Goal: Transaction & Acquisition: Book appointment/travel/reservation

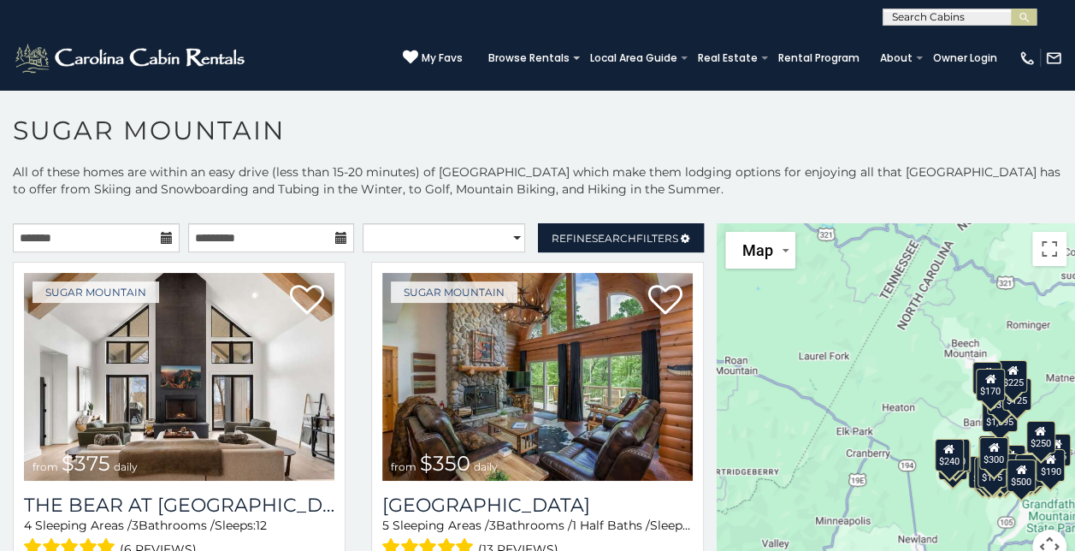
click at [161, 237] on icon at bounding box center [167, 238] width 12 height 12
click at [161, 241] on icon at bounding box center [167, 238] width 12 height 12
click at [161, 237] on icon at bounding box center [167, 238] width 12 height 12
click at [162, 236] on icon at bounding box center [167, 238] width 12 height 12
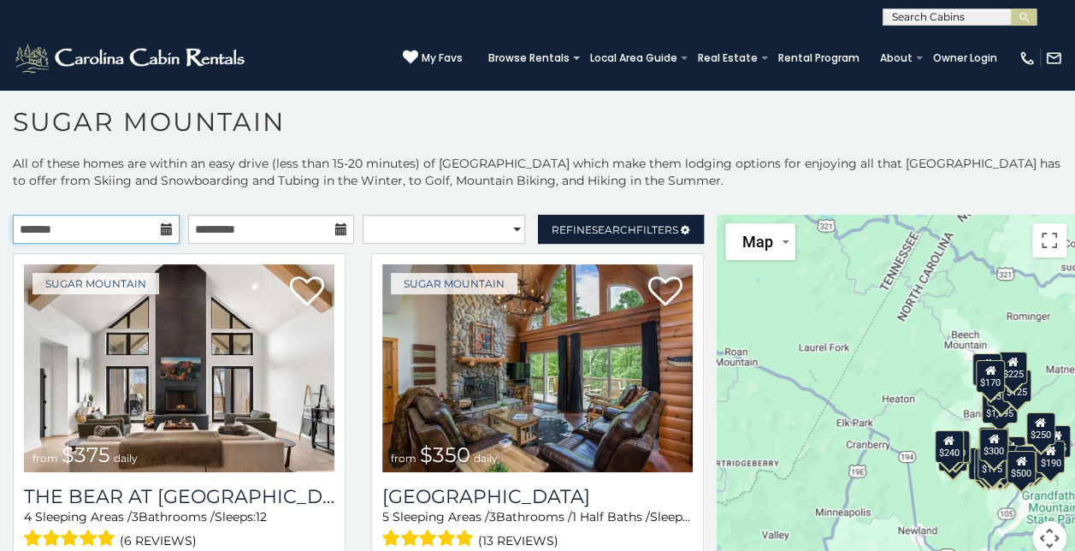
click at [65, 233] on input "text" at bounding box center [96, 229] width 167 height 29
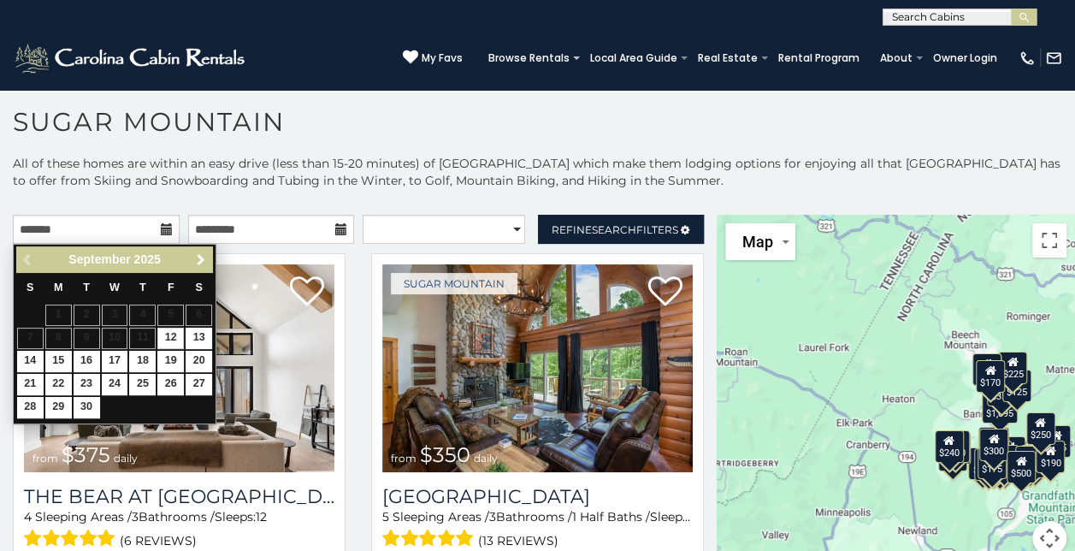
click at [205, 256] on span "Next" at bounding box center [201, 260] width 14 height 14
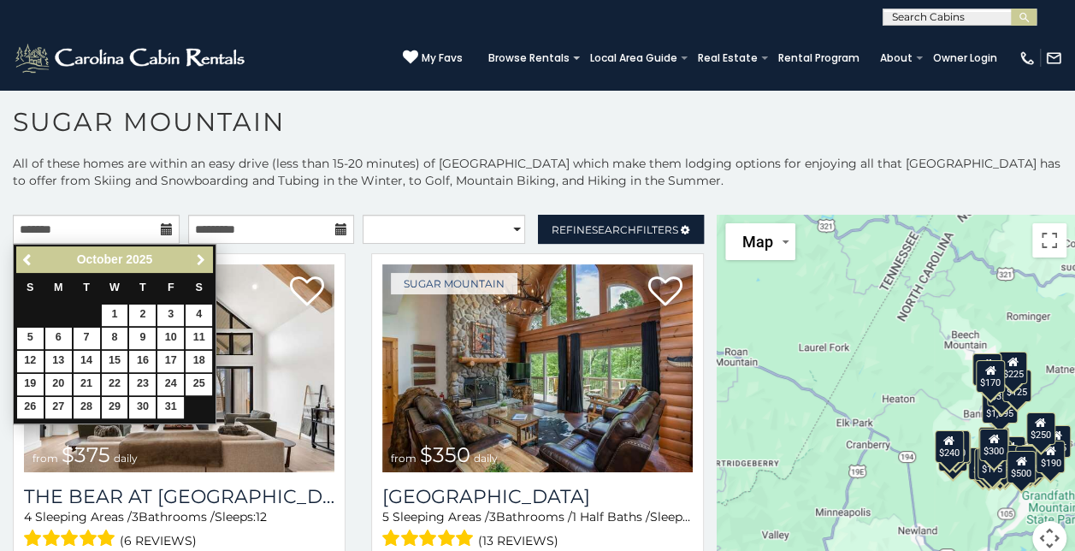
click at [205, 256] on span "Next" at bounding box center [201, 260] width 14 height 14
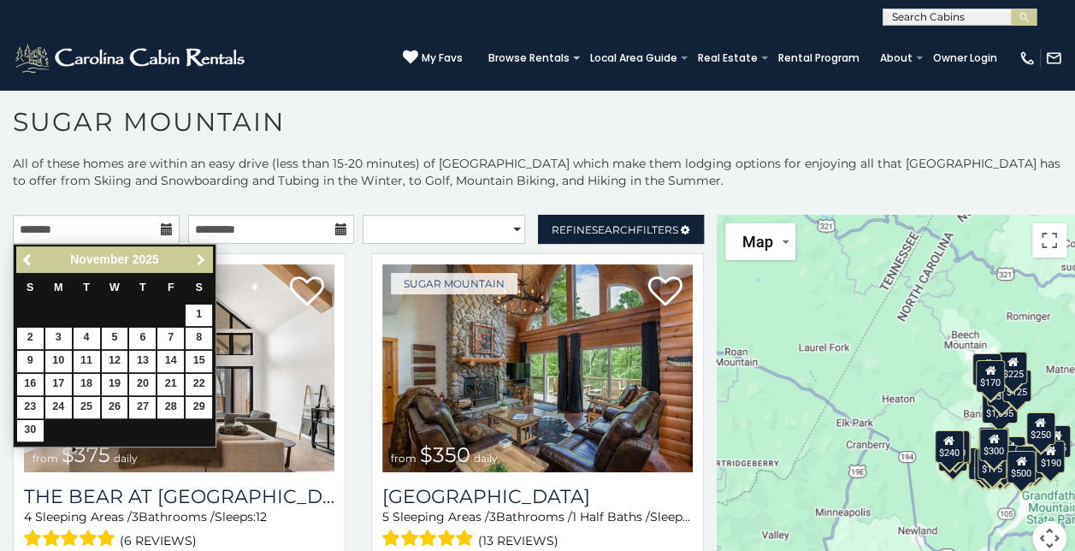
click at [204, 256] on span "Next" at bounding box center [201, 260] width 14 height 14
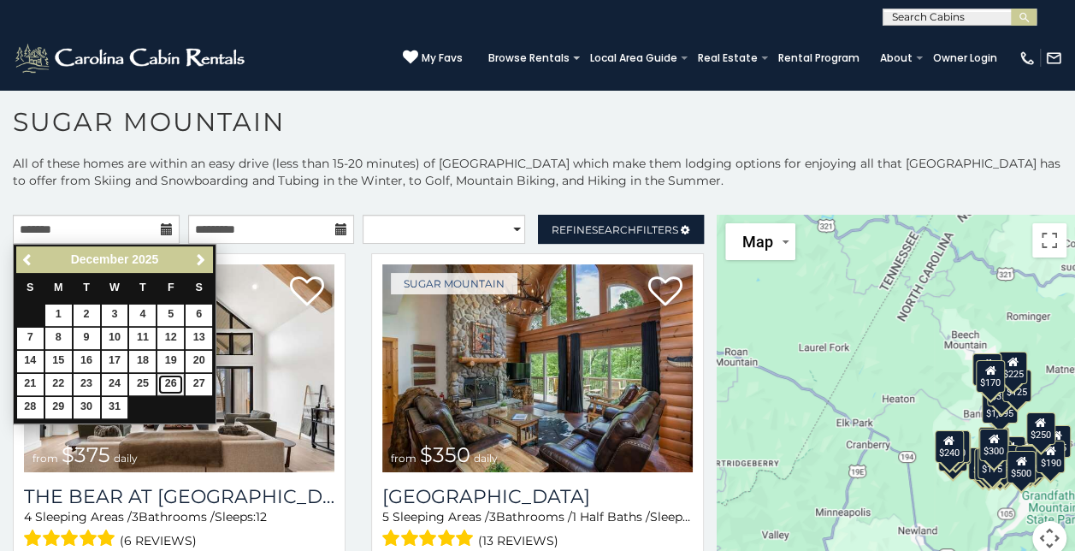
click at [166, 381] on link "26" at bounding box center [170, 384] width 27 height 21
type input "**********"
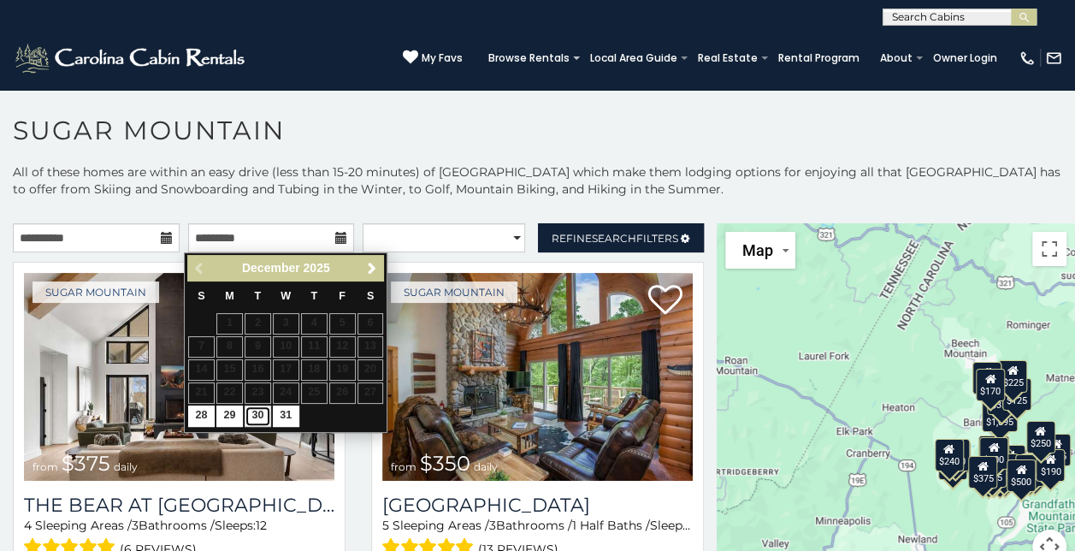
click at [264, 405] on link "30" at bounding box center [258, 415] width 27 height 21
type input "**********"
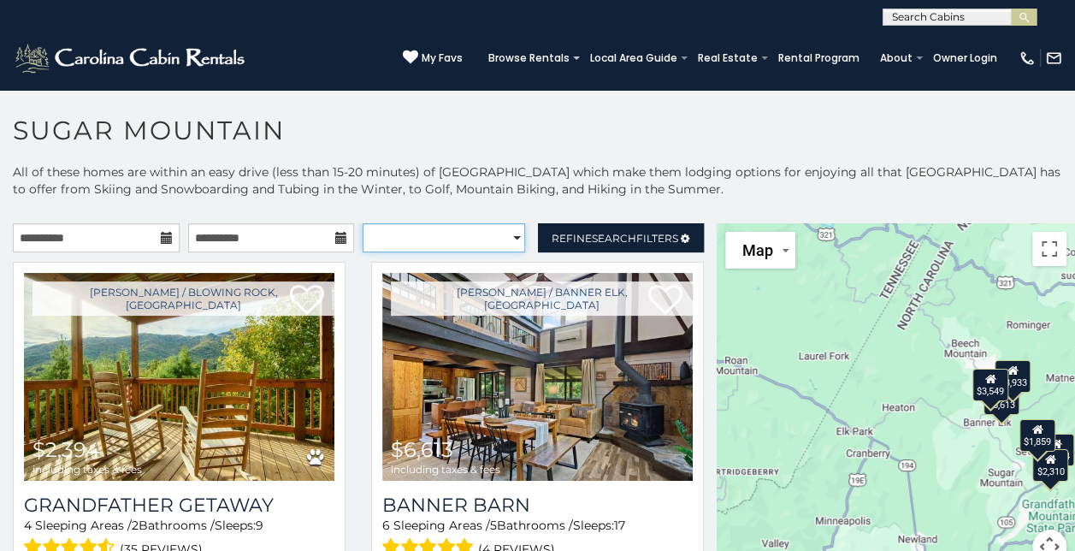
click at [512, 234] on select "**********" at bounding box center [444, 237] width 163 height 29
select select "**********"
click at [363, 223] on select "**********" at bounding box center [444, 237] width 163 height 29
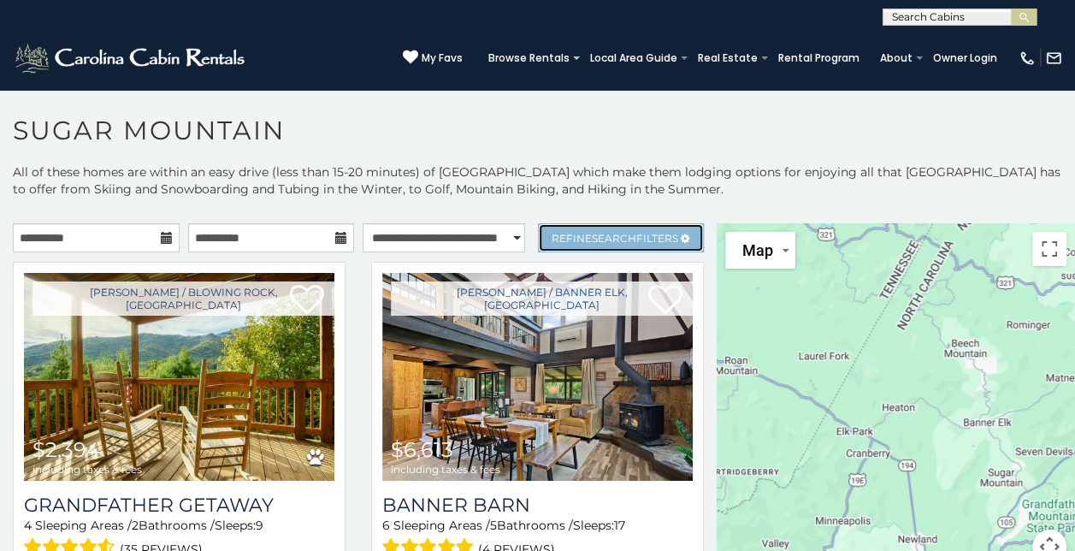
click at [594, 233] on span "Search" at bounding box center [614, 238] width 44 height 13
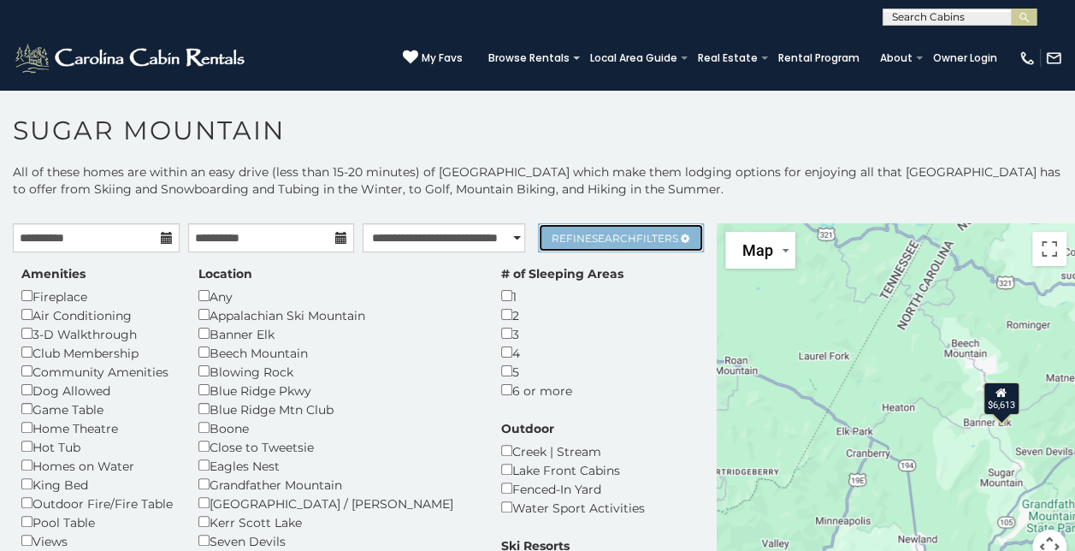
click at [626, 233] on span "Refine Search Filters" at bounding box center [615, 238] width 127 height 13
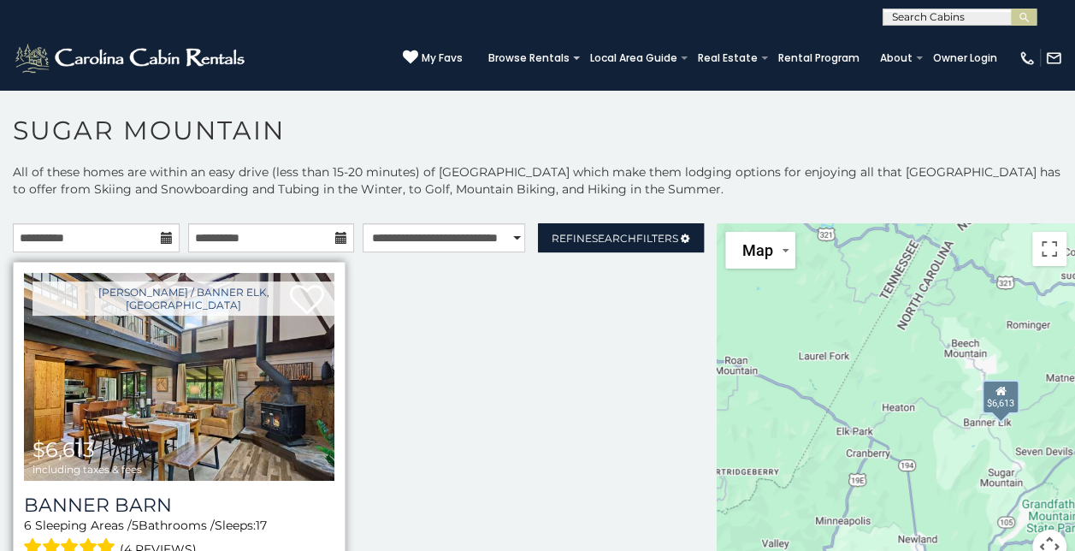
click at [186, 387] on img at bounding box center [179, 377] width 311 height 208
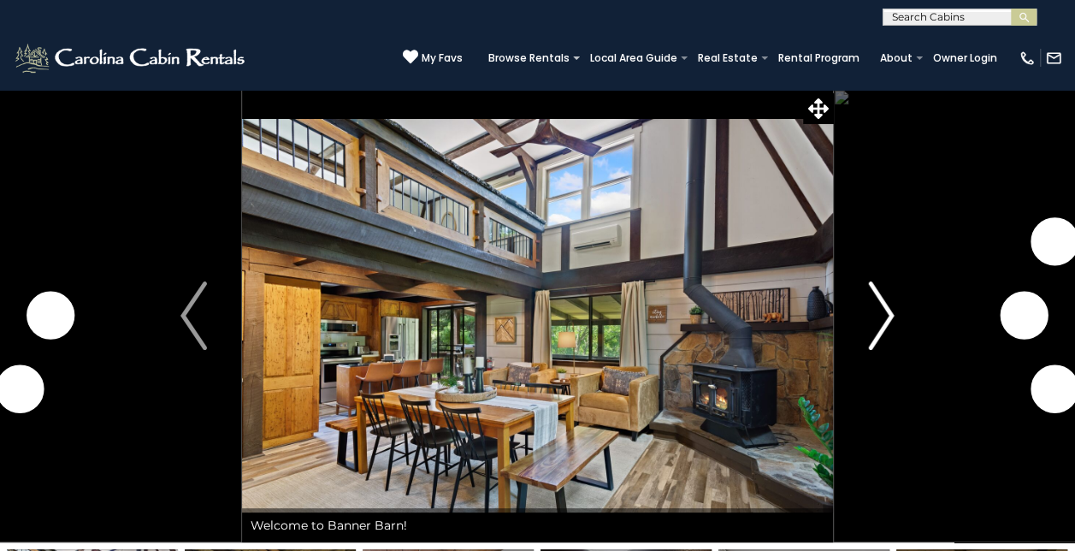
click at [883, 317] on img "Next" at bounding box center [881, 315] width 26 height 68
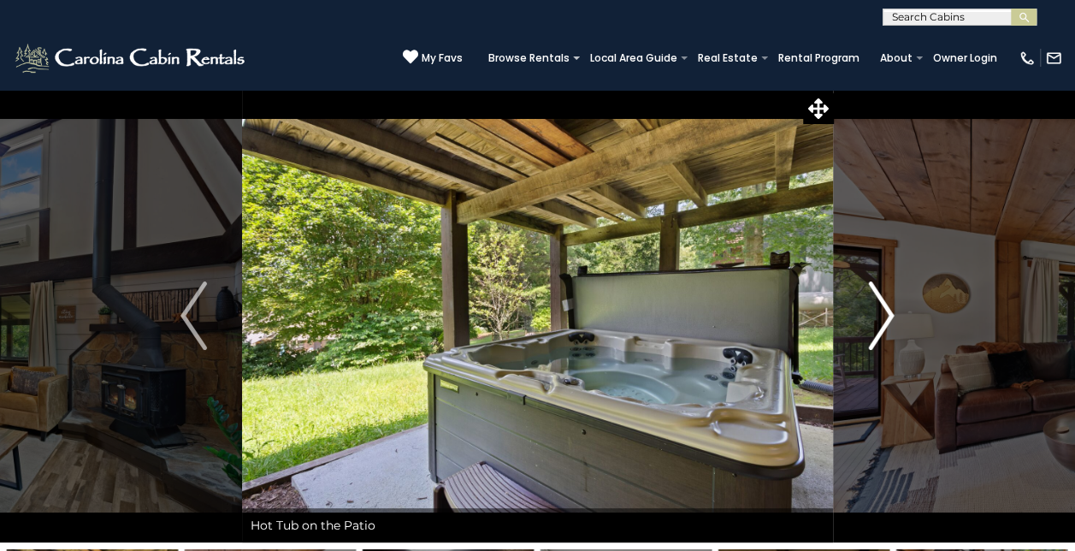
click at [883, 317] on img "Next" at bounding box center [881, 315] width 26 height 68
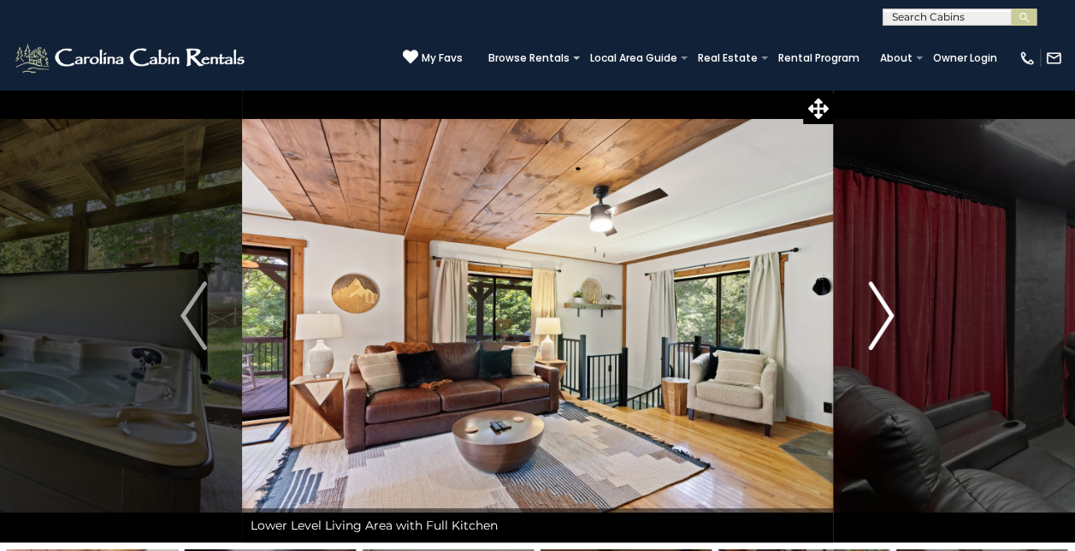
click at [883, 317] on img "Next" at bounding box center [881, 315] width 26 height 68
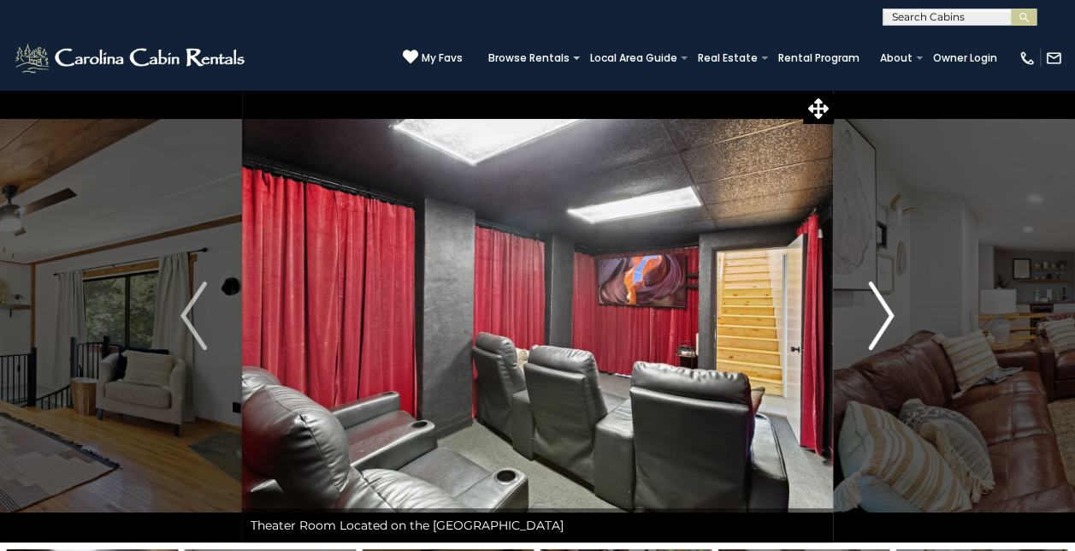
click at [883, 317] on img "Next" at bounding box center [881, 315] width 26 height 68
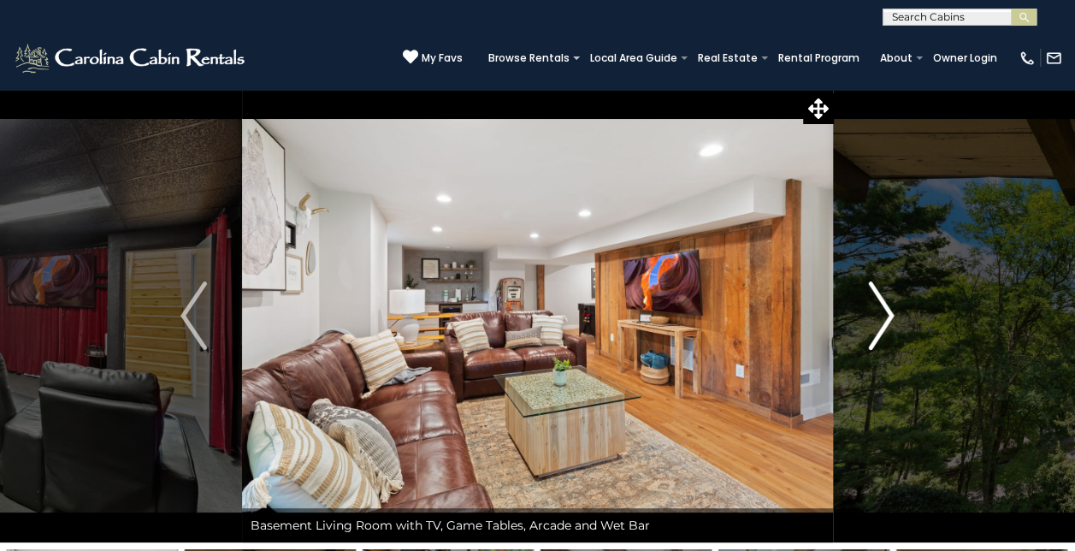
click at [883, 317] on img "Next" at bounding box center [881, 315] width 26 height 68
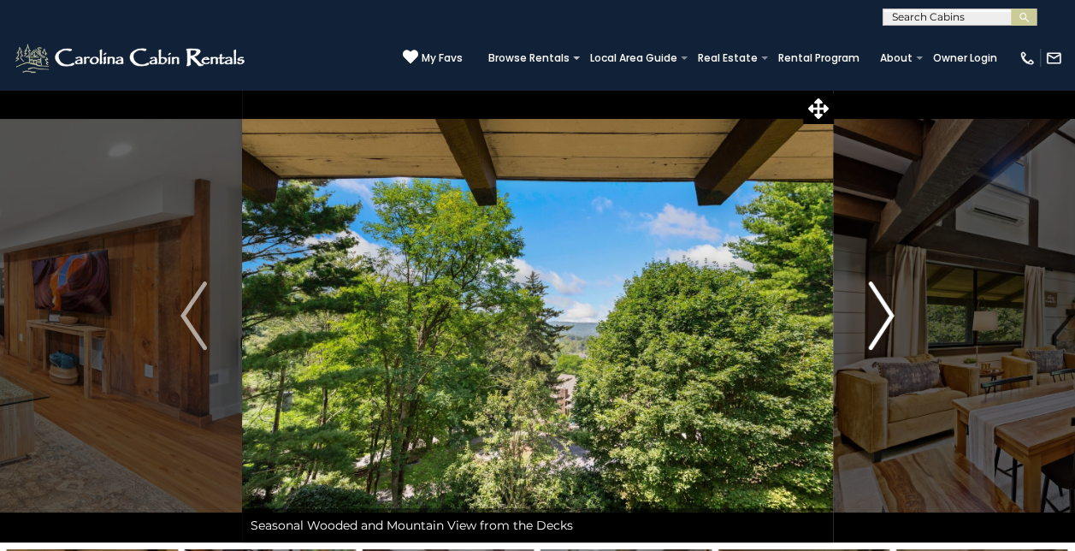
click at [883, 317] on img "Next" at bounding box center [881, 315] width 26 height 68
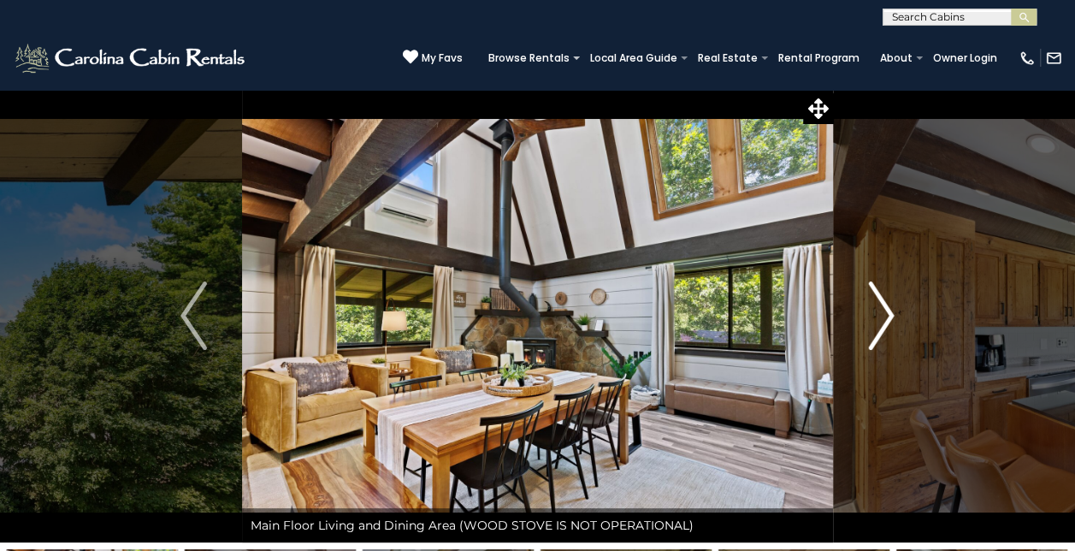
click at [883, 317] on img "Next" at bounding box center [881, 315] width 26 height 68
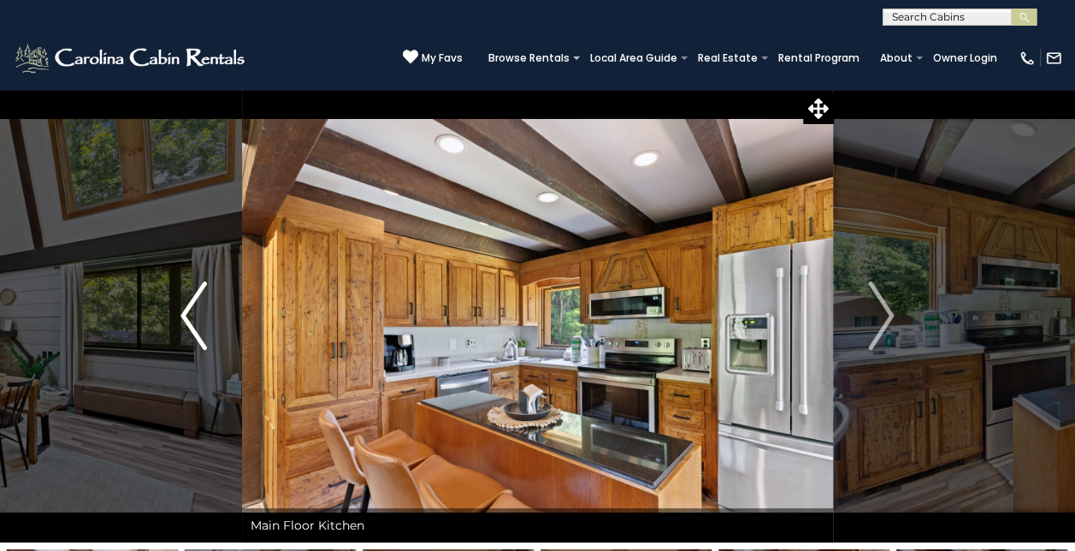
click at [176, 302] on button "Previous" at bounding box center [193, 315] width 96 height 453
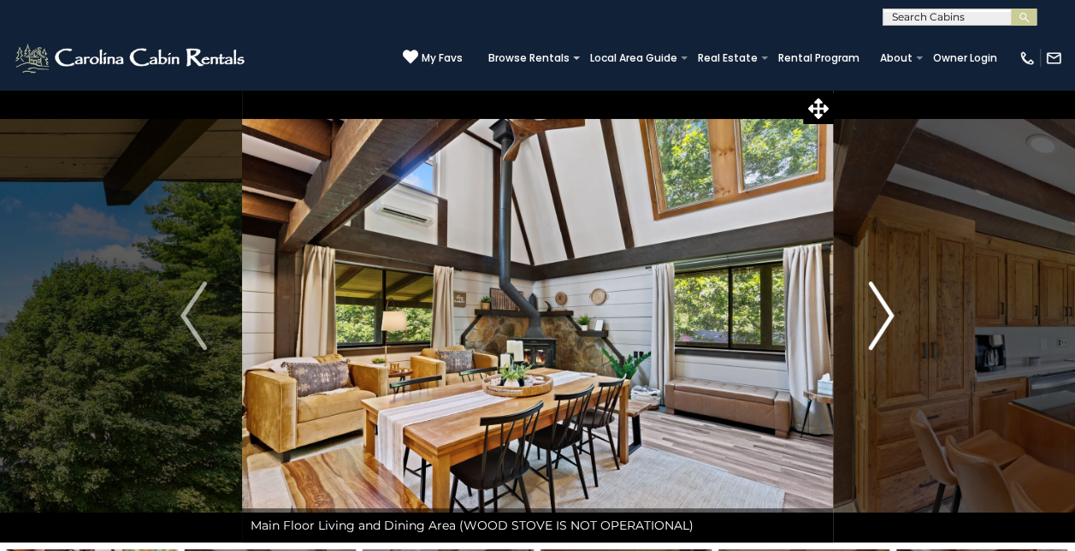
click at [891, 303] on img "Next" at bounding box center [881, 315] width 26 height 68
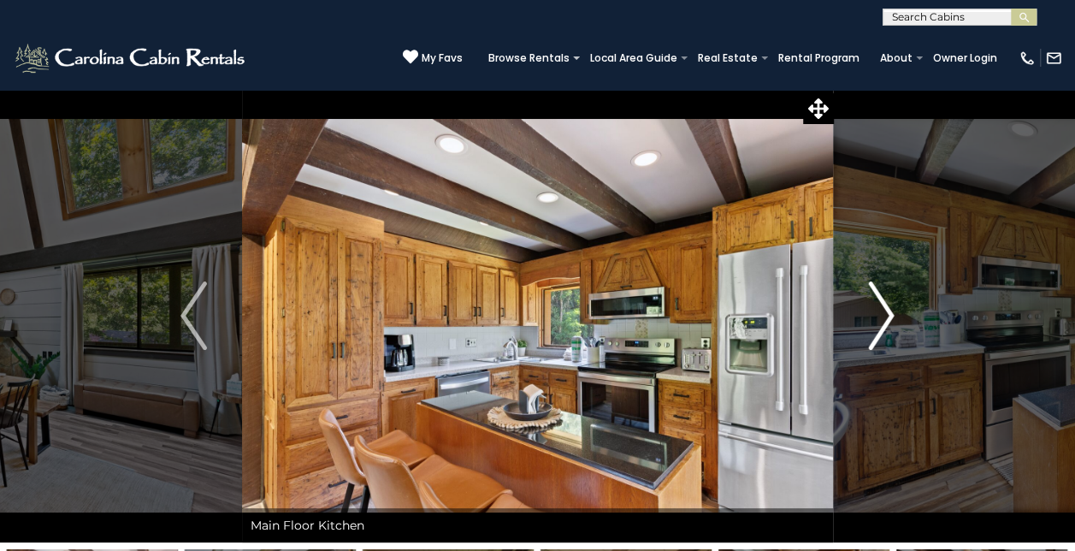
click at [891, 305] on img "Next" at bounding box center [881, 315] width 26 height 68
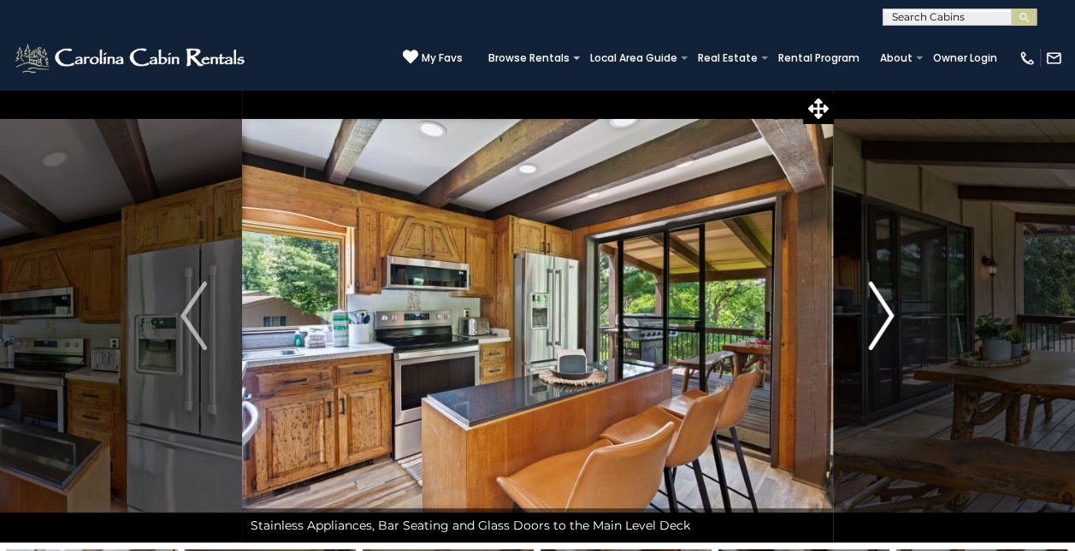
click at [891, 305] on img "Next" at bounding box center [881, 315] width 26 height 68
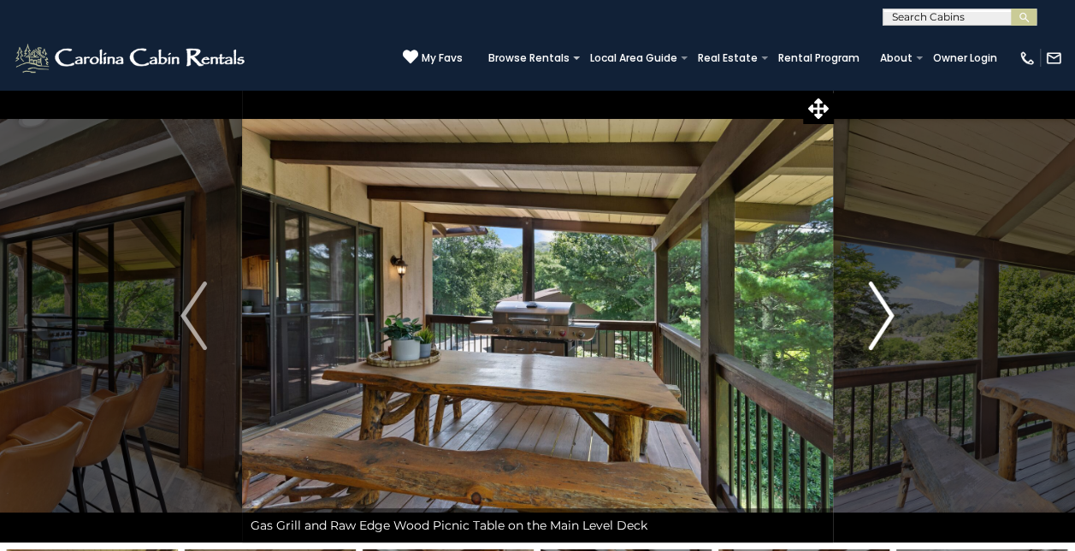
click at [891, 305] on img "Next" at bounding box center [881, 315] width 26 height 68
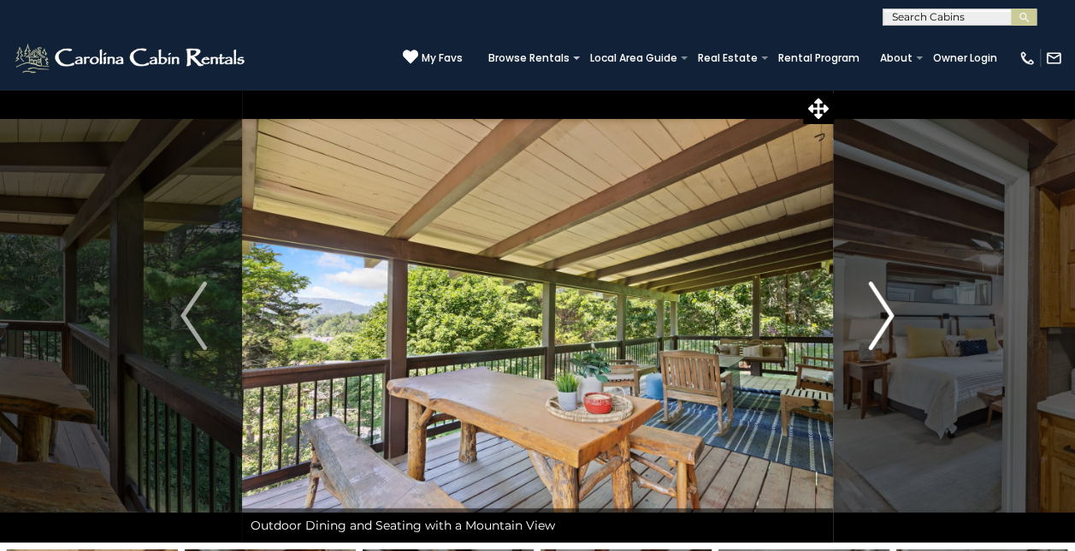
click at [891, 305] on img "Next" at bounding box center [881, 315] width 26 height 68
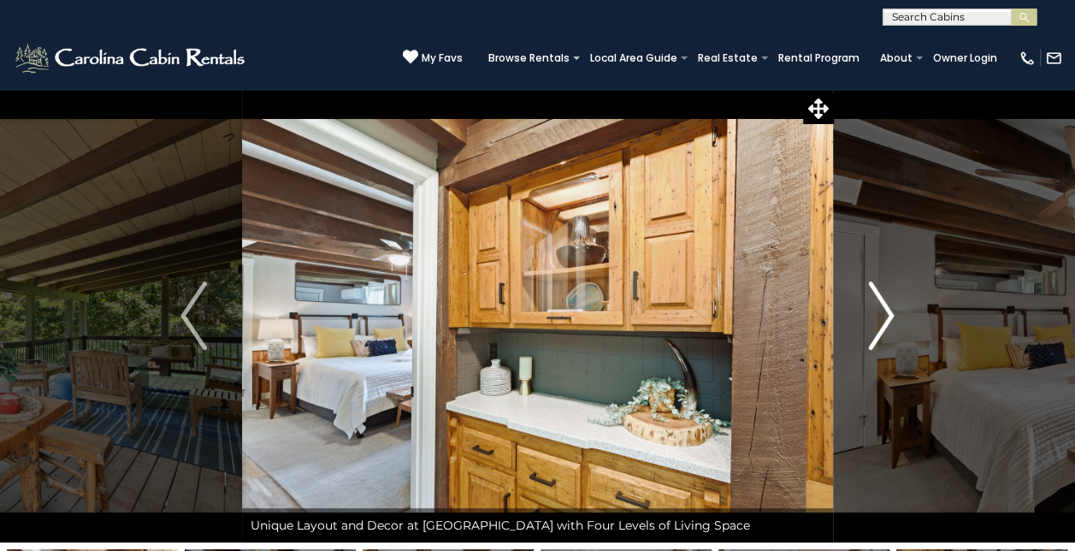
click at [891, 305] on img "Next" at bounding box center [881, 315] width 26 height 68
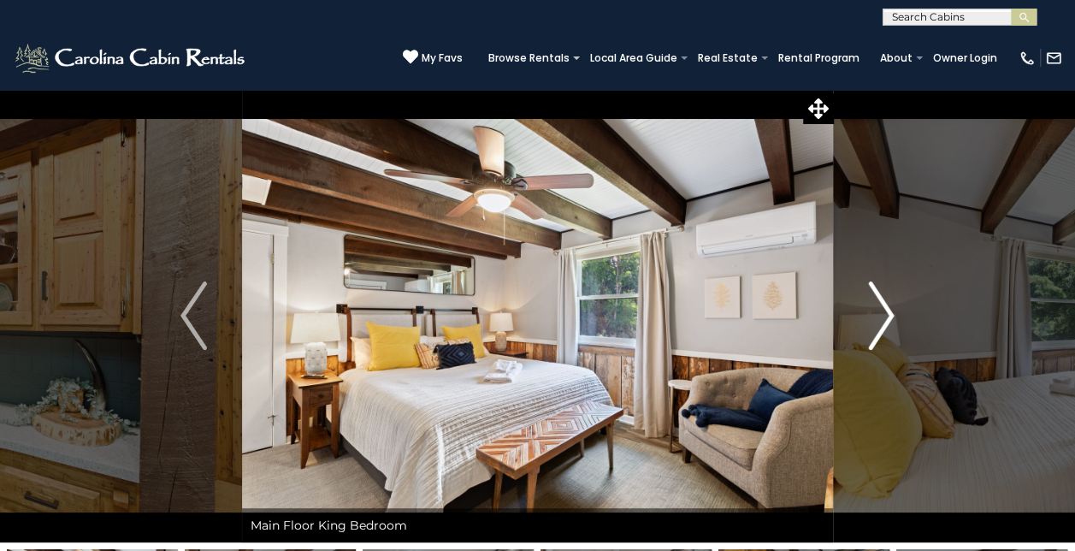
click at [891, 305] on img "Next" at bounding box center [881, 315] width 26 height 68
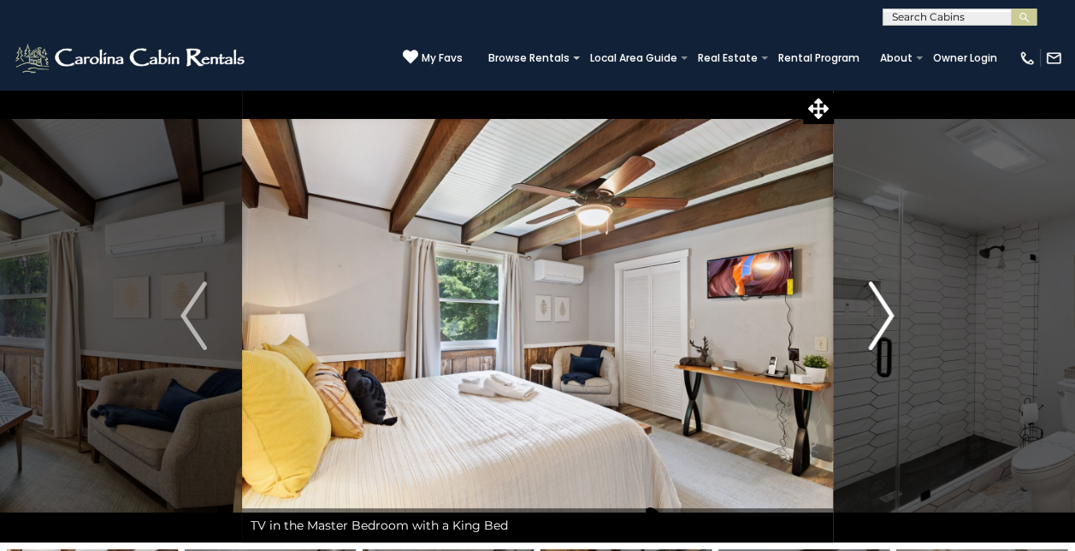
click at [891, 307] on img "Next" at bounding box center [881, 315] width 26 height 68
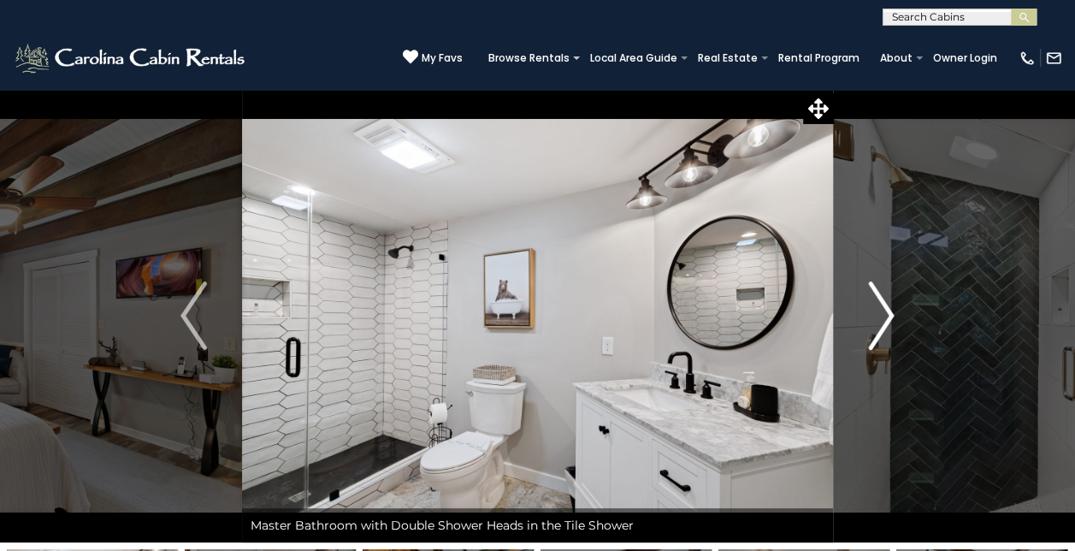
click at [891, 307] on img "Next" at bounding box center [881, 315] width 26 height 68
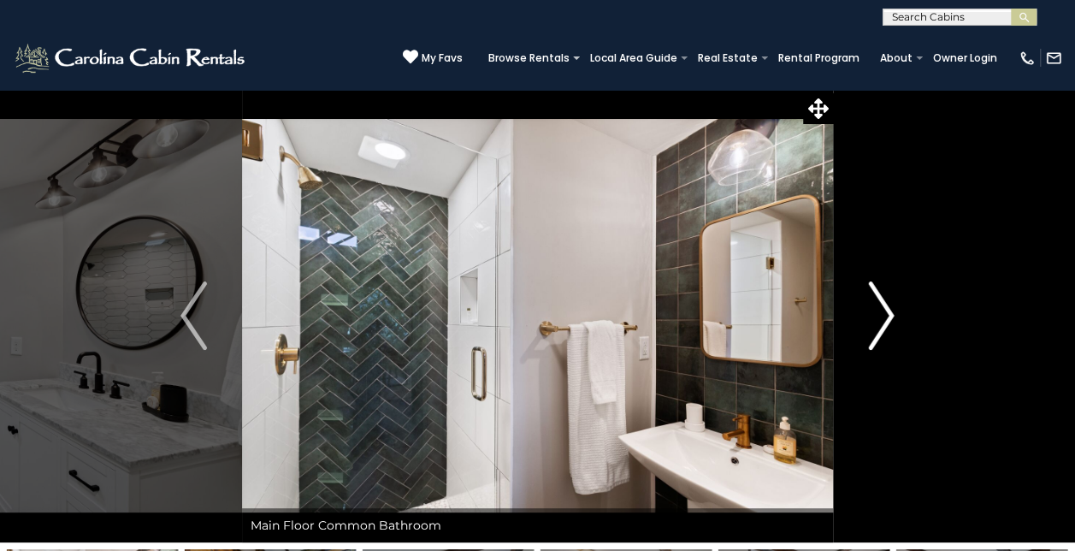
click at [891, 307] on img "Next" at bounding box center [881, 315] width 26 height 68
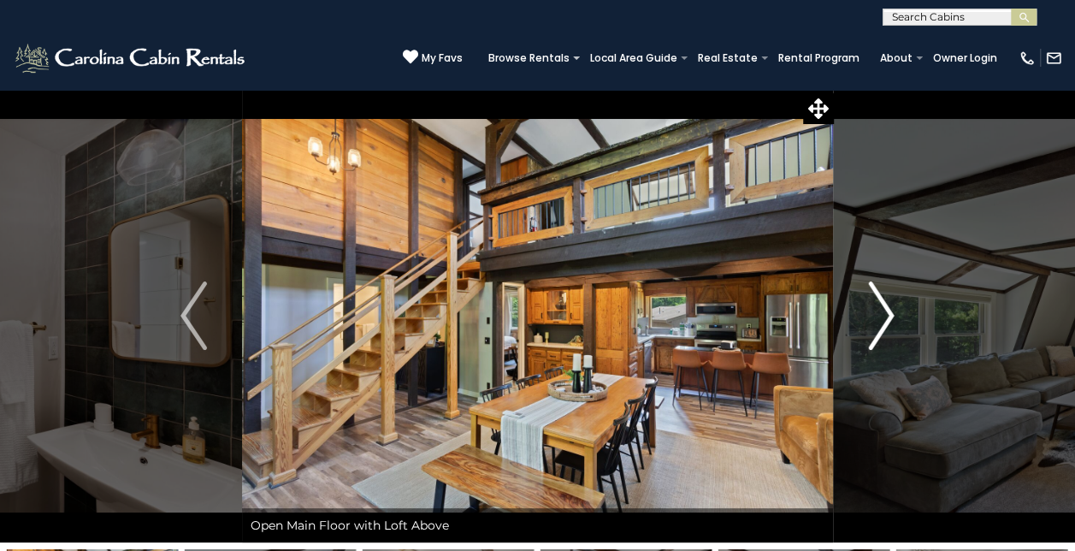
click at [891, 307] on img "Next" at bounding box center [881, 315] width 26 height 68
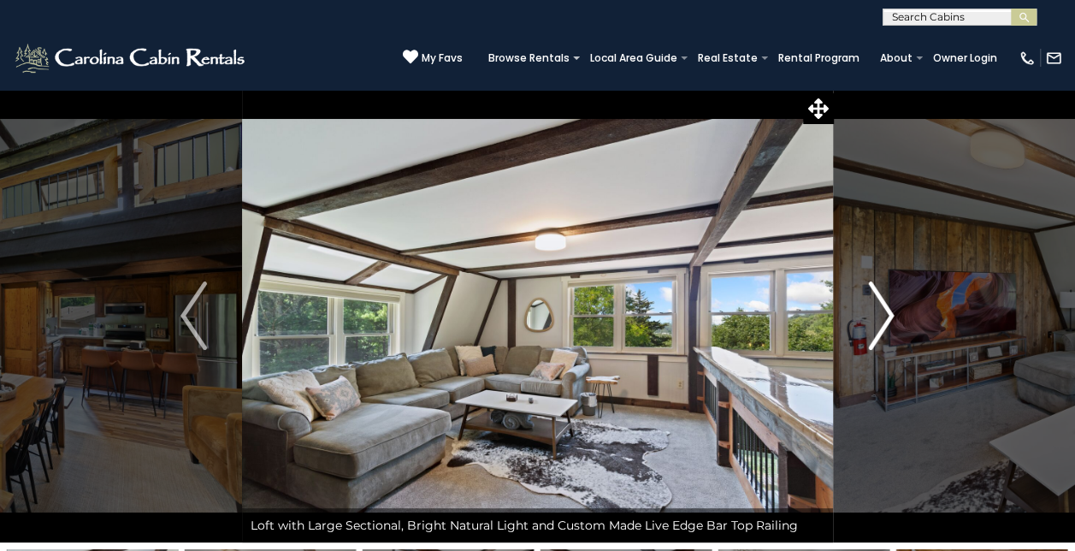
click at [891, 307] on img "Next" at bounding box center [881, 315] width 26 height 68
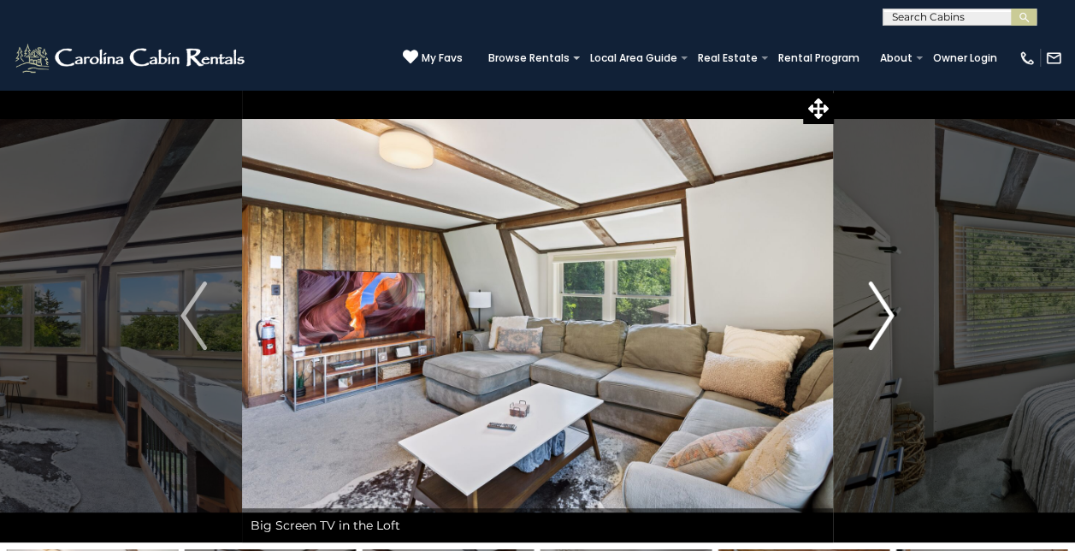
click at [891, 307] on img "Next" at bounding box center [881, 315] width 26 height 68
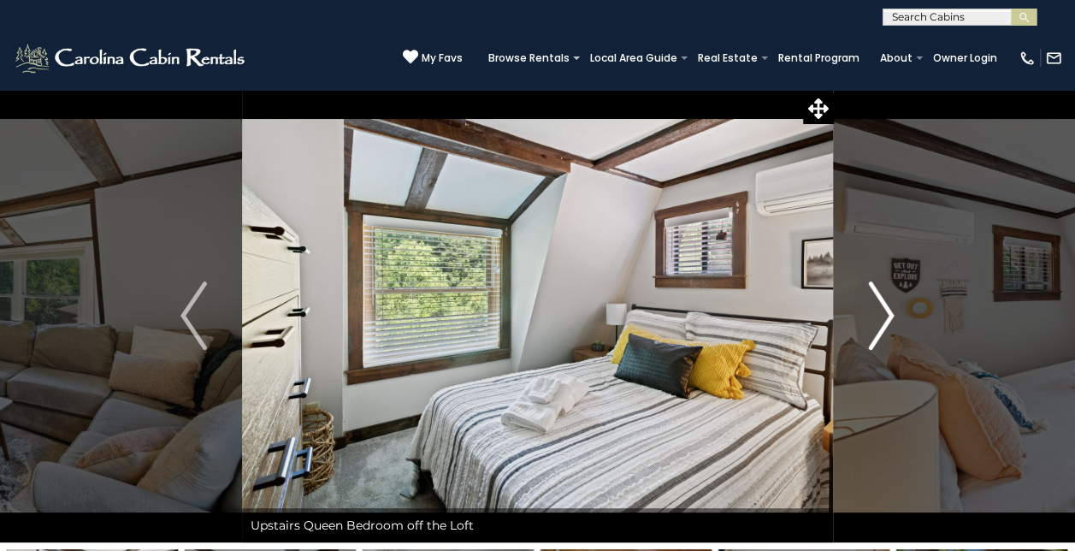
click at [891, 307] on img "Next" at bounding box center [881, 315] width 26 height 68
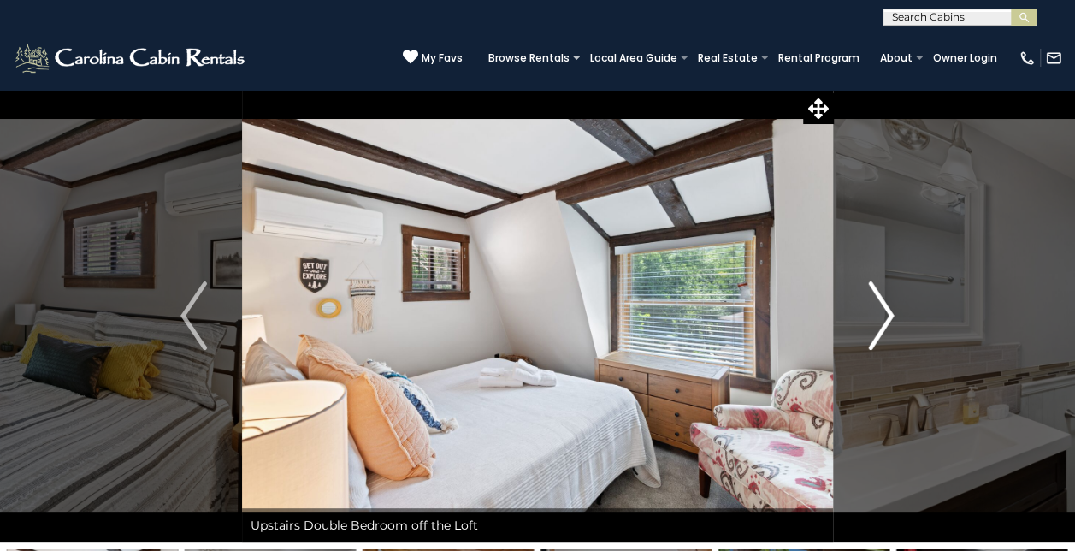
click at [891, 307] on img "Next" at bounding box center [881, 315] width 26 height 68
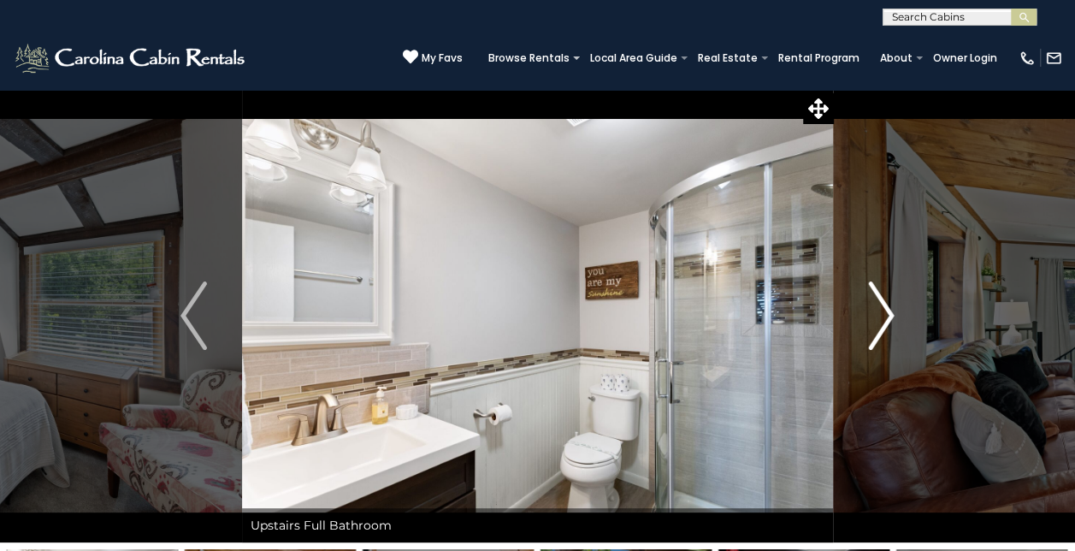
click at [891, 307] on img "Next" at bounding box center [881, 315] width 26 height 68
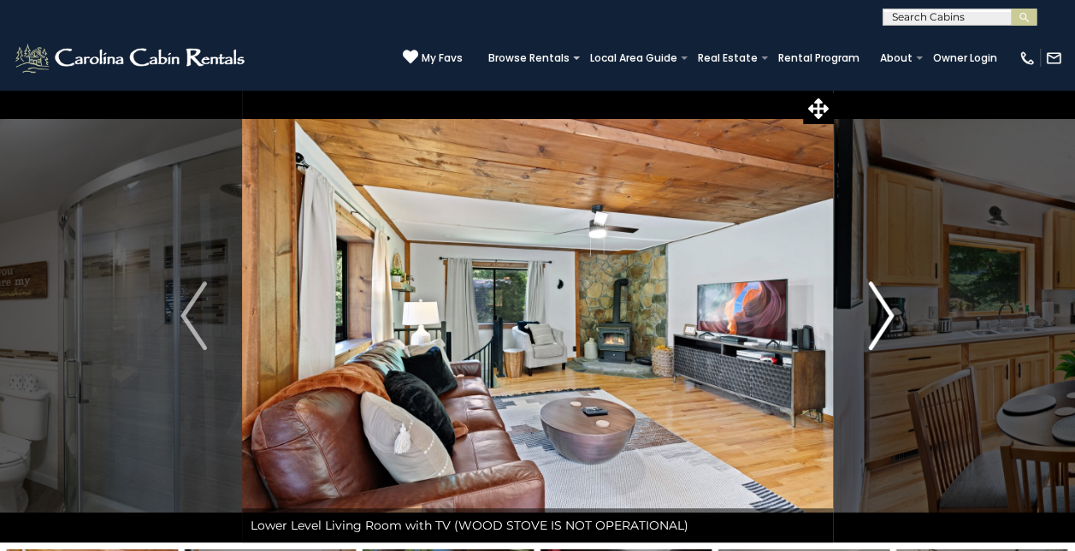
click at [891, 307] on img "Next" at bounding box center [881, 315] width 26 height 68
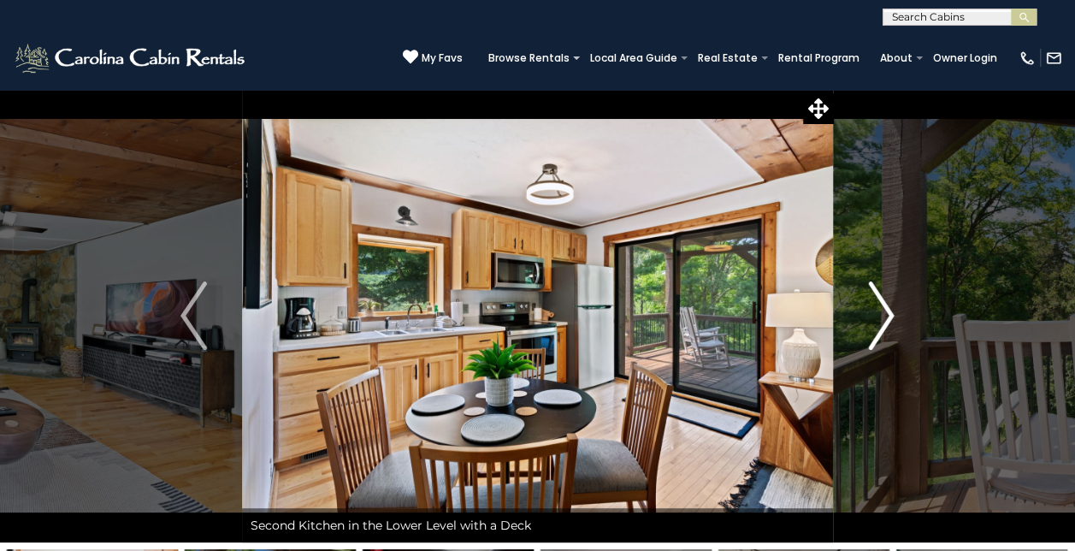
click at [891, 307] on img "Next" at bounding box center [881, 315] width 26 height 68
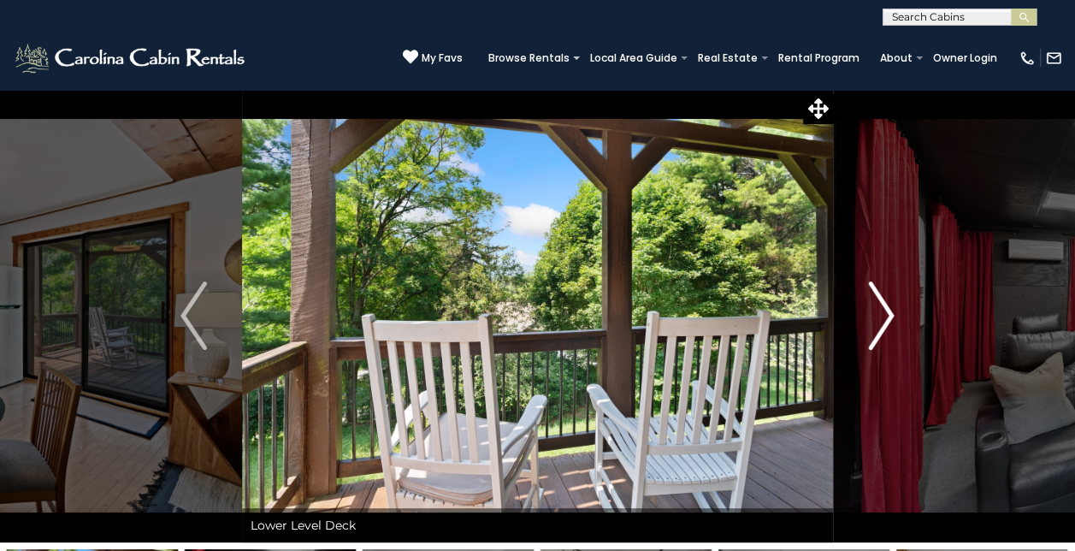
click at [891, 307] on img "Next" at bounding box center [881, 315] width 26 height 68
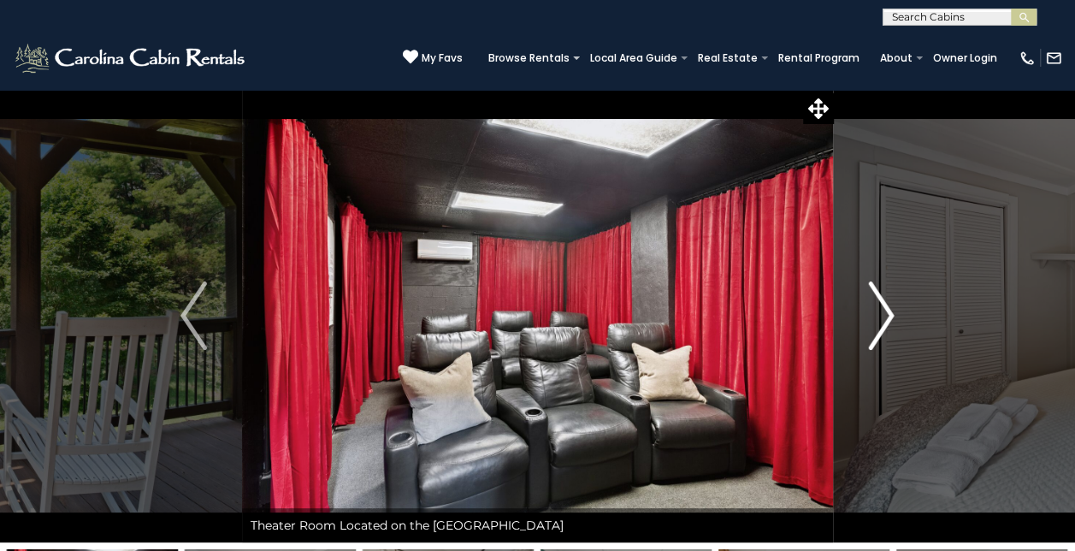
click at [891, 307] on img "Next" at bounding box center [881, 315] width 26 height 68
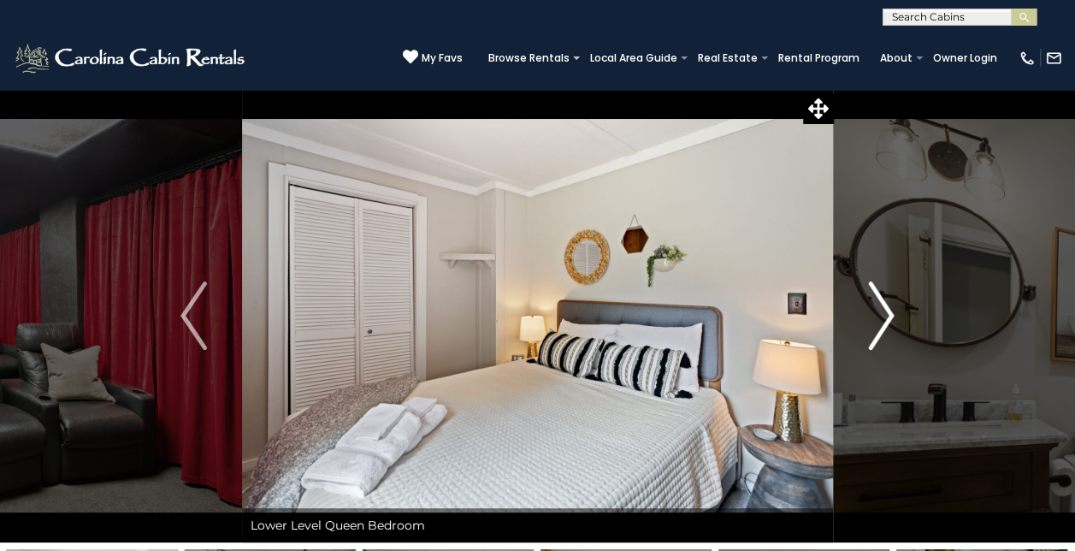
click at [891, 307] on img "Next" at bounding box center [881, 315] width 26 height 68
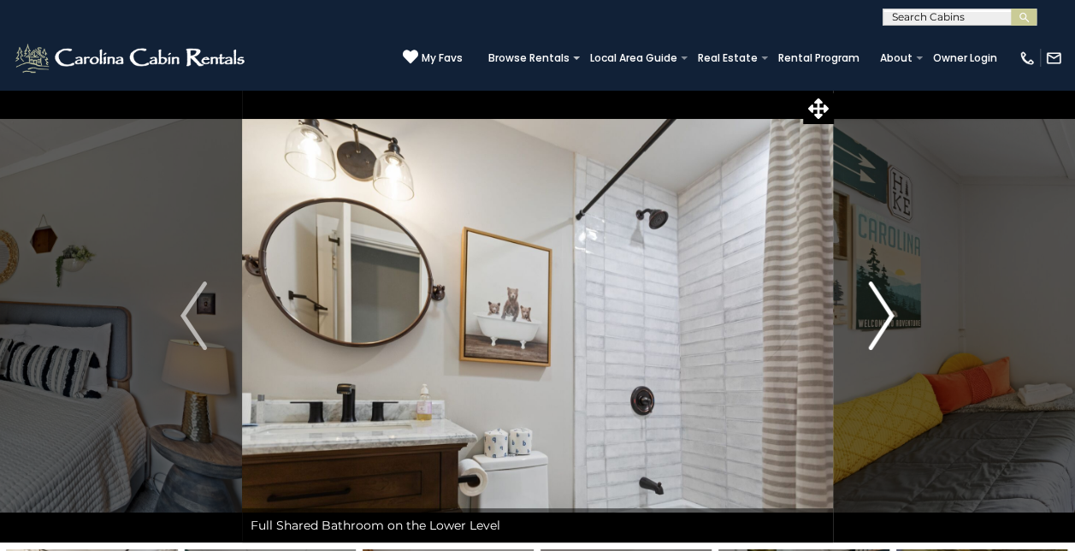
click at [891, 307] on img "Next" at bounding box center [881, 315] width 26 height 68
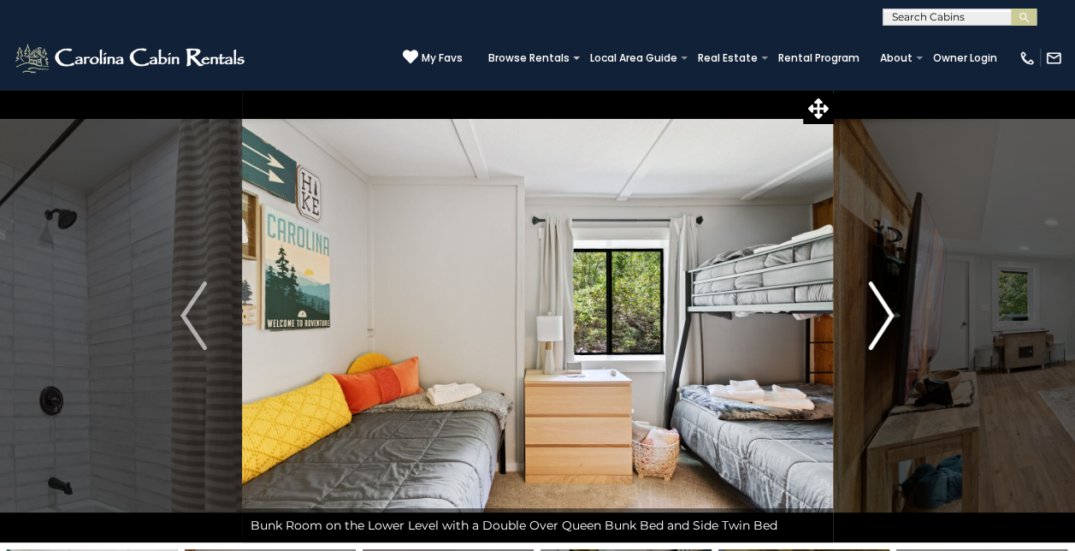
click at [891, 307] on img "Next" at bounding box center [881, 315] width 26 height 68
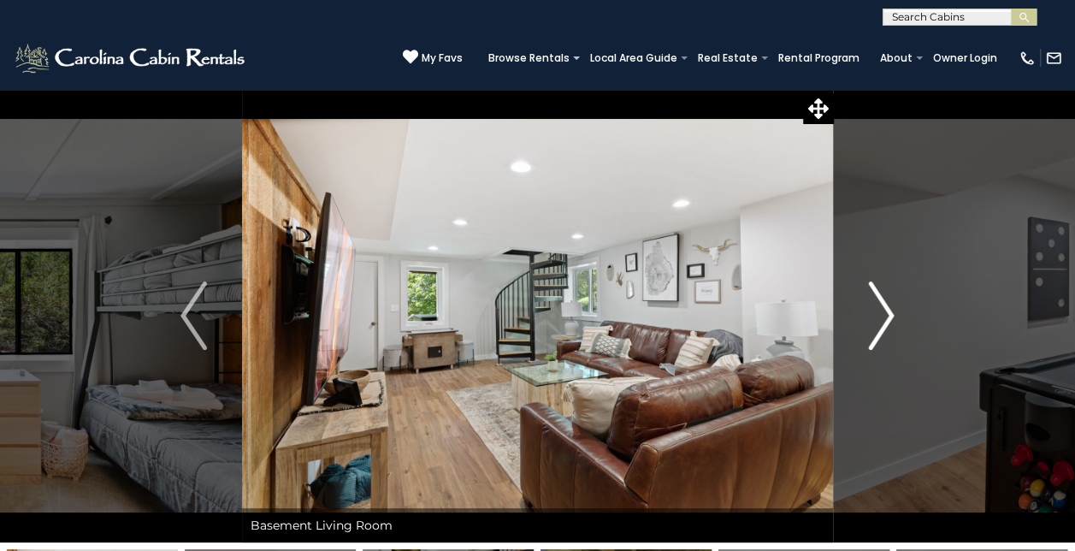
click at [891, 307] on img "Next" at bounding box center [881, 315] width 26 height 68
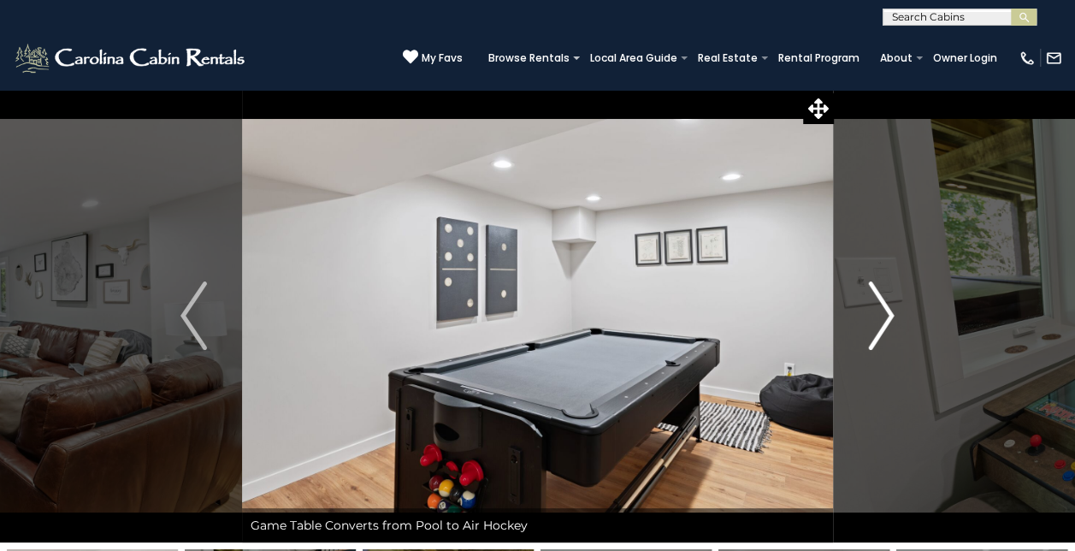
click at [891, 307] on img "Next" at bounding box center [881, 315] width 26 height 68
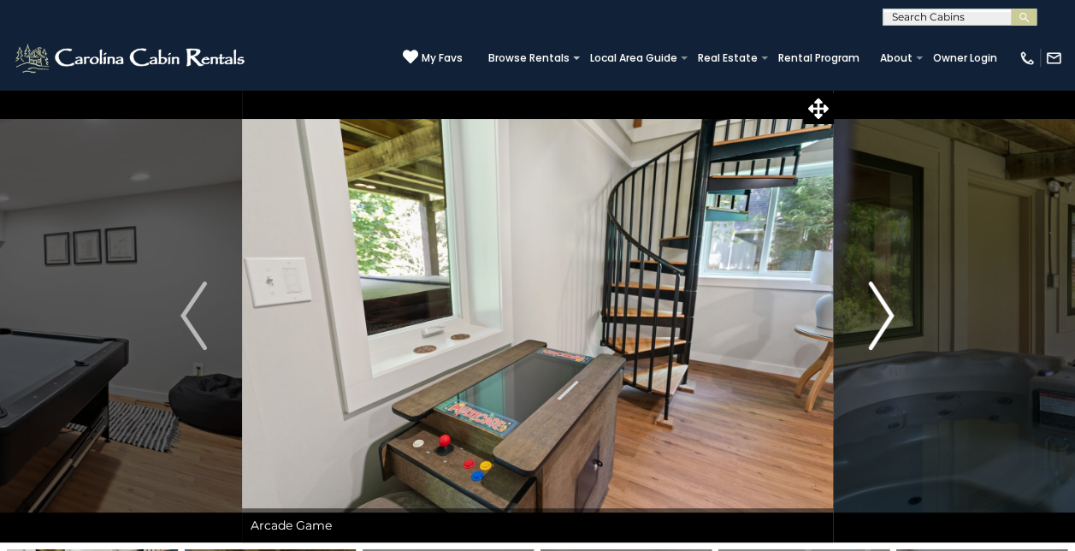
click at [891, 307] on img "Next" at bounding box center [881, 315] width 26 height 68
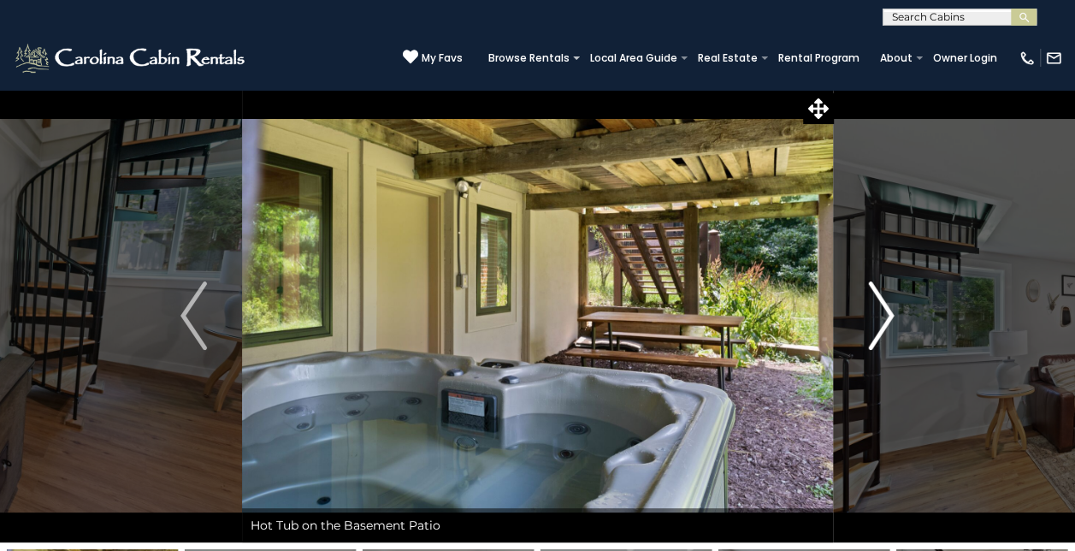
click at [891, 307] on img "Next" at bounding box center [881, 315] width 26 height 68
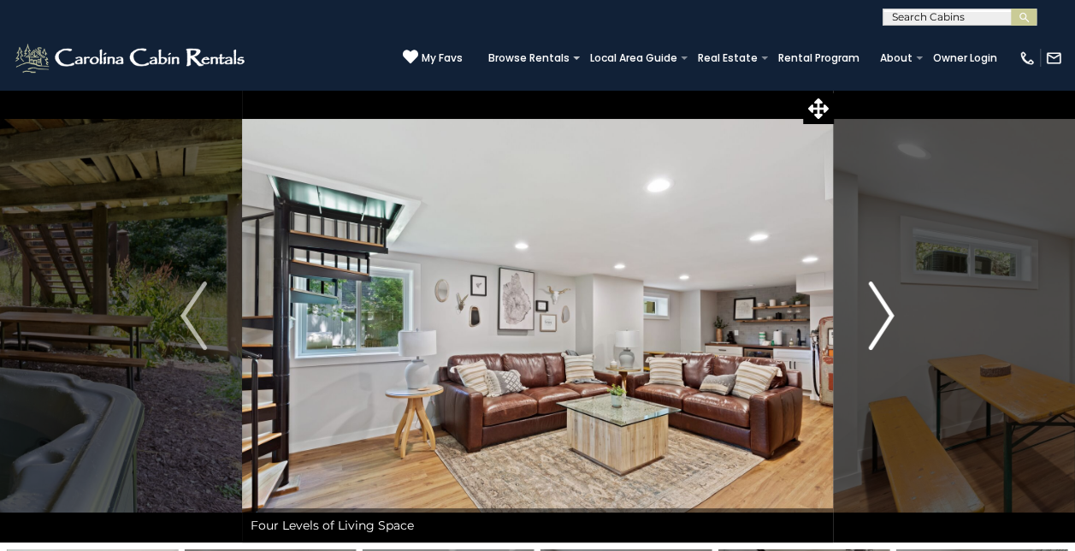
click at [891, 307] on img "Next" at bounding box center [881, 315] width 26 height 68
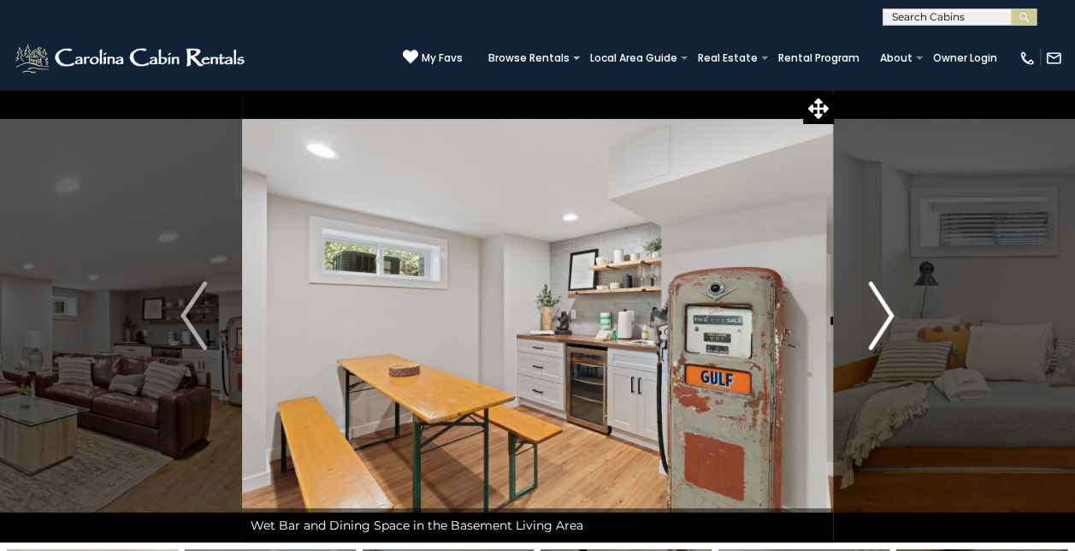
click at [891, 307] on img "Next" at bounding box center [881, 315] width 26 height 68
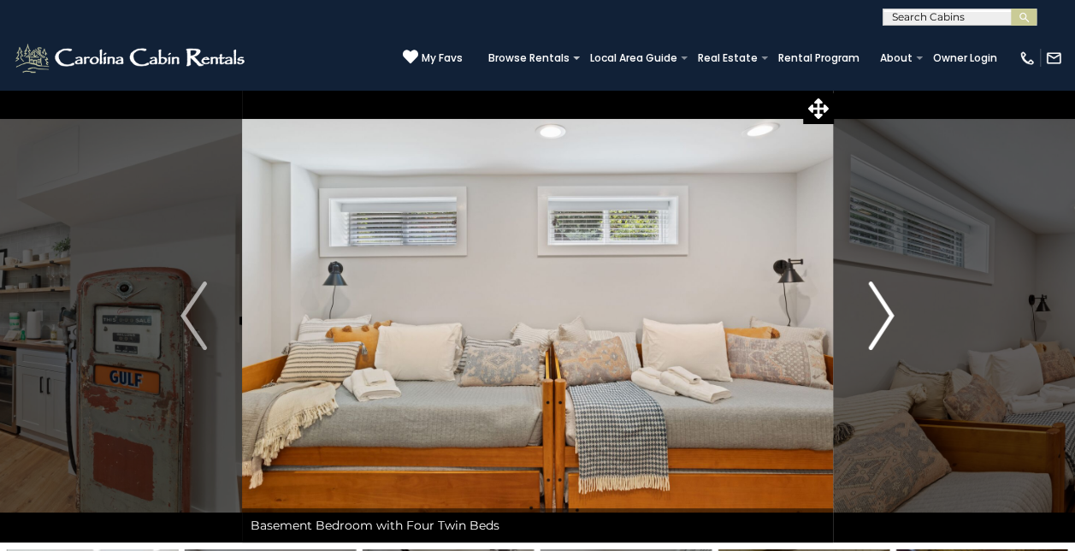
click at [891, 307] on img "Next" at bounding box center [881, 315] width 26 height 68
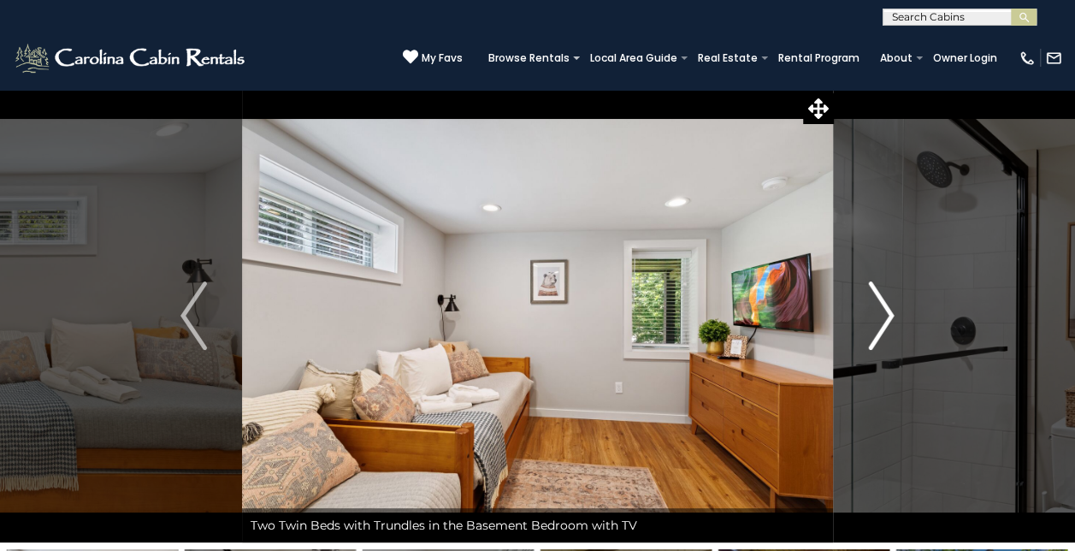
click at [891, 307] on img "Next" at bounding box center [881, 315] width 26 height 68
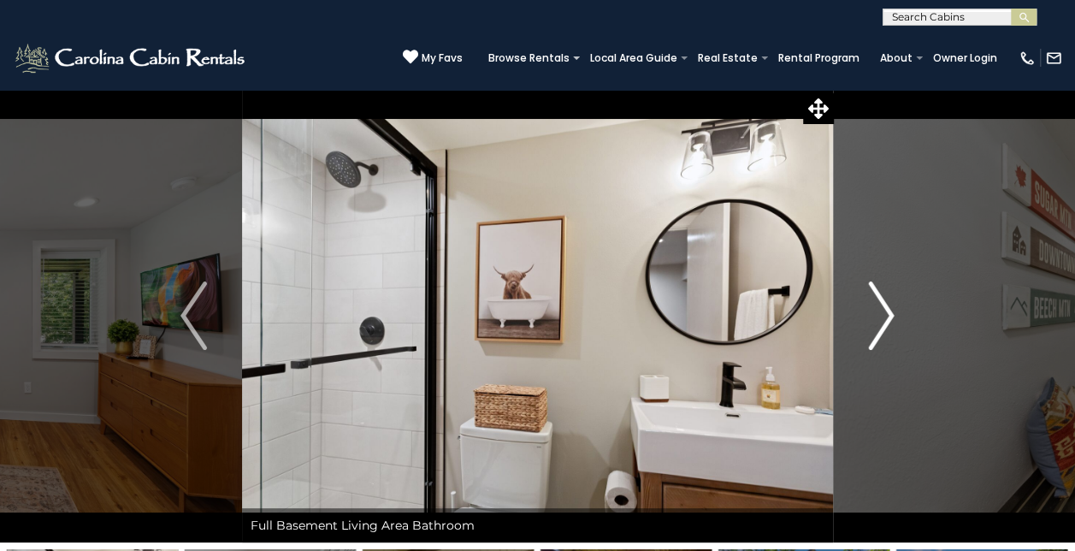
click at [891, 307] on img "Next" at bounding box center [881, 315] width 26 height 68
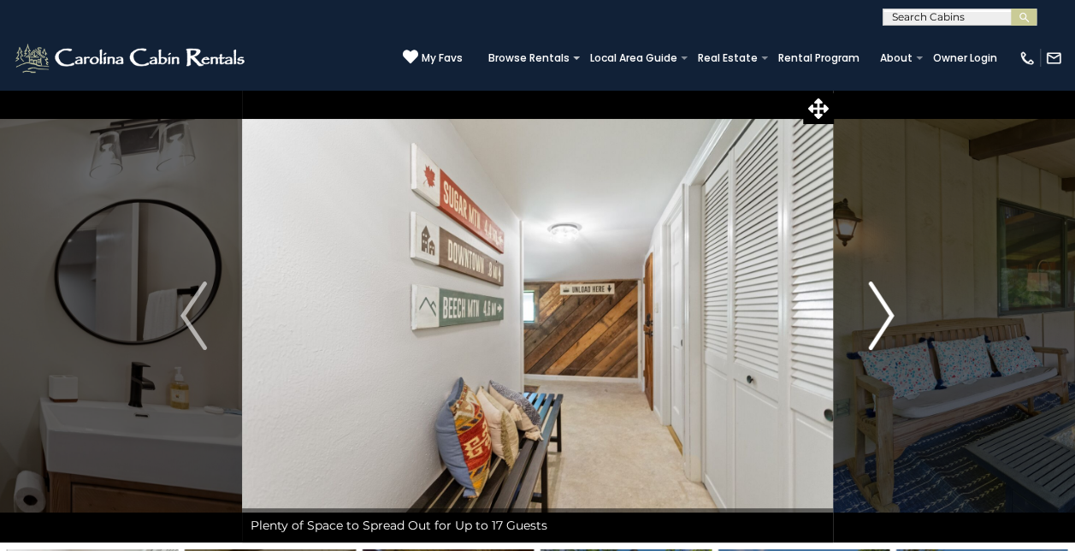
click at [891, 307] on img "Next" at bounding box center [881, 315] width 26 height 68
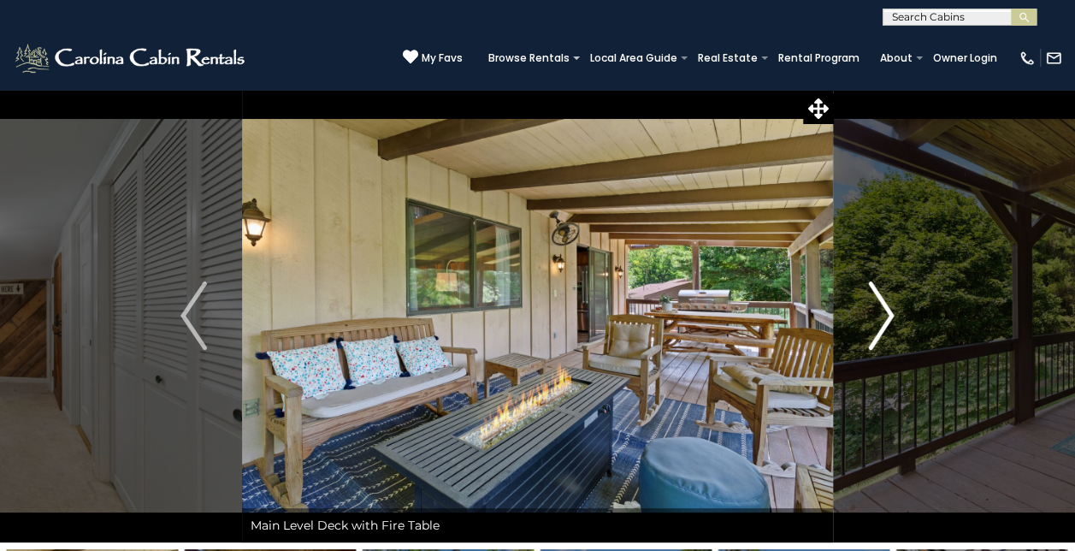
click at [891, 307] on img "Next" at bounding box center [881, 315] width 26 height 68
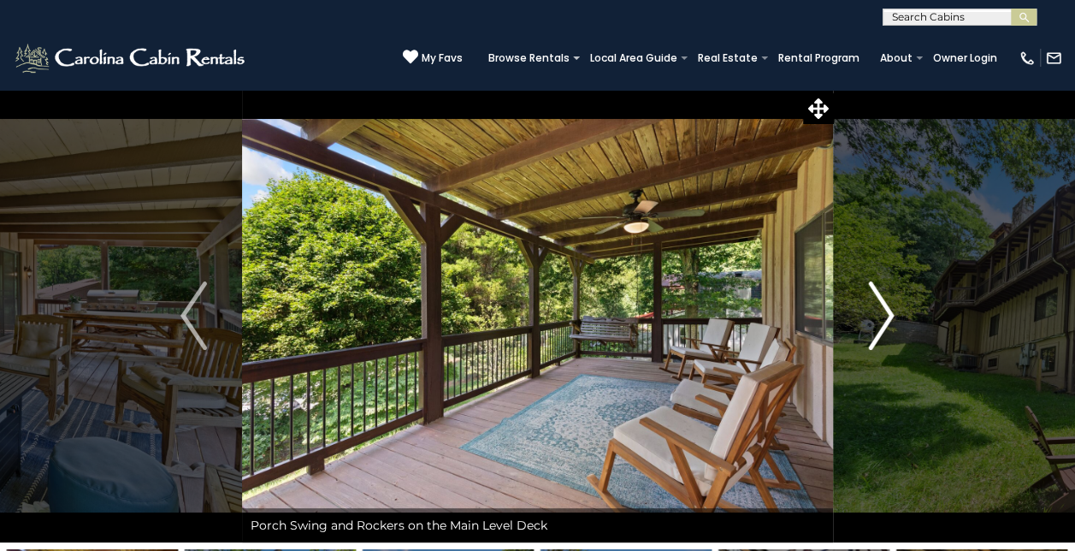
click at [891, 307] on img "Next" at bounding box center [881, 315] width 26 height 68
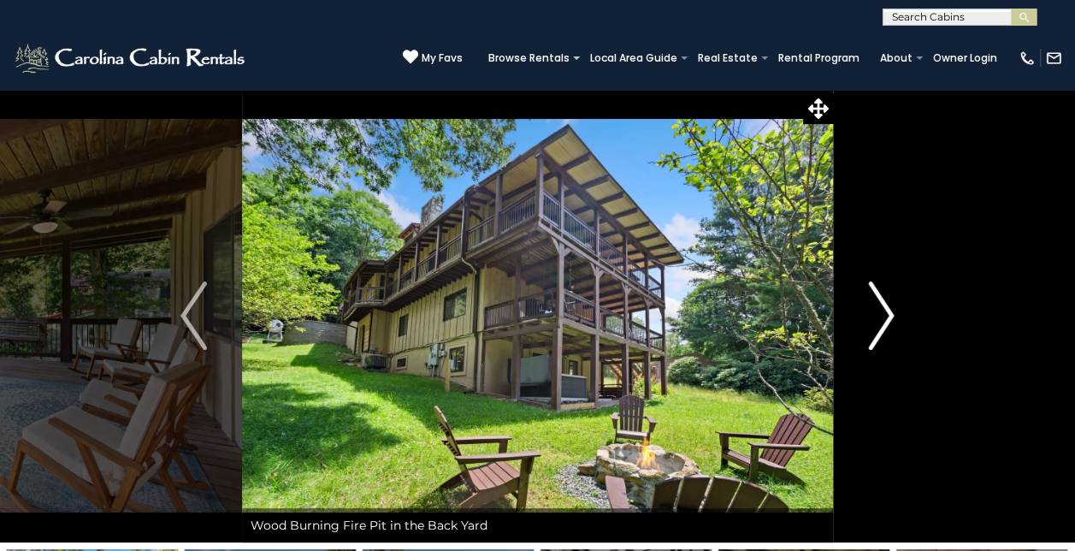
click at [891, 307] on img "Next" at bounding box center [881, 315] width 26 height 68
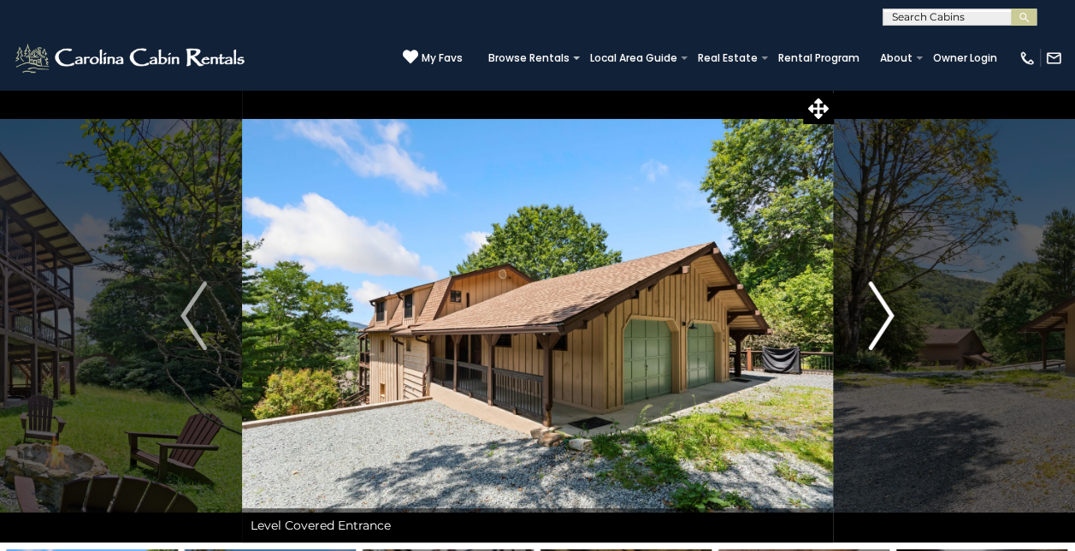
click at [891, 307] on img "Next" at bounding box center [881, 315] width 26 height 68
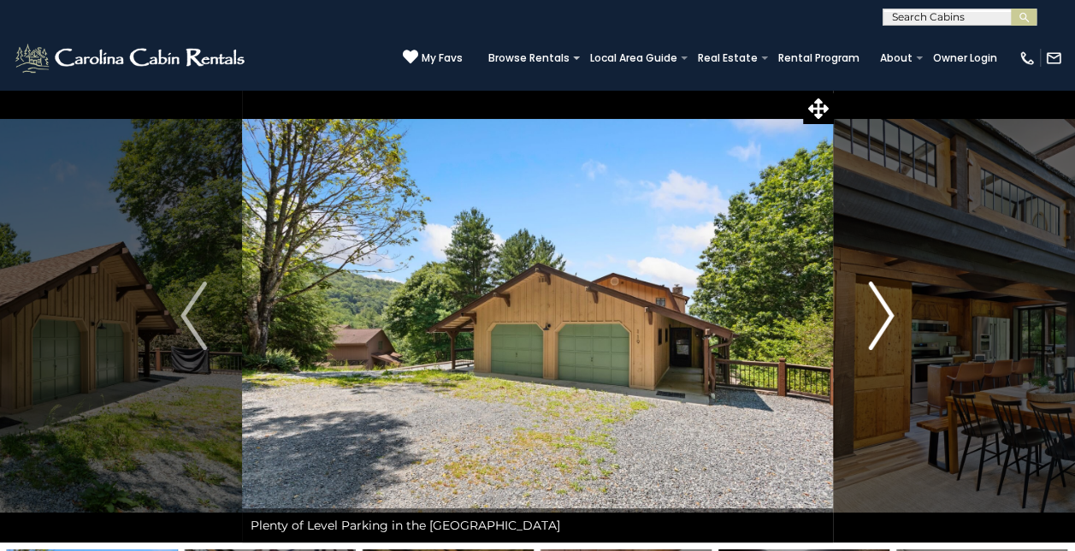
click at [891, 307] on img "Next" at bounding box center [881, 315] width 26 height 68
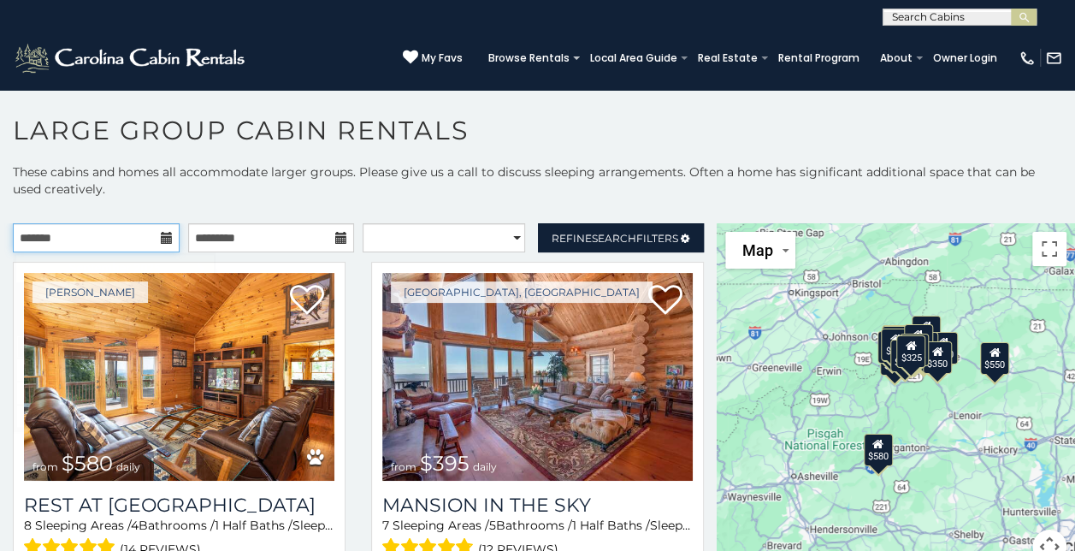
click at [38, 233] on input "text" at bounding box center [96, 237] width 167 height 29
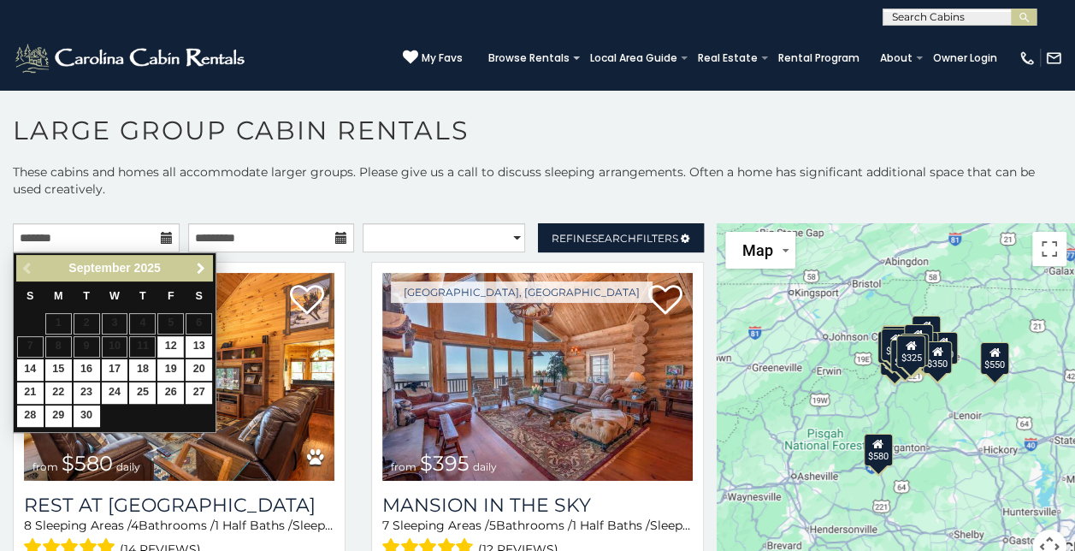
click at [194, 262] on span "Next" at bounding box center [201, 269] width 14 height 14
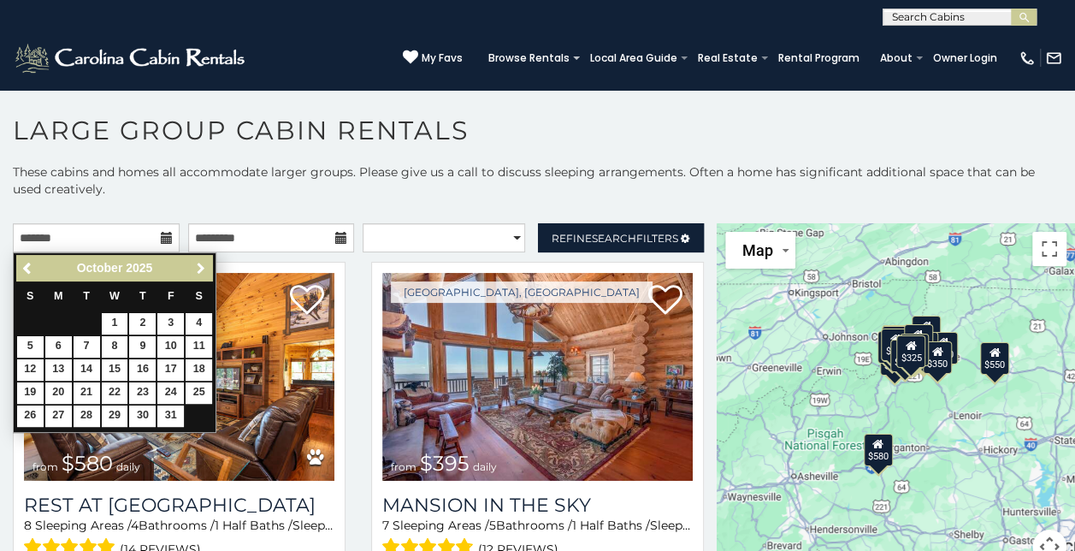
click at [192, 262] on link "Next" at bounding box center [200, 267] width 21 height 21
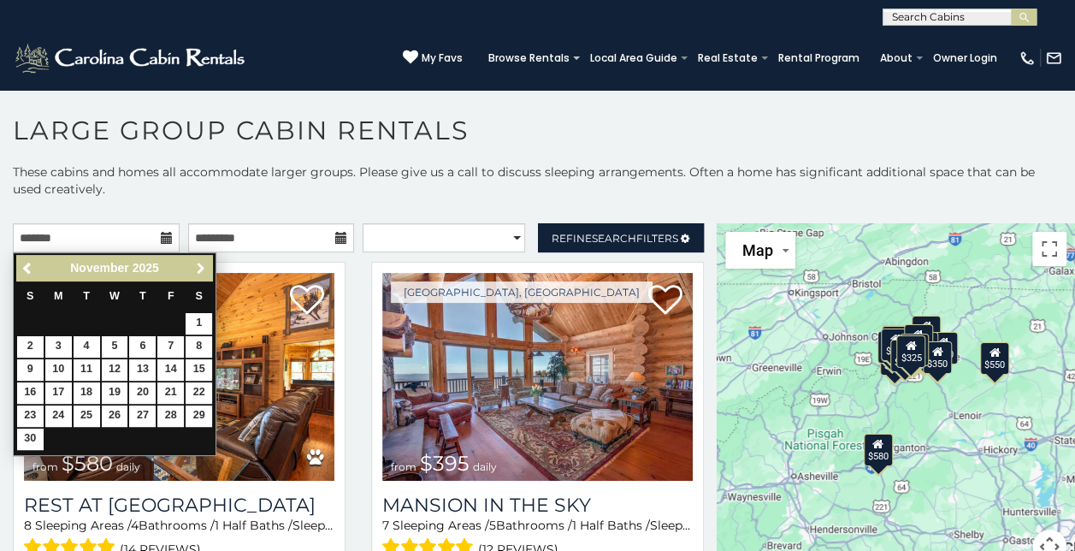
click at [192, 262] on link "Next" at bounding box center [200, 267] width 21 height 21
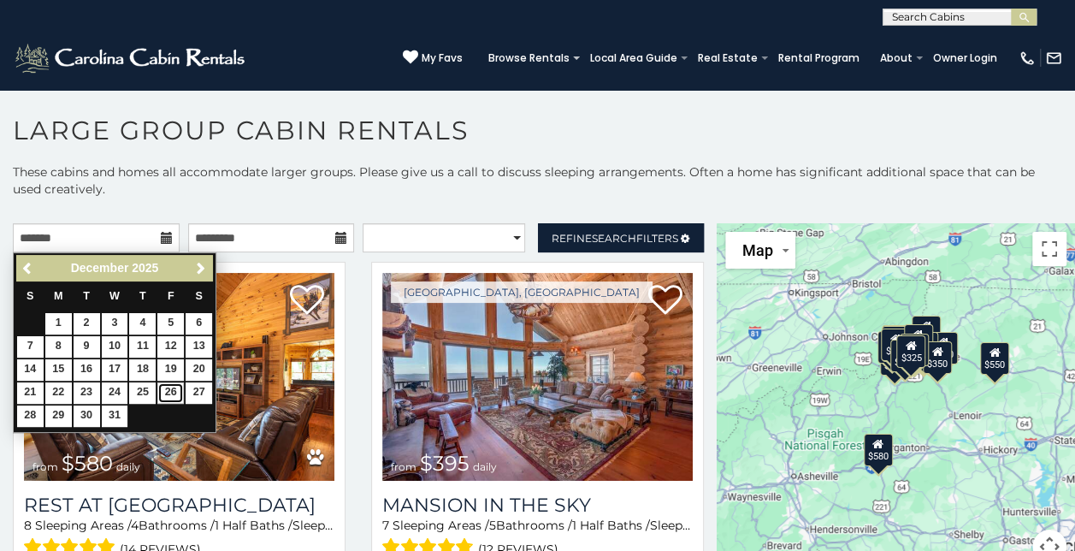
click at [173, 390] on link "26" at bounding box center [170, 392] width 27 height 21
type input "**********"
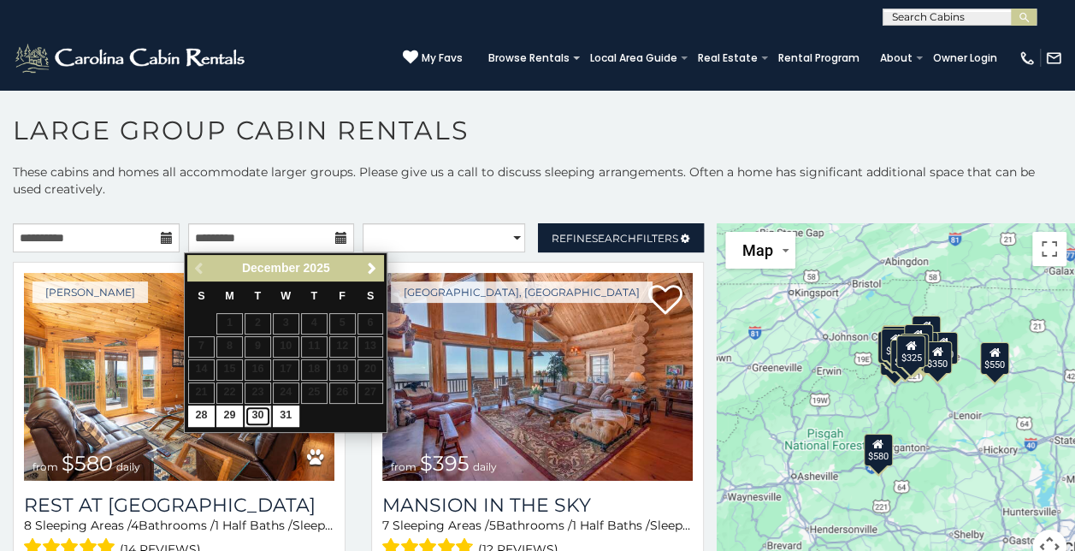
click at [253, 411] on link "30" at bounding box center [258, 415] width 27 height 21
type input "**********"
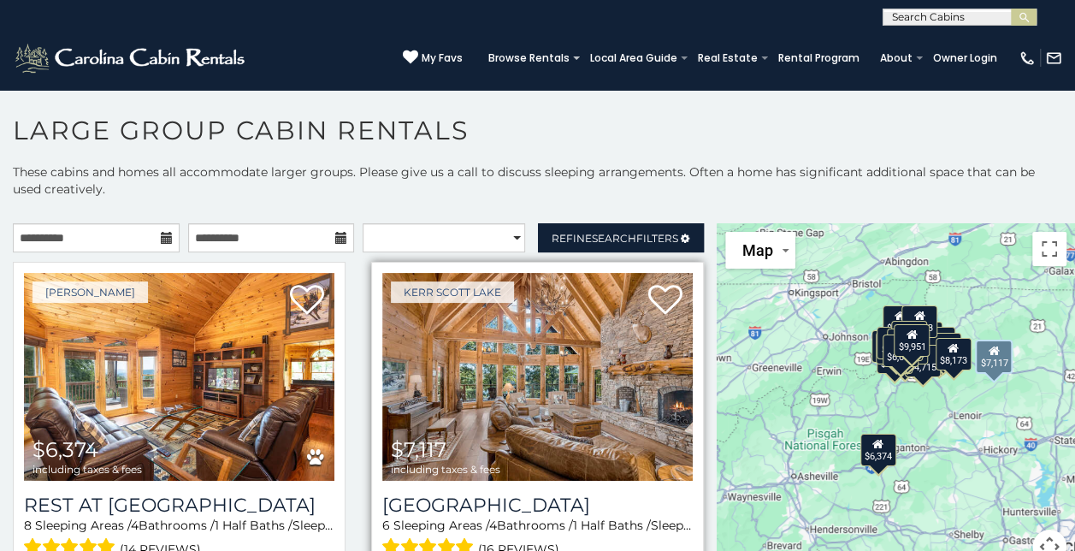
click at [510, 347] on img at bounding box center [537, 377] width 311 height 208
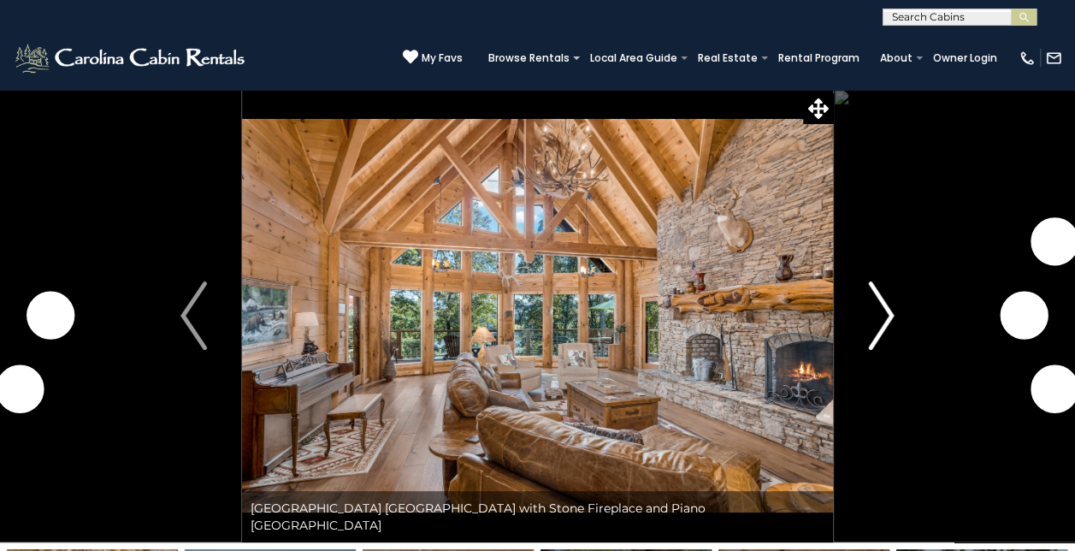
click at [883, 311] on img "Next" at bounding box center [881, 315] width 26 height 68
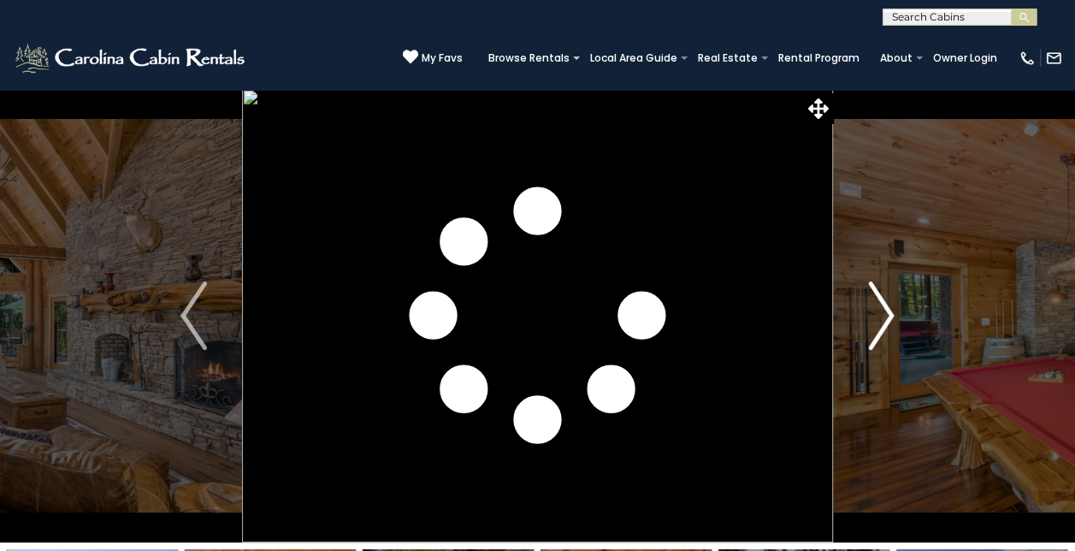
click at [883, 311] on img "Next" at bounding box center [881, 315] width 26 height 68
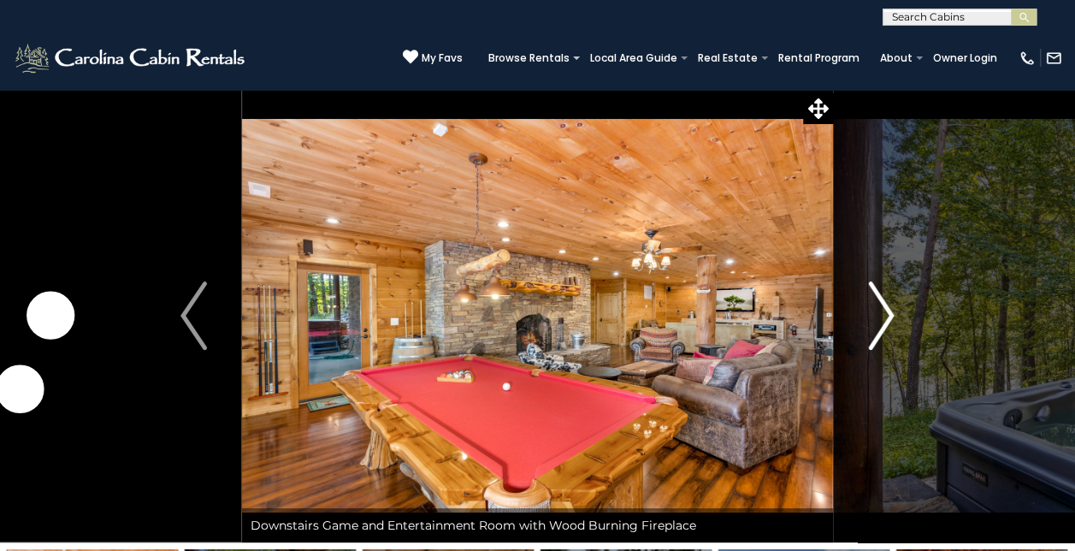
click at [883, 311] on img "Next" at bounding box center [881, 315] width 26 height 68
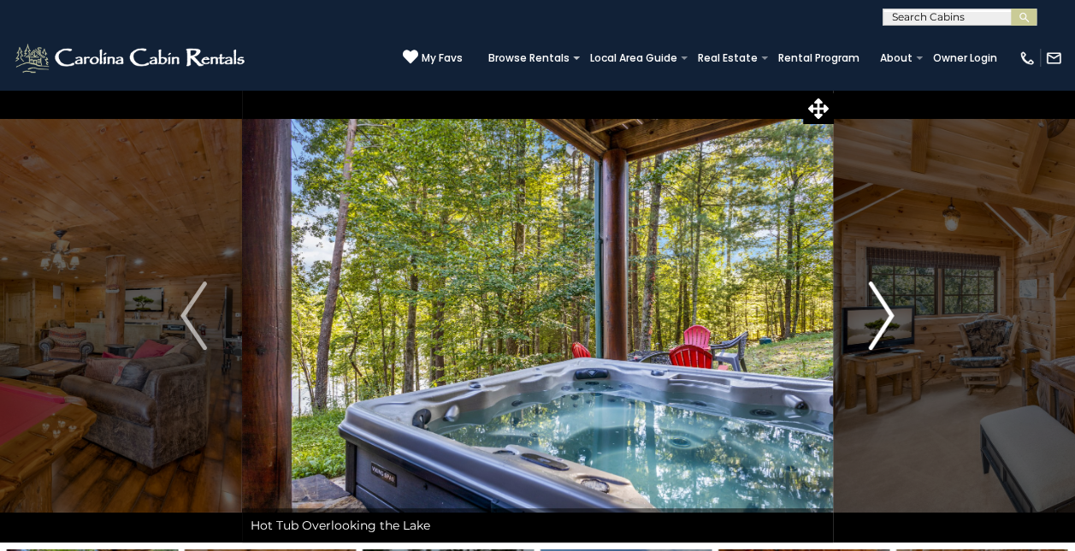
click at [883, 311] on img "Next" at bounding box center [881, 315] width 26 height 68
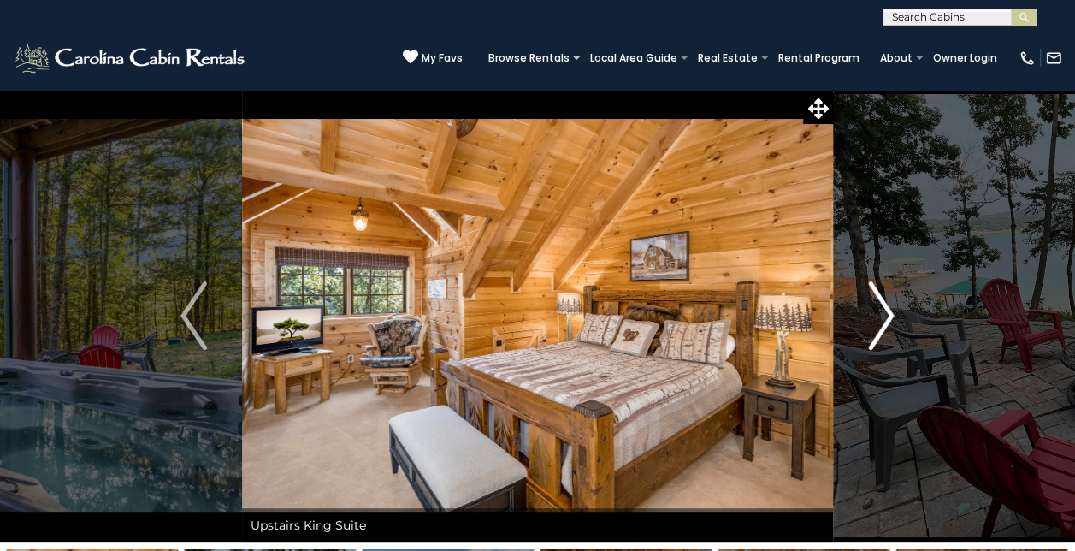
click at [883, 311] on img "Next" at bounding box center [881, 315] width 26 height 68
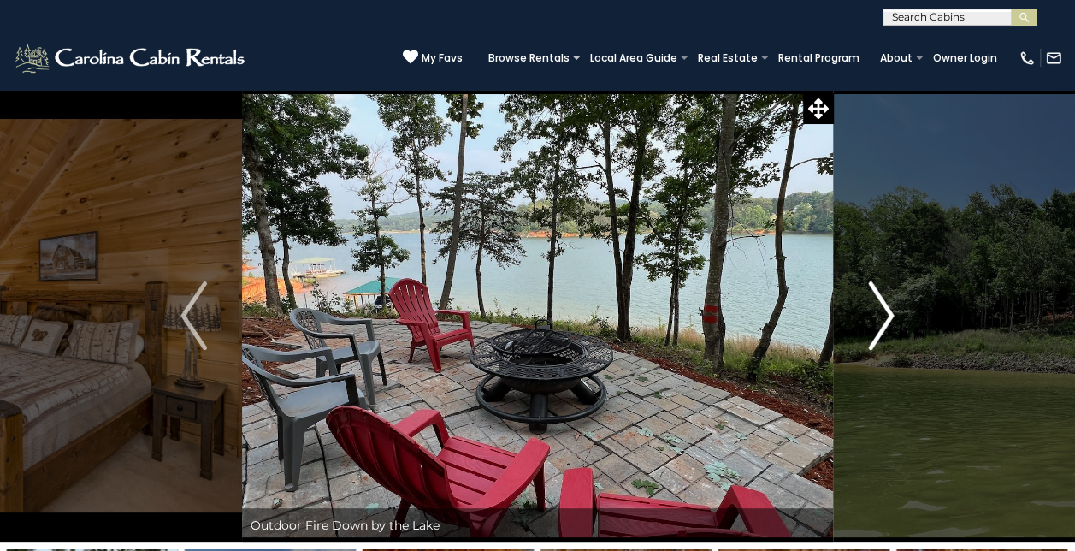
click at [883, 311] on img "Next" at bounding box center [881, 315] width 26 height 68
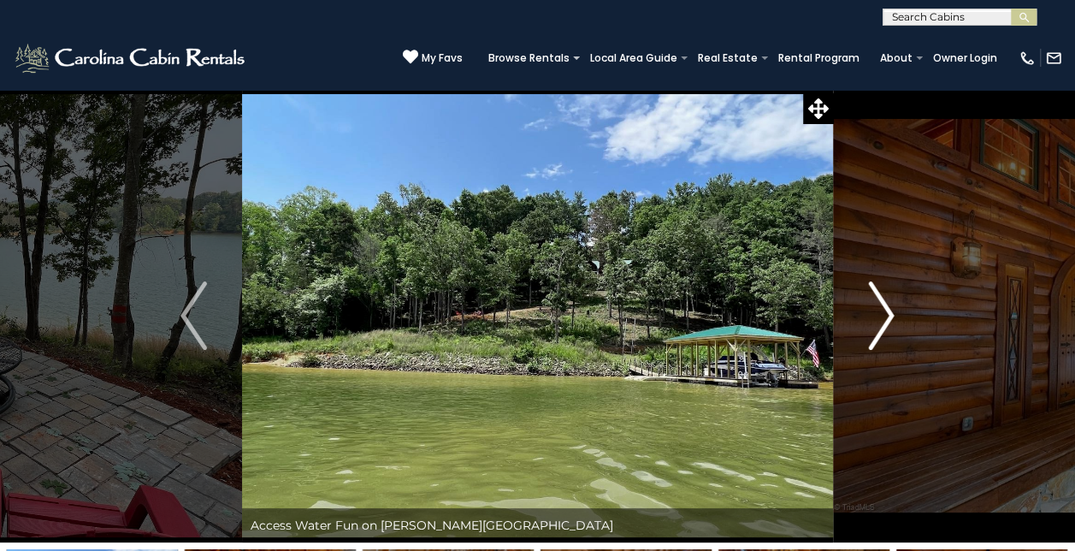
click at [883, 311] on img "Next" at bounding box center [881, 315] width 26 height 68
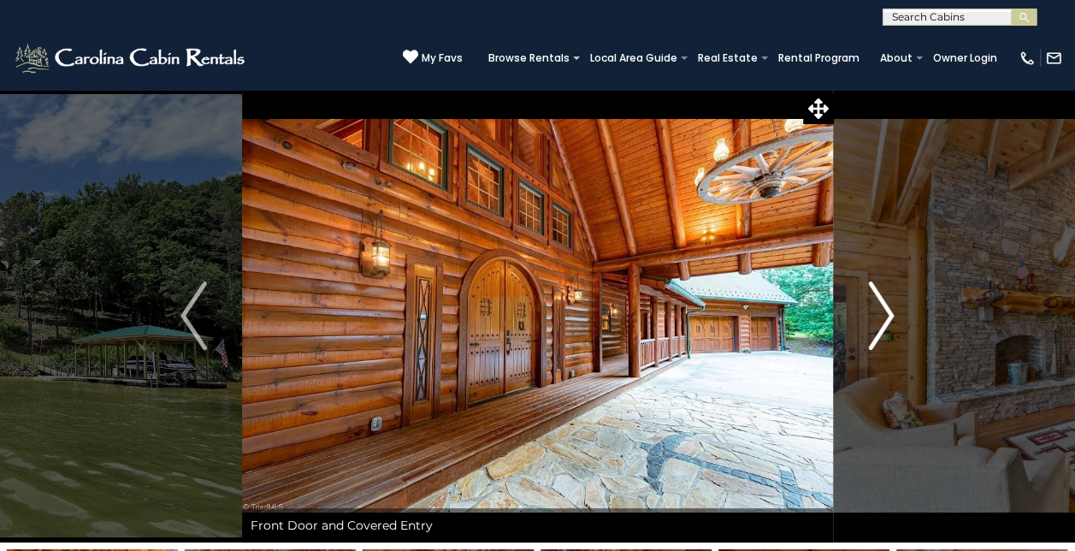
click at [883, 311] on img "Next" at bounding box center [881, 315] width 26 height 68
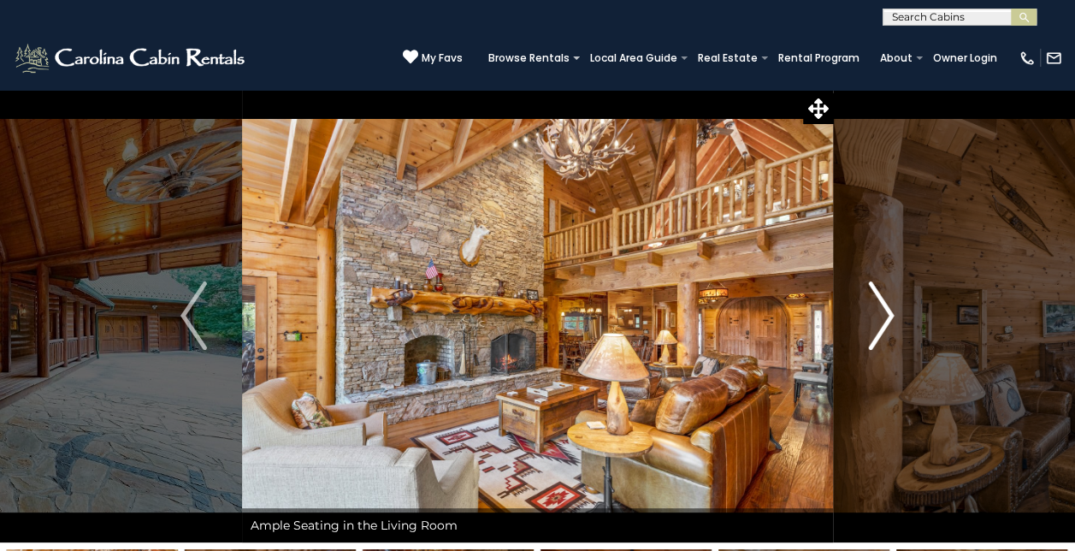
click at [883, 311] on img "Next" at bounding box center [881, 315] width 26 height 68
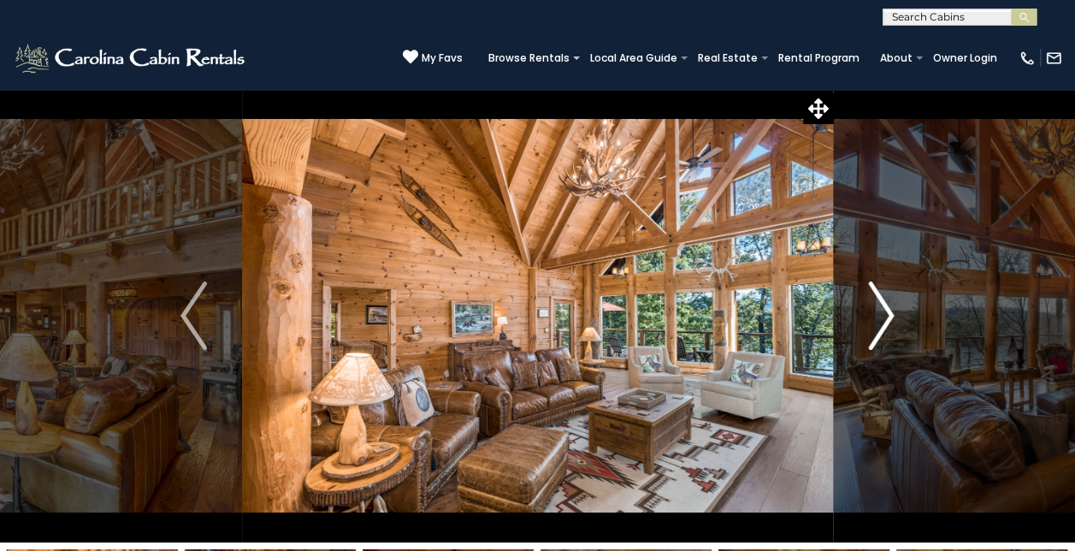
click at [883, 311] on img "Next" at bounding box center [881, 315] width 26 height 68
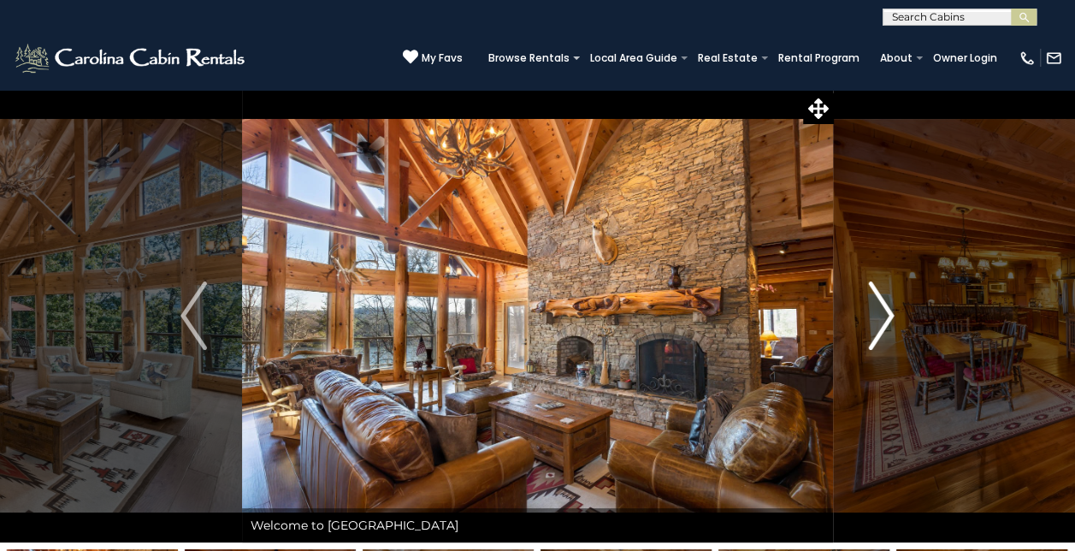
click at [883, 311] on img "Next" at bounding box center [881, 315] width 26 height 68
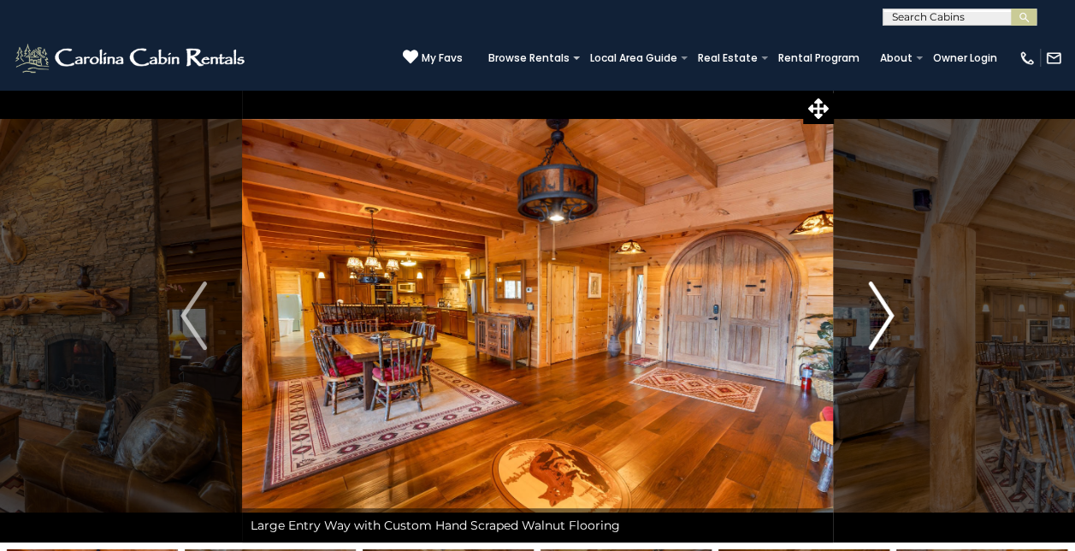
click at [883, 311] on img "Next" at bounding box center [881, 315] width 26 height 68
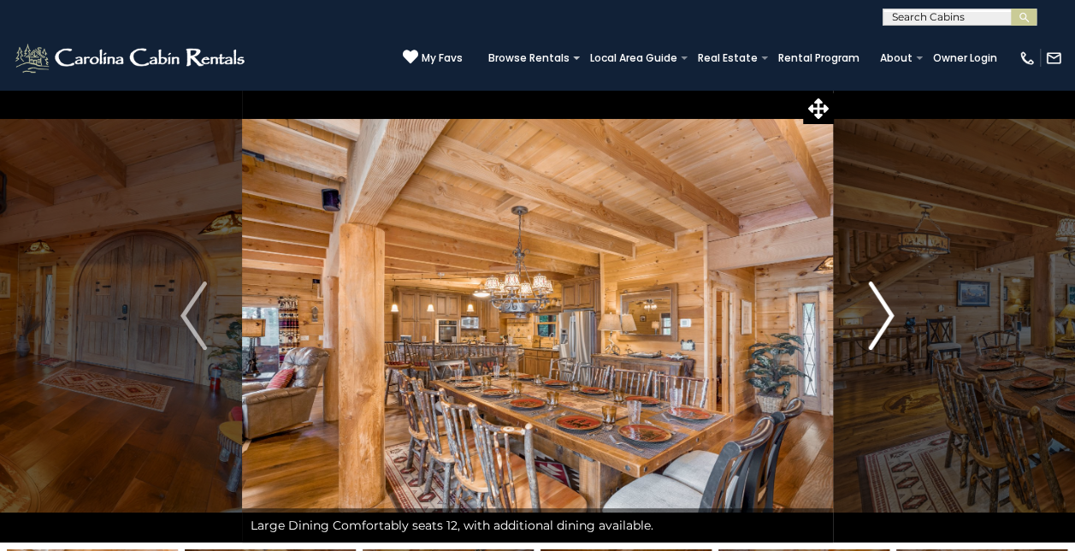
click at [883, 311] on img "Next" at bounding box center [881, 315] width 26 height 68
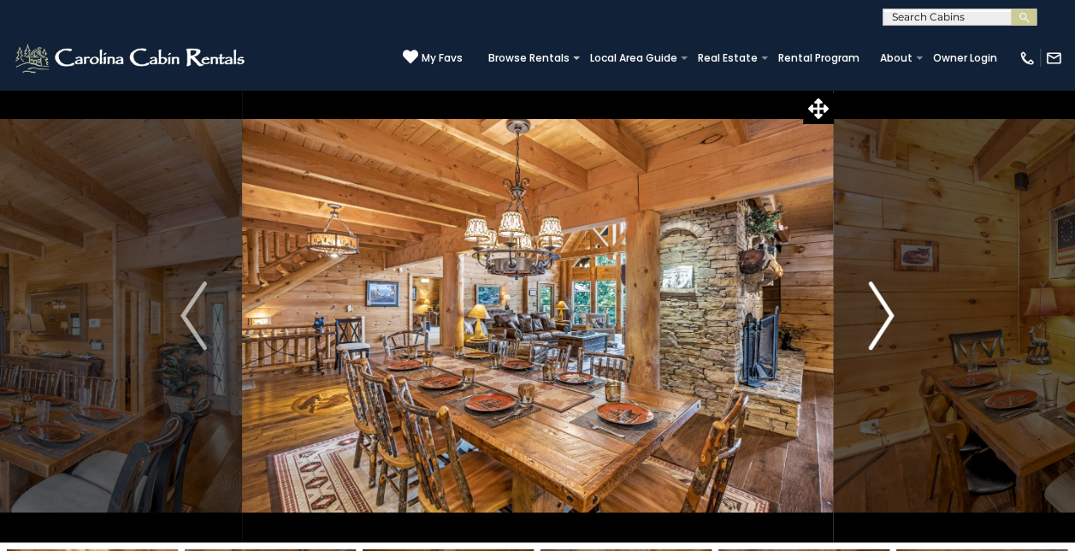
click at [883, 311] on img "Next" at bounding box center [881, 315] width 26 height 68
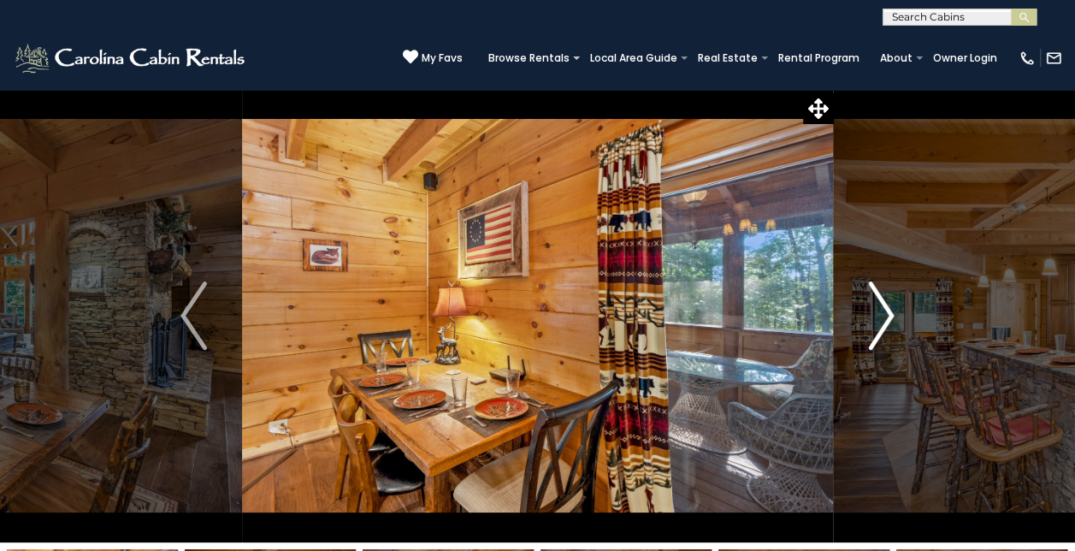
click at [883, 311] on img "Next" at bounding box center [881, 315] width 26 height 68
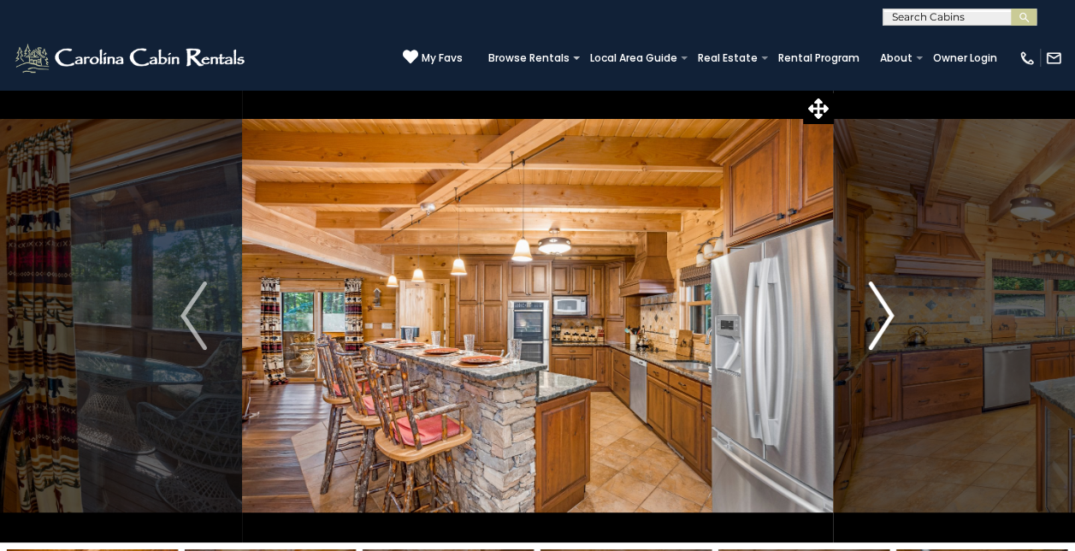
click at [883, 311] on img "Next" at bounding box center [881, 315] width 26 height 68
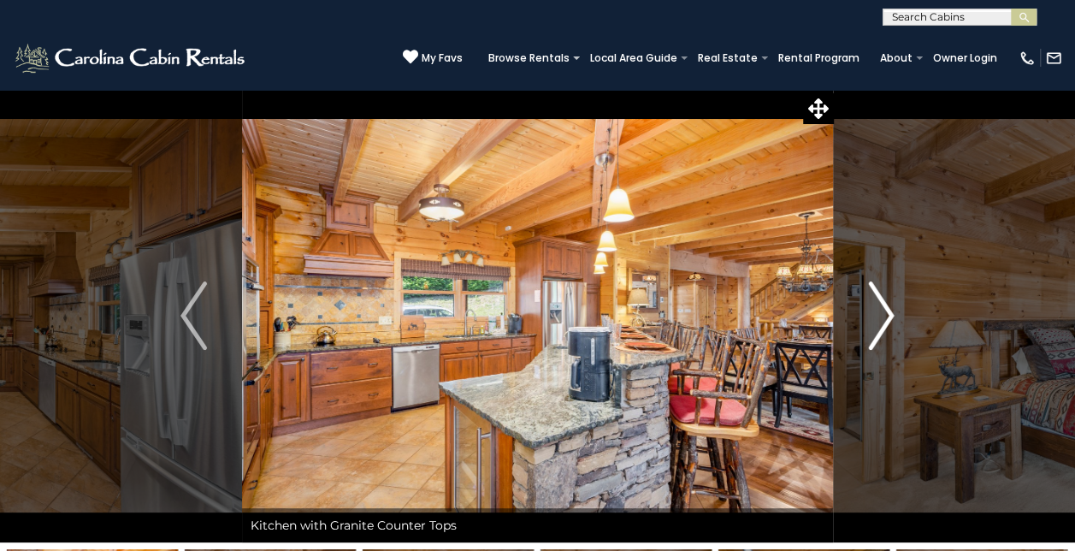
click at [883, 311] on img "Next" at bounding box center [881, 315] width 26 height 68
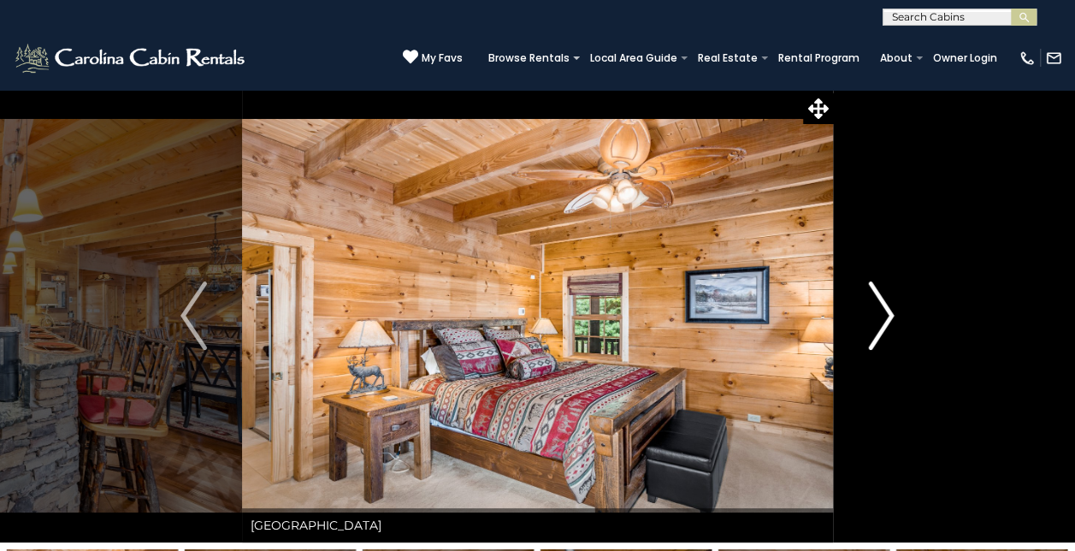
click at [883, 311] on img "Next" at bounding box center [881, 315] width 26 height 68
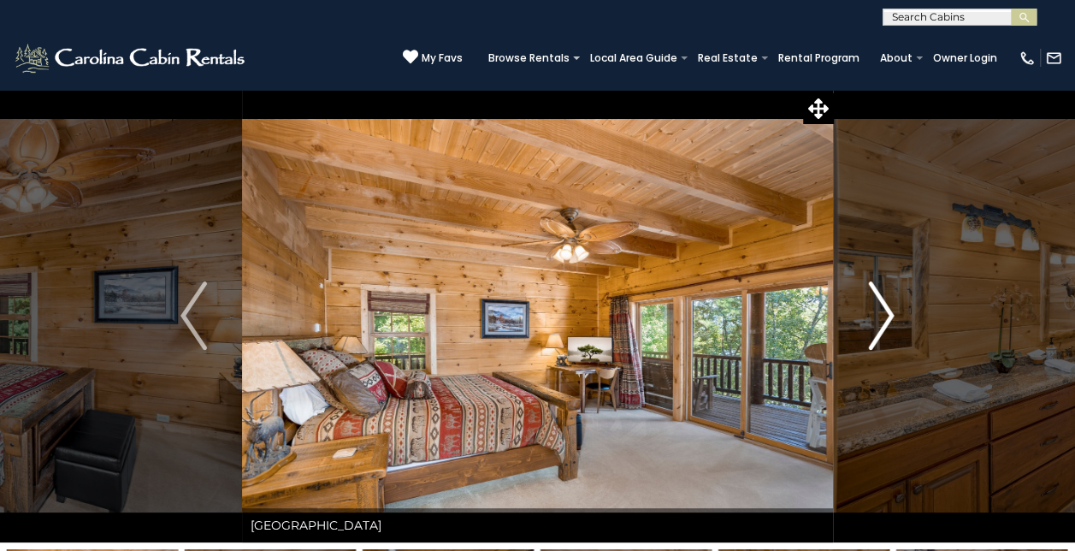
click at [883, 311] on img "Next" at bounding box center [881, 315] width 26 height 68
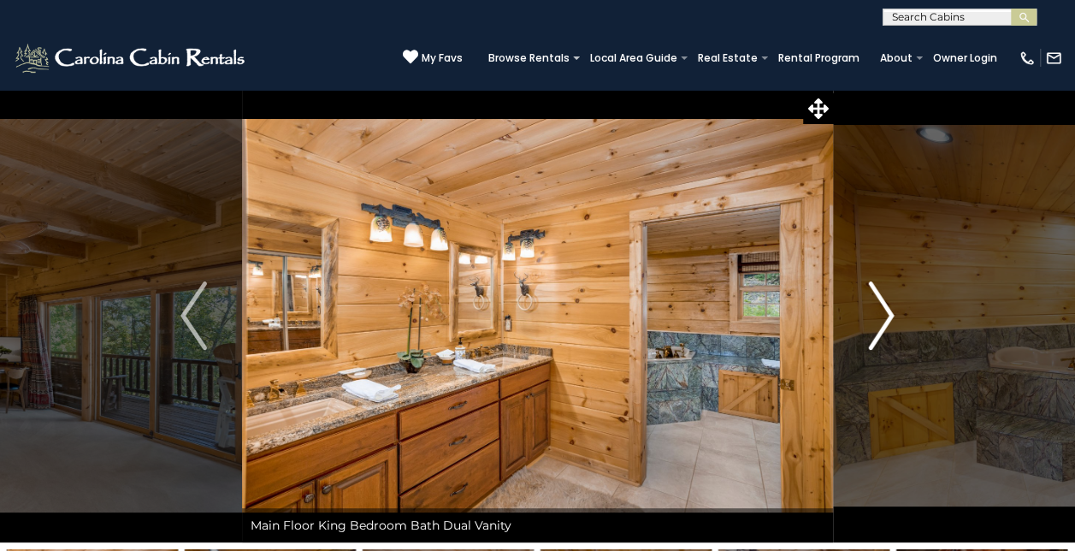
click at [881, 313] on img "Next" at bounding box center [881, 315] width 26 height 68
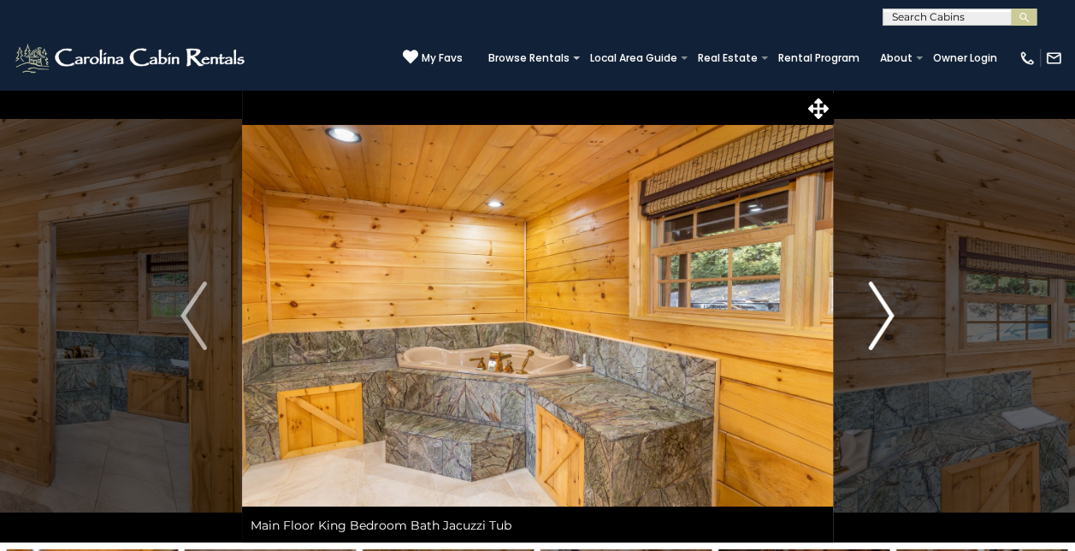
click at [883, 313] on img "Next" at bounding box center [881, 315] width 26 height 68
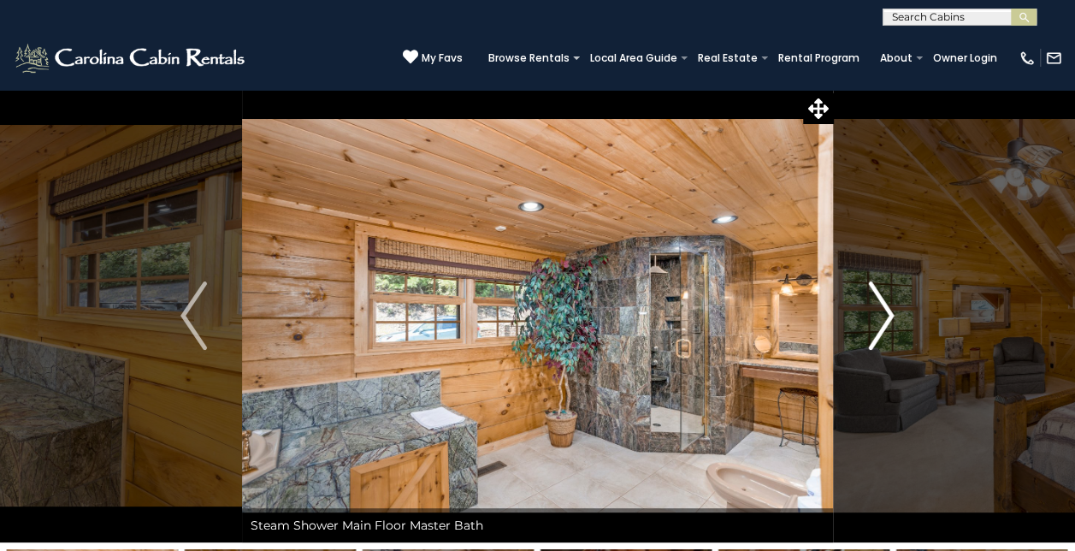
click at [883, 313] on img "Next" at bounding box center [881, 315] width 26 height 68
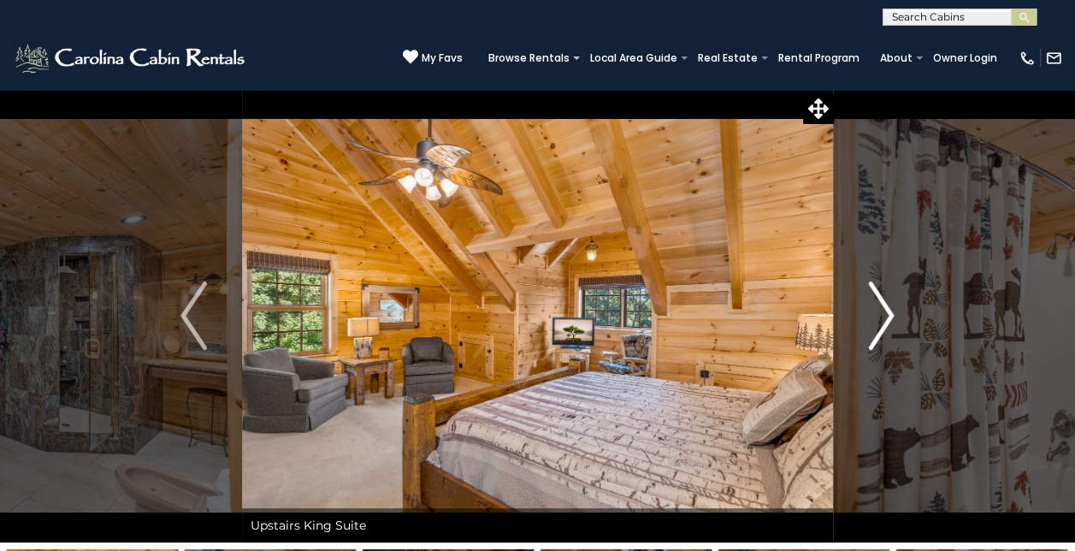
click at [883, 313] on img "Next" at bounding box center [881, 315] width 26 height 68
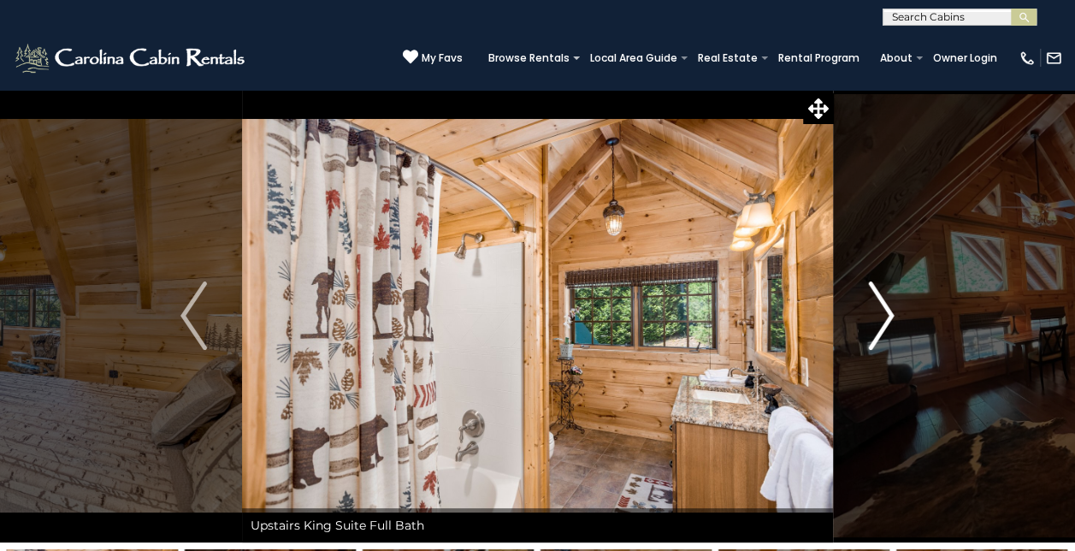
click at [883, 313] on img "Next" at bounding box center [881, 315] width 26 height 68
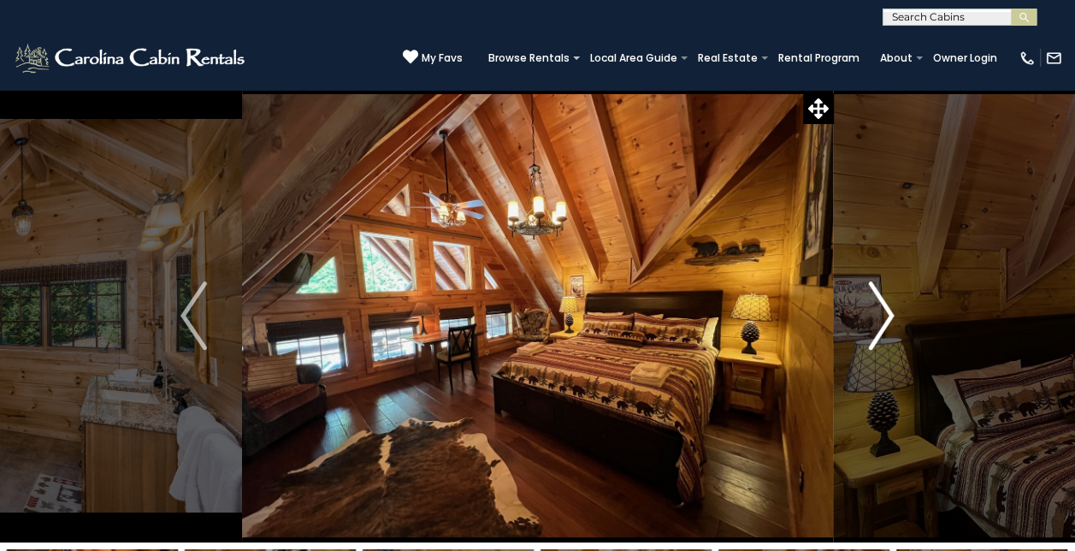
click at [883, 313] on img "Next" at bounding box center [881, 315] width 26 height 68
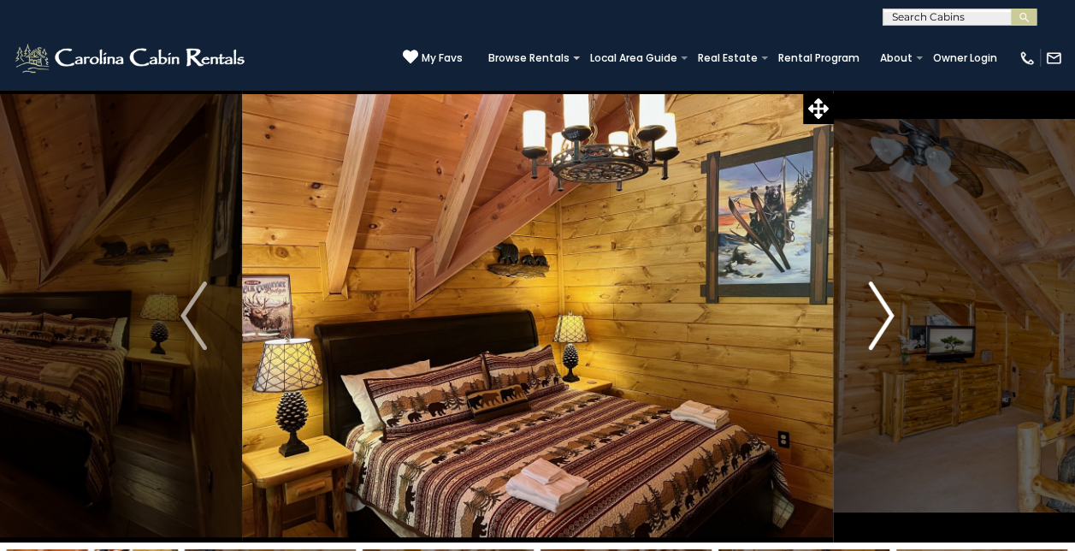
click at [883, 313] on img "Next" at bounding box center [881, 315] width 26 height 68
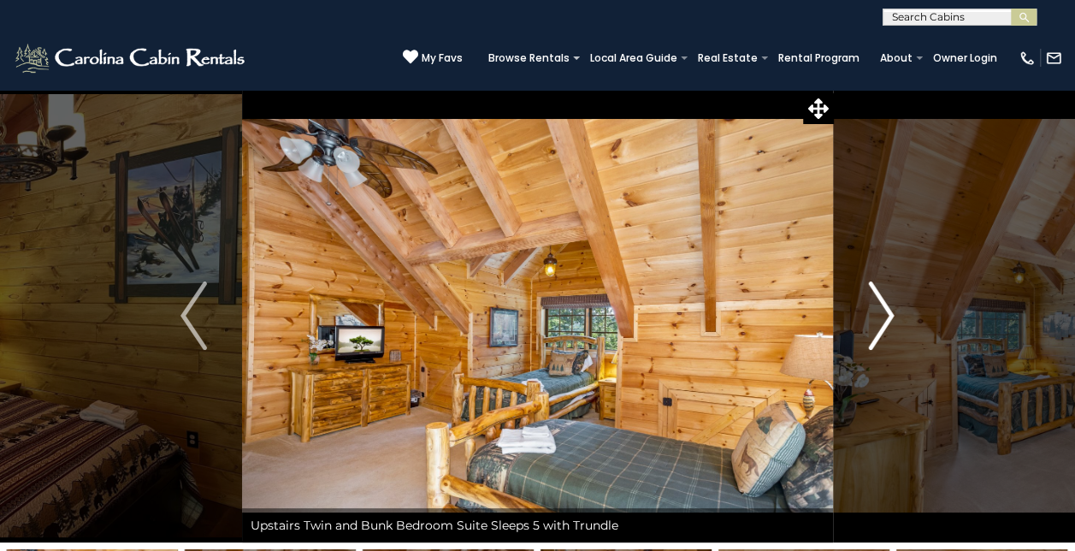
click at [883, 313] on img "Next" at bounding box center [881, 315] width 26 height 68
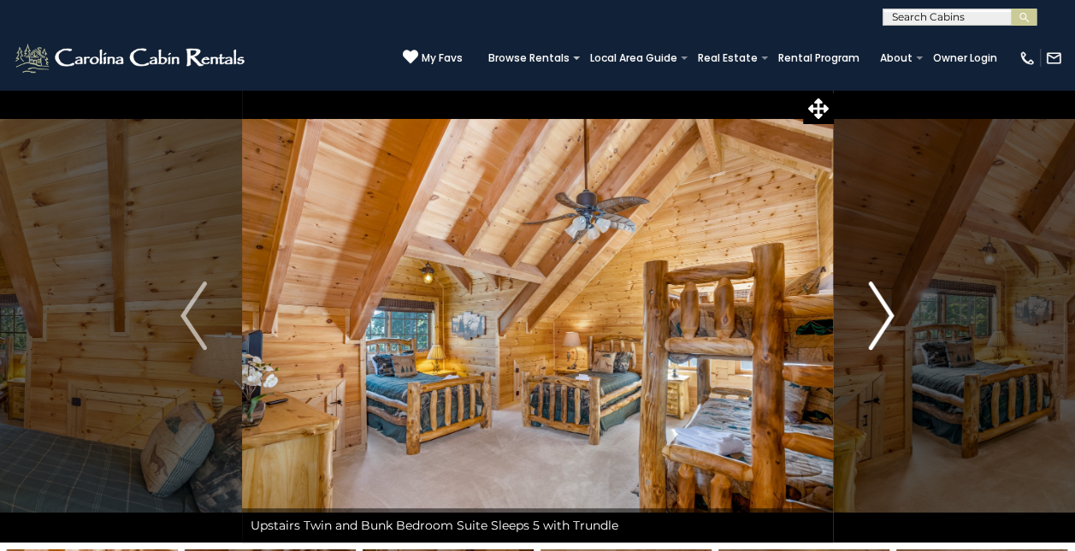
click at [883, 313] on img "Next" at bounding box center [881, 315] width 26 height 68
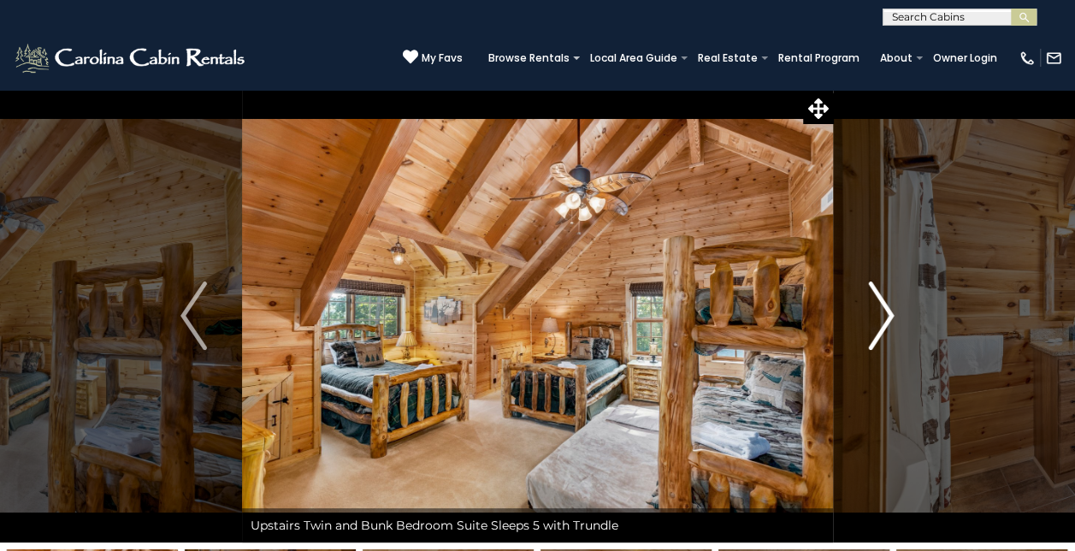
click at [883, 313] on img "Next" at bounding box center [881, 315] width 26 height 68
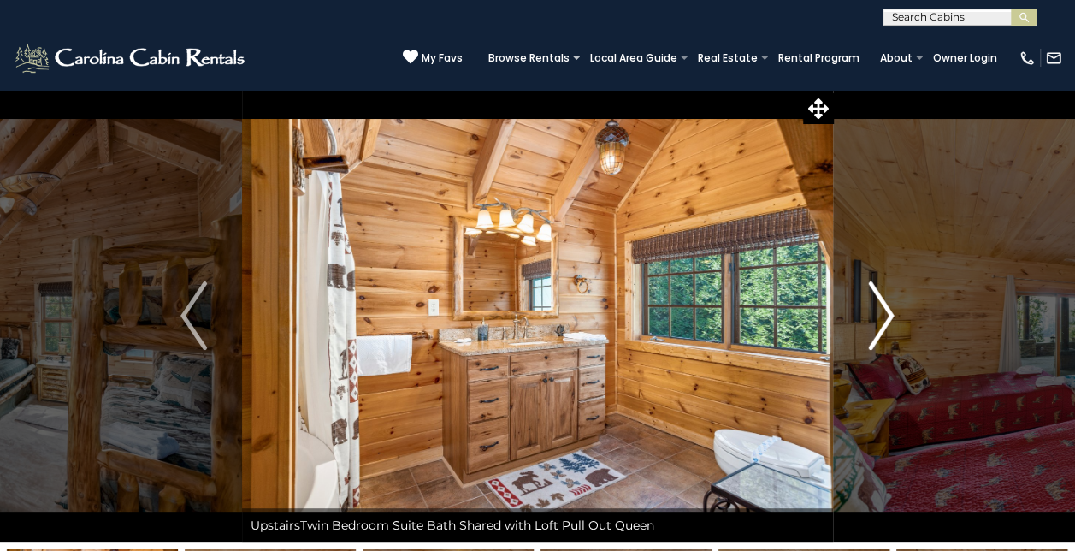
click at [883, 313] on img "Next" at bounding box center [881, 315] width 26 height 68
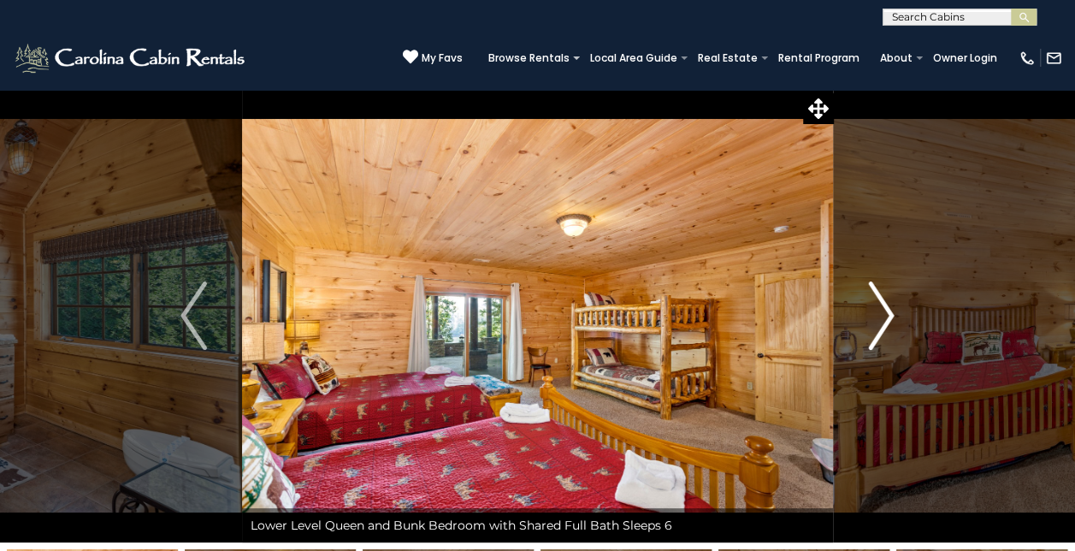
click at [883, 313] on img "Next" at bounding box center [881, 315] width 26 height 68
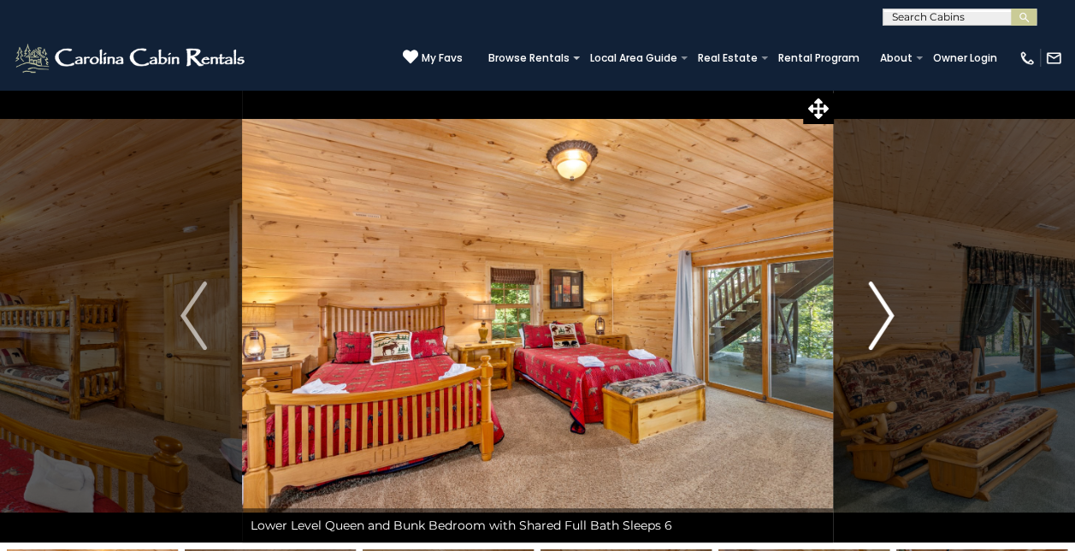
click at [883, 313] on img "Next" at bounding box center [881, 315] width 26 height 68
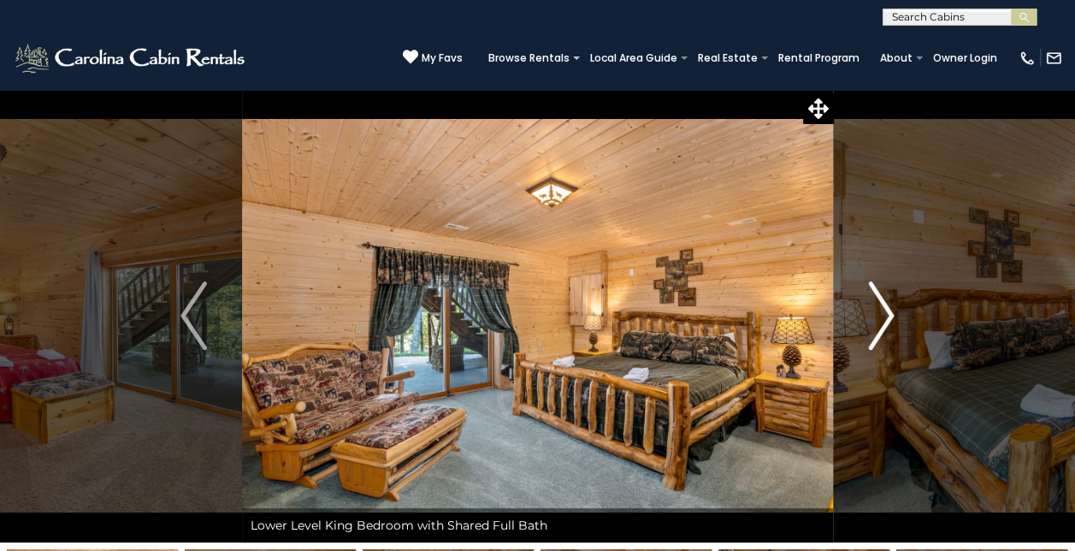
click at [883, 313] on img "Next" at bounding box center [881, 315] width 26 height 68
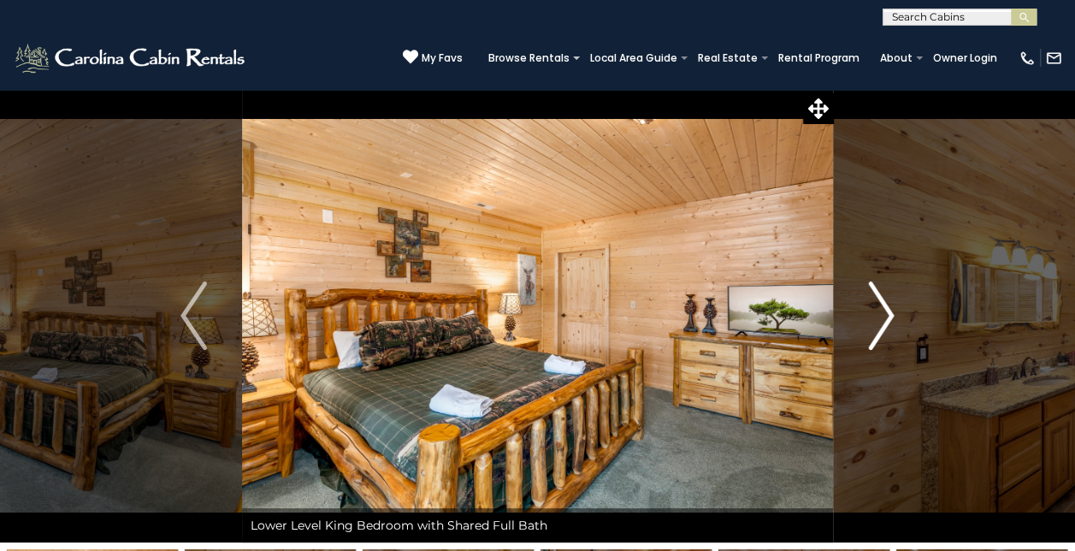
click at [883, 313] on img "Next" at bounding box center [881, 315] width 26 height 68
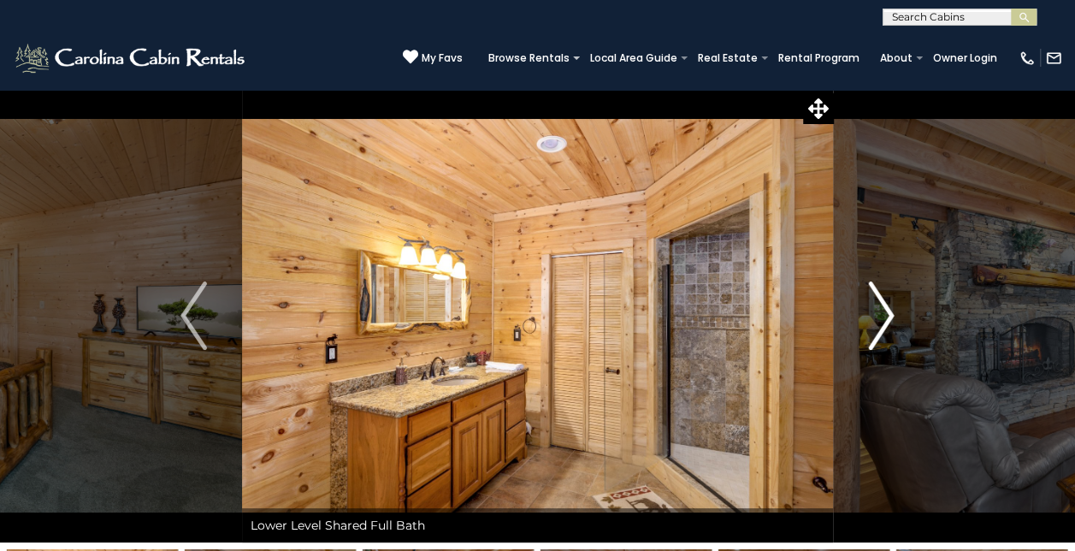
click at [883, 313] on img "Next" at bounding box center [881, 315] width 26 height 68
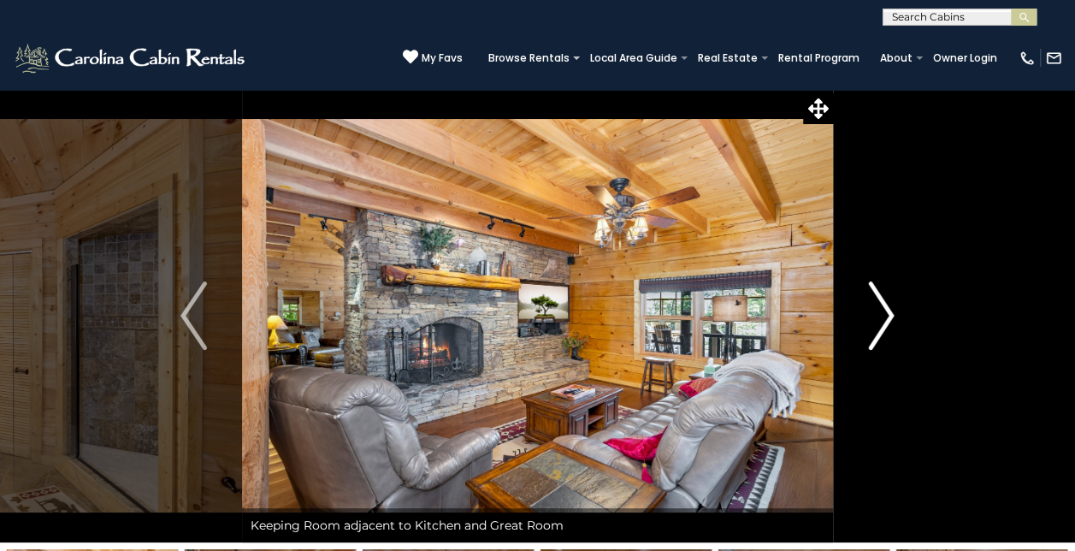
click at [883, 313] on img "Next" at bounding box center [881, 315] width 26 height 68
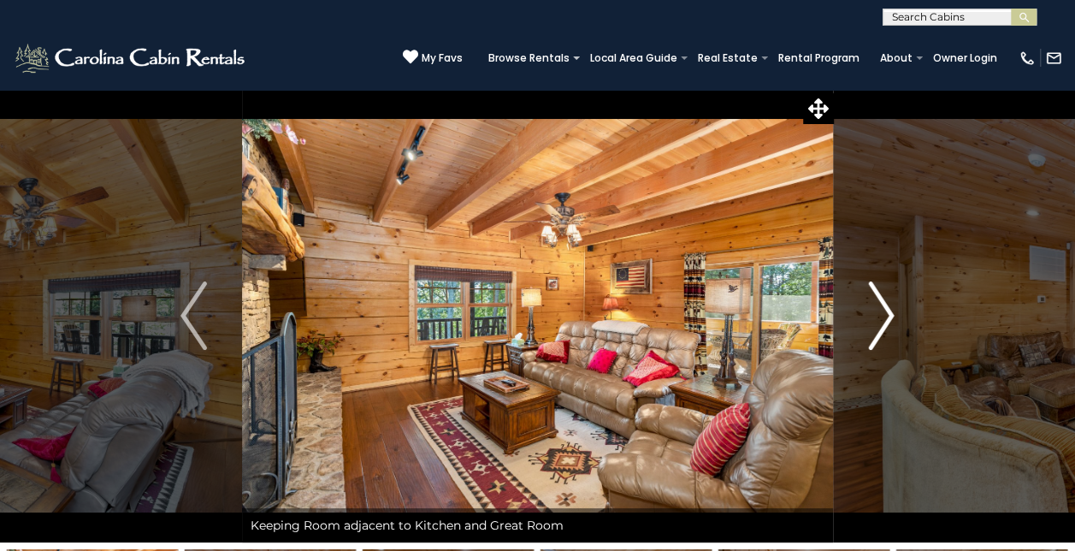
click at [883, 313] on img "Next" at bounding box center [881, 315] width 26 height 68
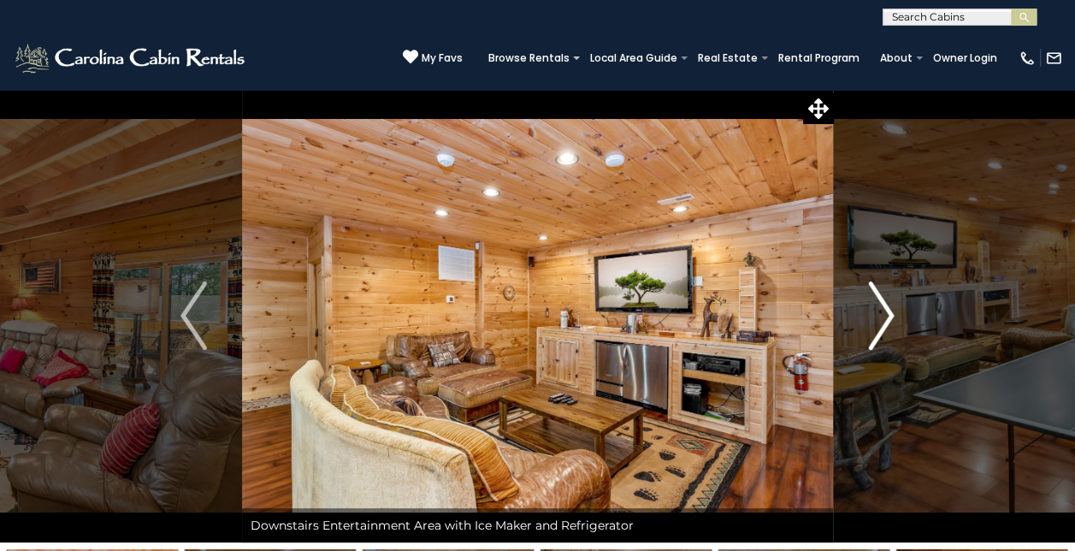
click at [883, 313] on img "Next" at bounding box center [881, 315] width 26 height 68
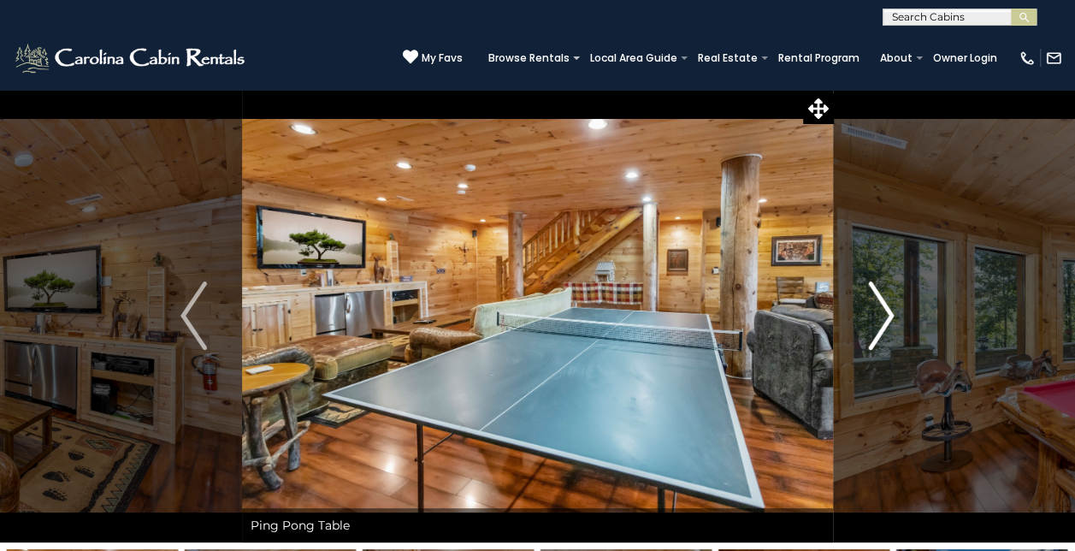
click at [883, 313] on img "Next" at bounding box center [881, 315] width 26 height 68
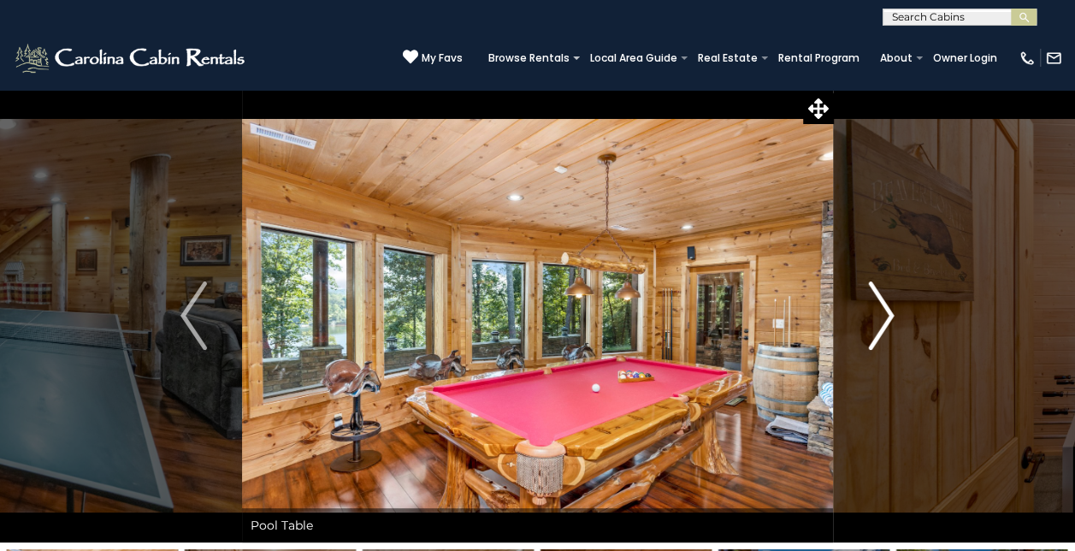
click at [883, 313] on img "Next" at bounding box center [881, 315] width 26 height 68
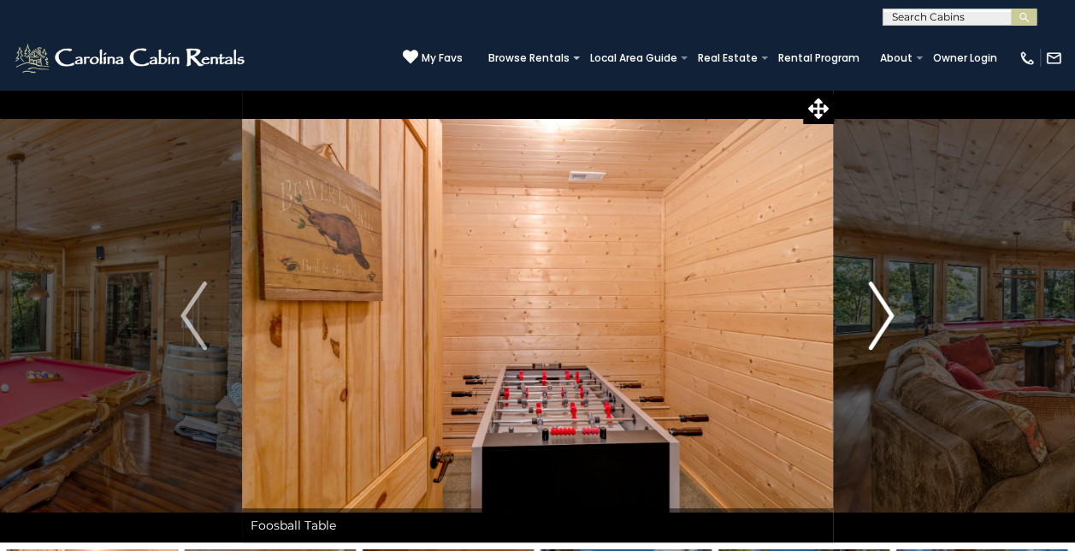
click at [883, 313] on img "Next" at bounding box center [881, 315] width 26 height 68
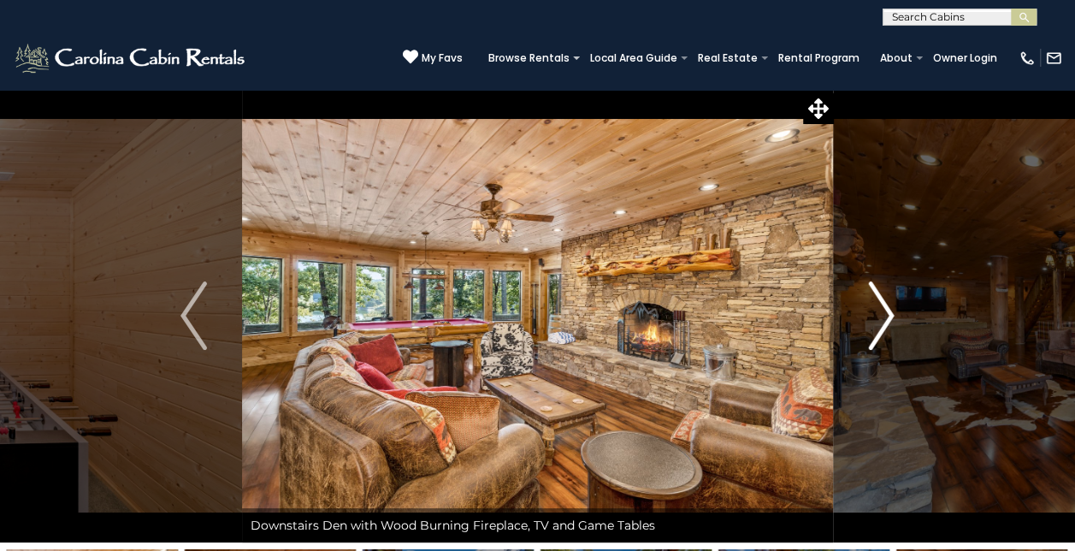
click at [883, 313] on img "Next" at bounding box center [881, 315] width 26 height 68
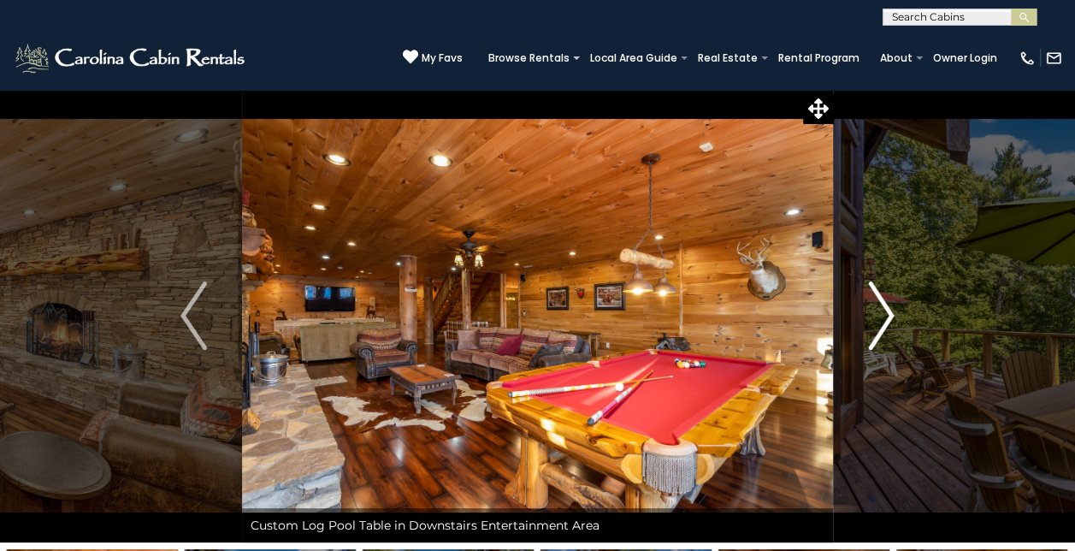
click at [883, 313] on img "Next" at bounding box center [881, 315] width 26 height 68
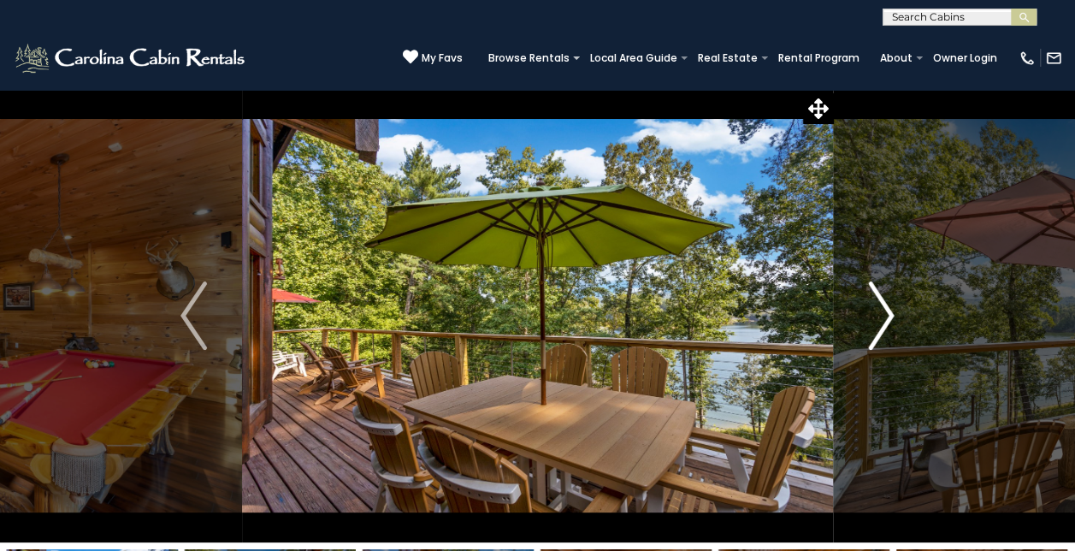
click at [883, 313] on img "Next" at bounding box center [881, 315] width 26 height 68
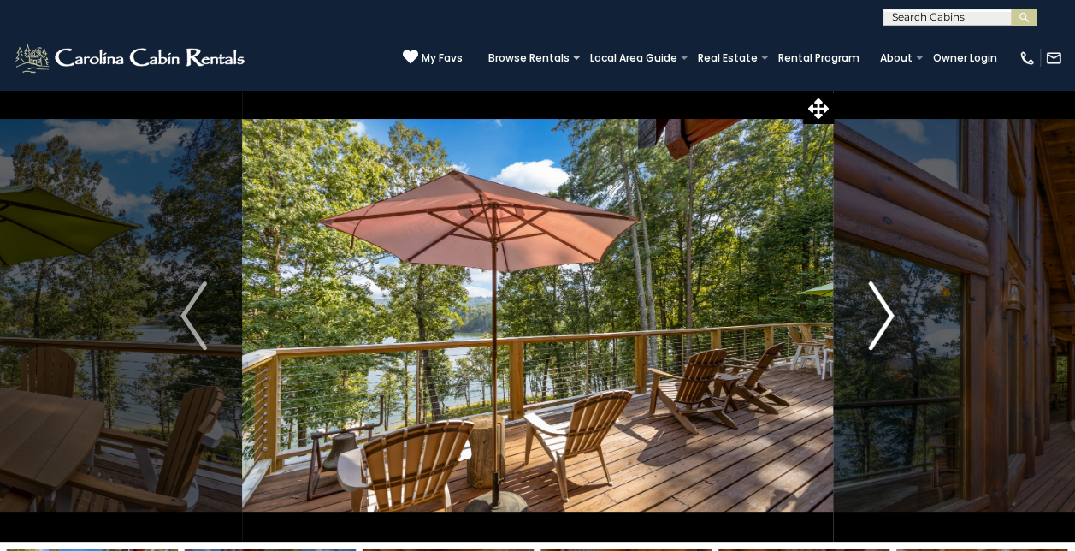
click at [883, 313] on img "Next" at bounding box center [881, 315] width 26 height 68
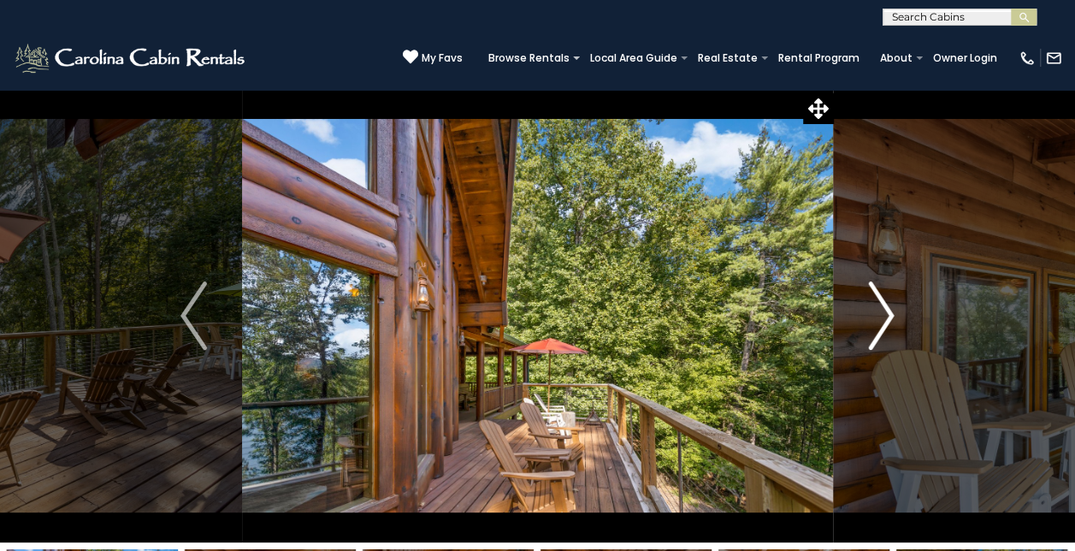
click at [883, 313] on img "Next" at bounding box center [881, 315] width 26 height 68
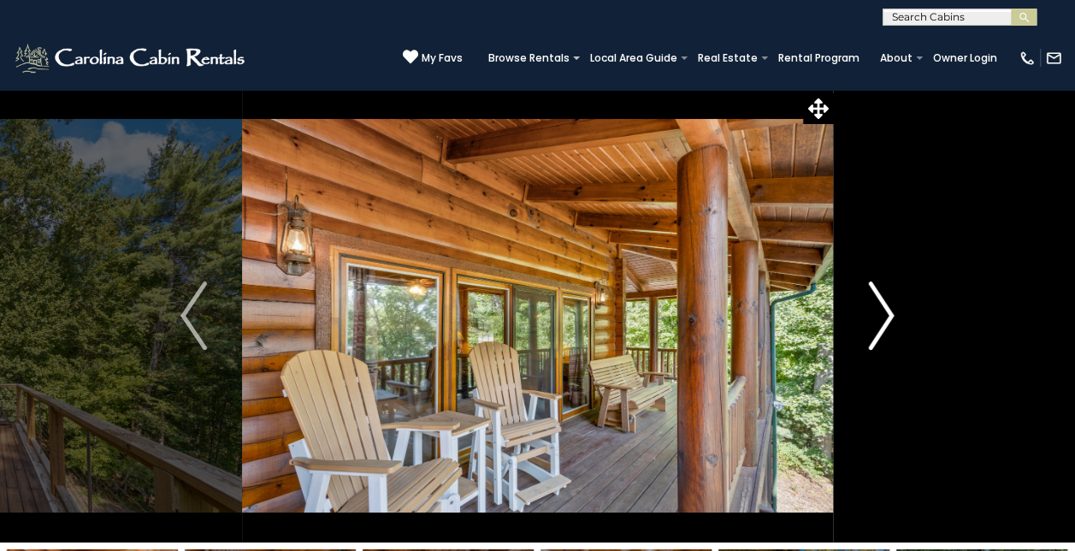
click at [883, 313] on img "Next" at bounding box center [881, 315] width 26 height 68
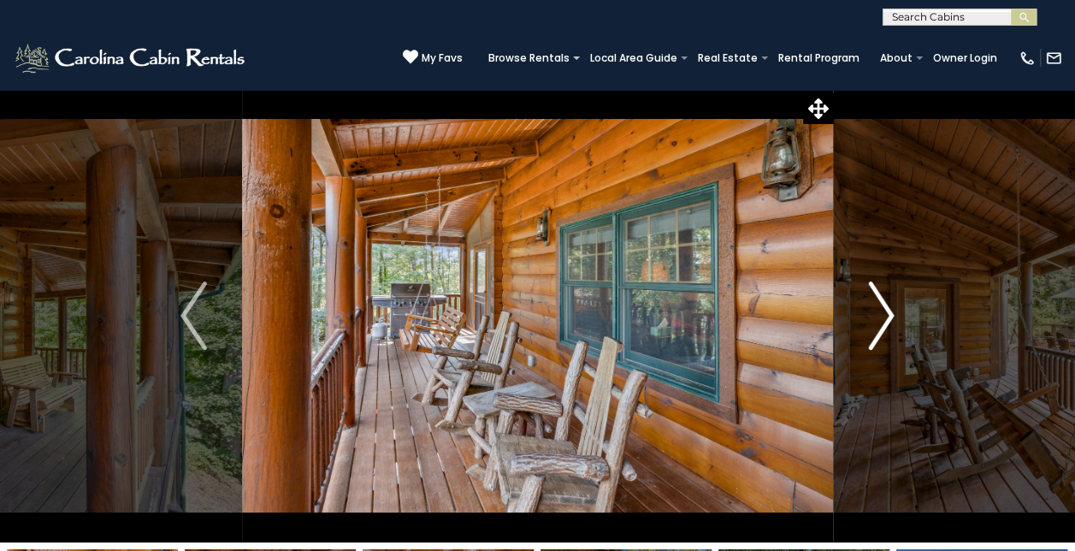
click at [883, 313] on img "Next" at bounding box center [881, 315] width 26 height 68
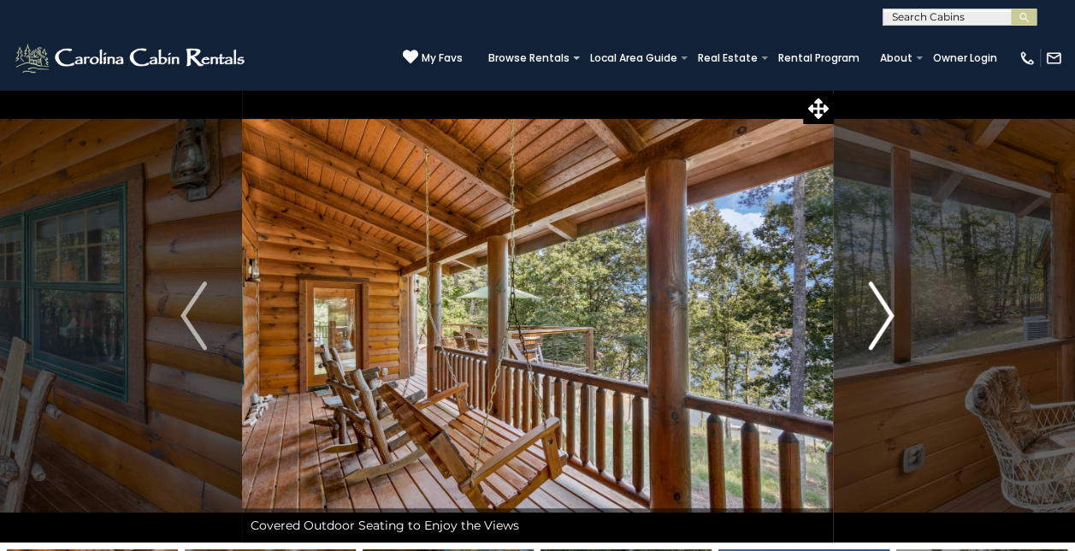
click at [883, 313] on img "Next" at bounding box center [881, 315] width 26 height 68
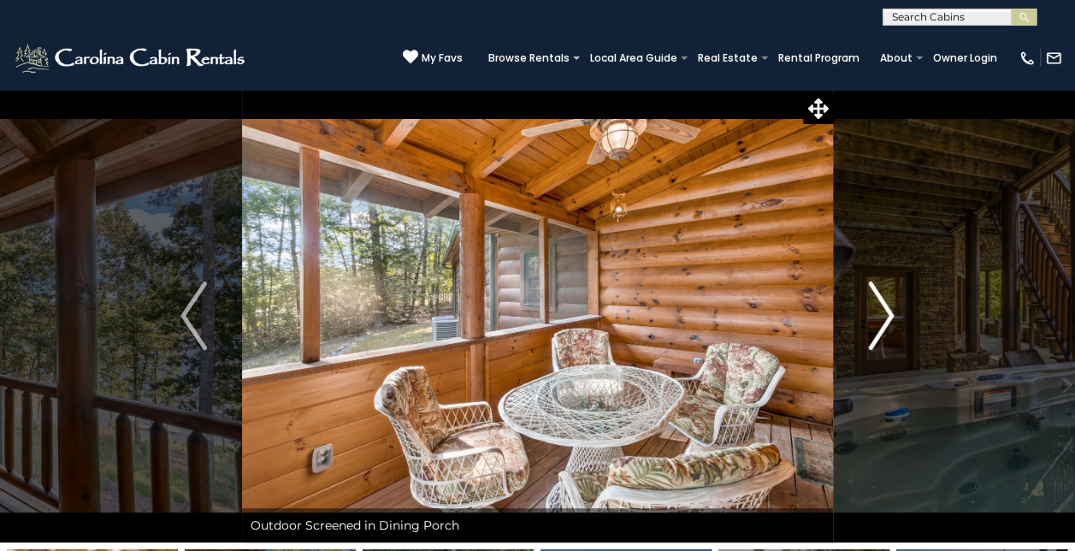
click at [883, 313] on img "Next" at bounding box center [881, 315] width 26 height 68
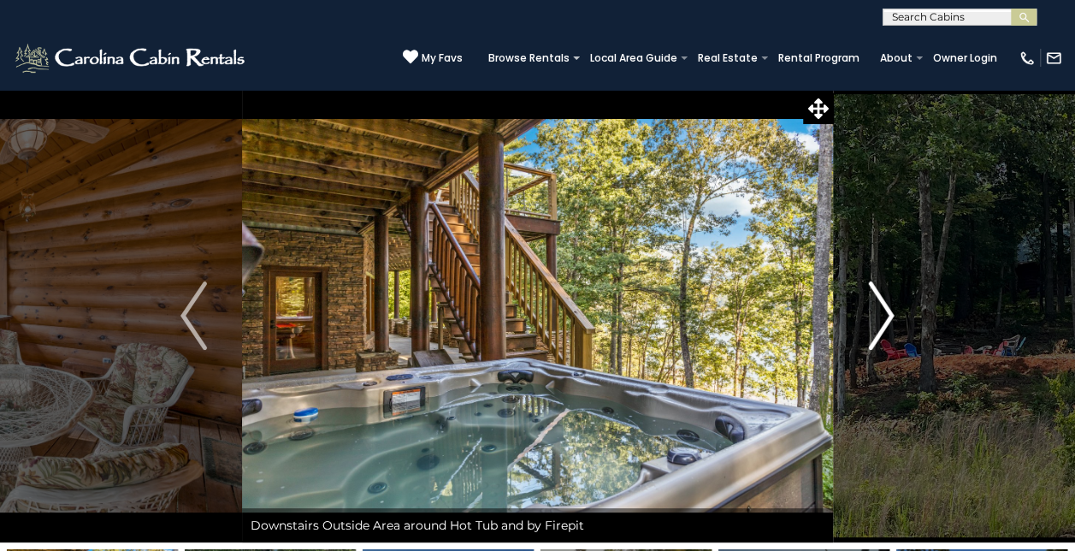
click at [883, 313] on img "Next" at bounding box center [881, 315] width 26 height 68
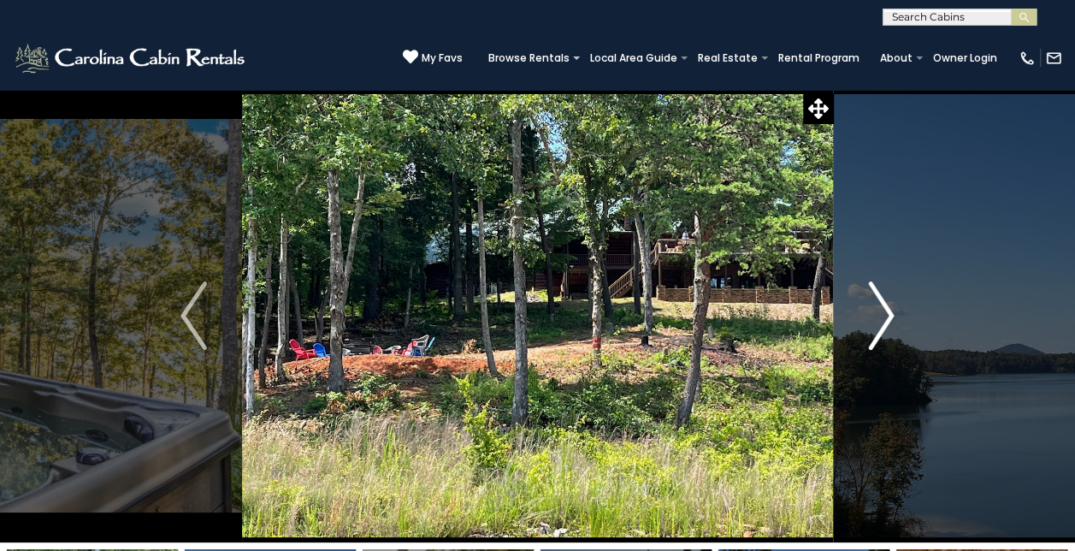
click at [883, 313] on img "Next" at bounding box center [881, 315] width 26 height 68
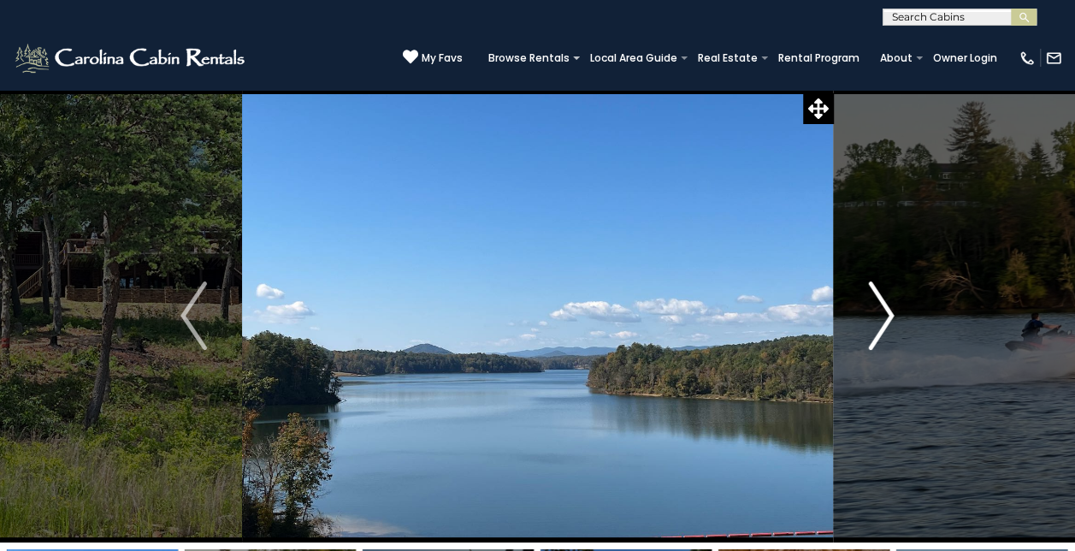
click at [883, 313] on img "Next" at bounding box center [881, 315] width 26 height 68
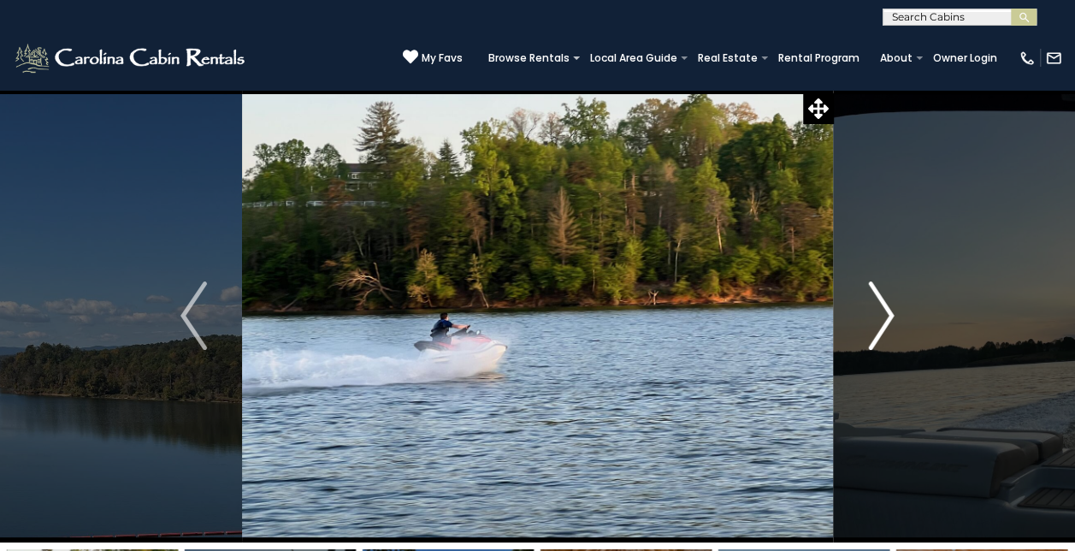
click at [883, 313] on img "Next" at bounding box center [881, 315] width 26 height 68
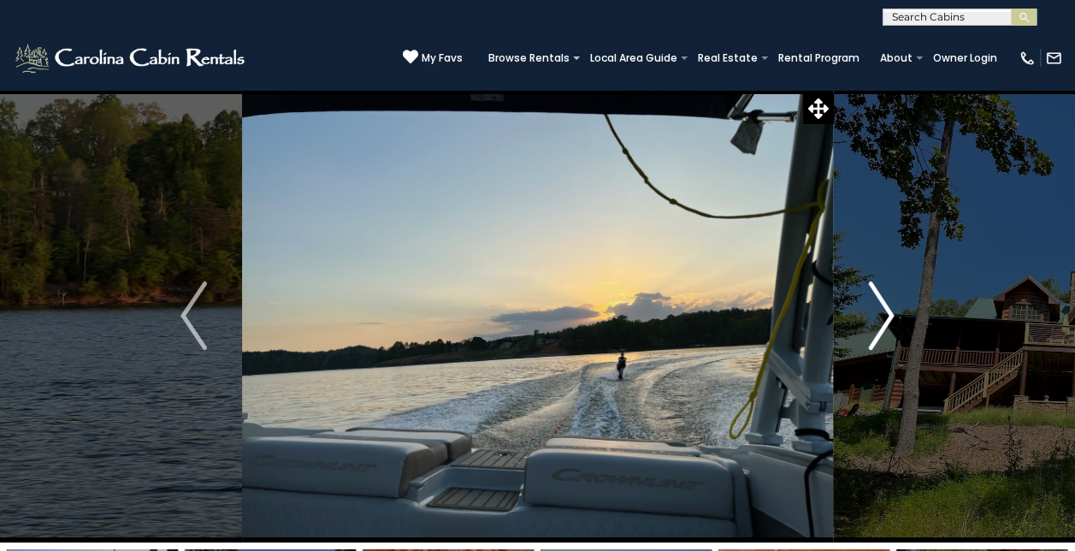
click at [883, 313] on img "Next" at bounding box center [881, 315] width 26 height 68
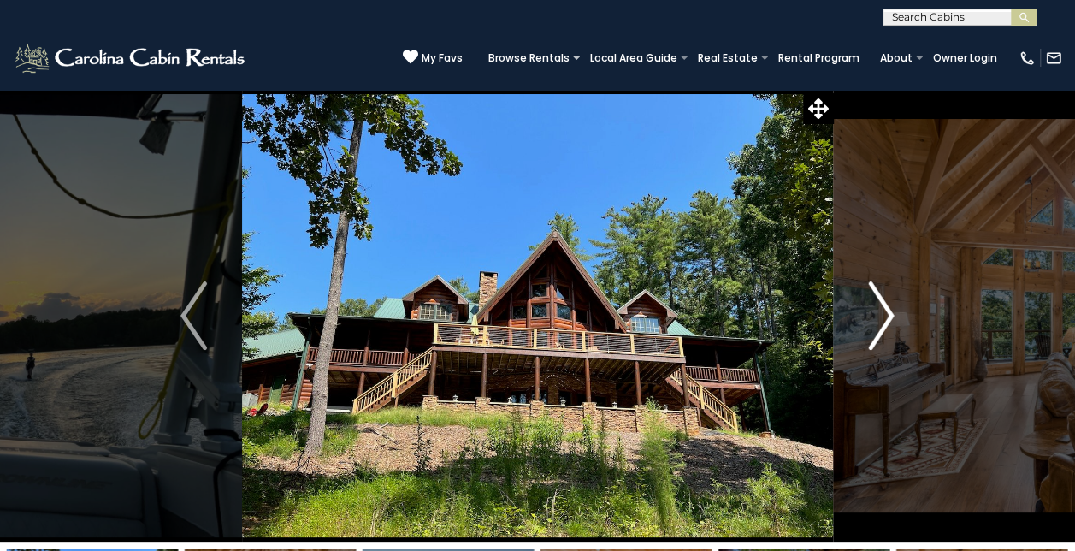
click at [883, 313] on img "Next" at bounding box center [881, 315] width 26 height 68
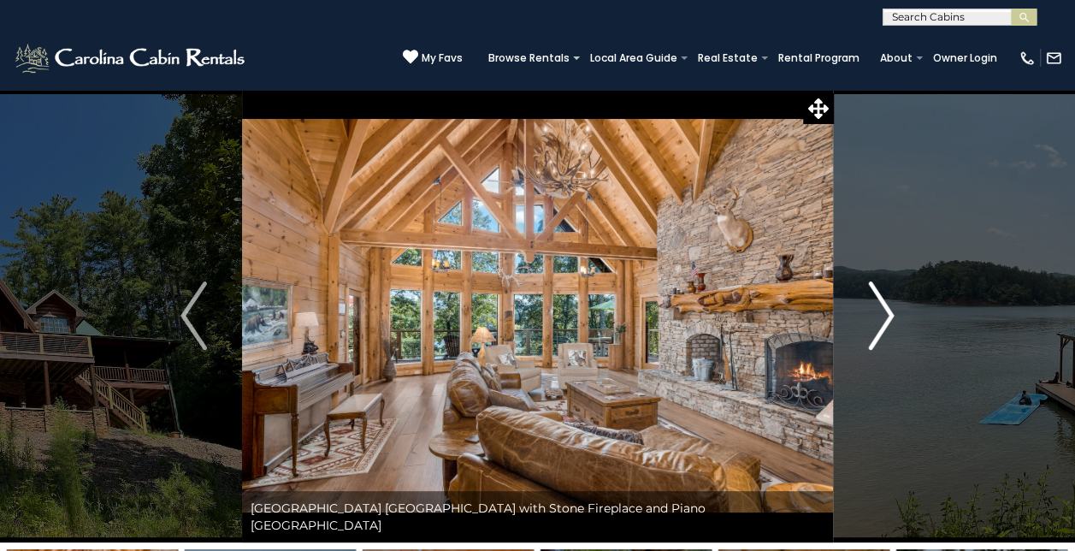
click at [883, 313] on img "Next" at bounding box center [881, 315] width 26 height 68
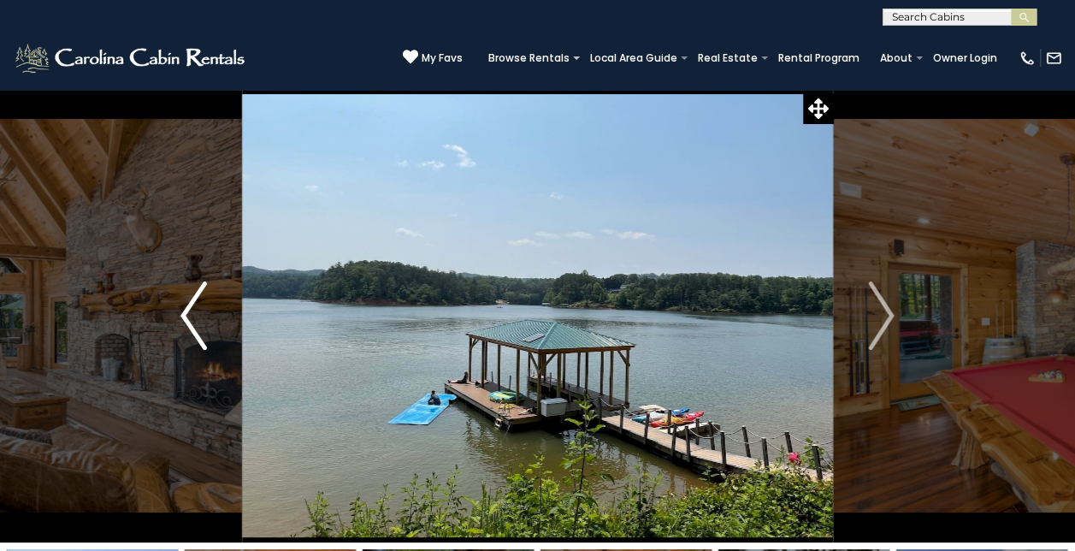
click at [191, 303] on img "Previous" at bounding box center [194, 315] width 26 height 68
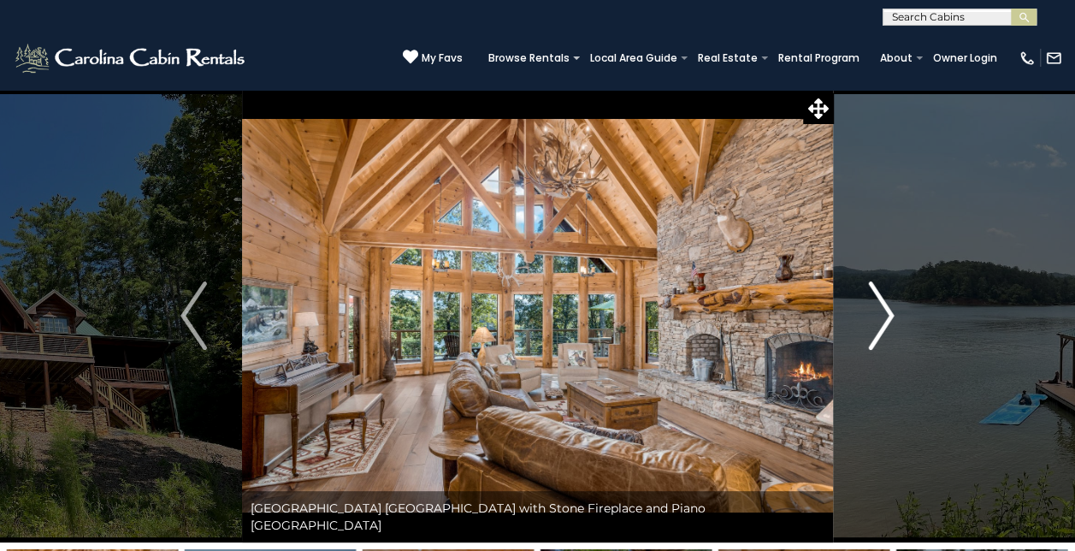
click at [891, 317] on img "Next" at bounding box center [881, 315] width 26 height 68
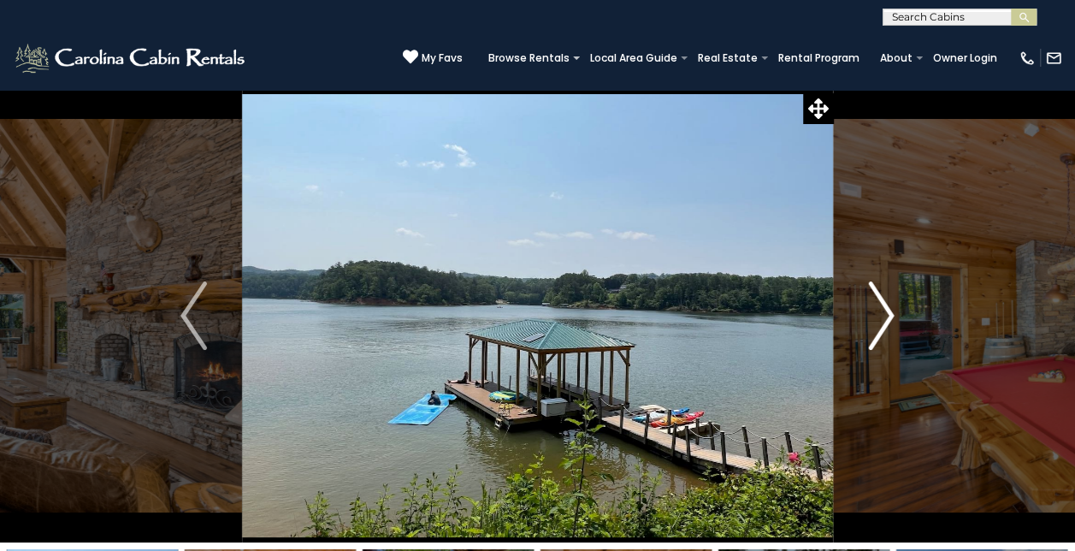
click at [897, 317] on button "Next" at bounding box center [881, 315] width 96 height 453
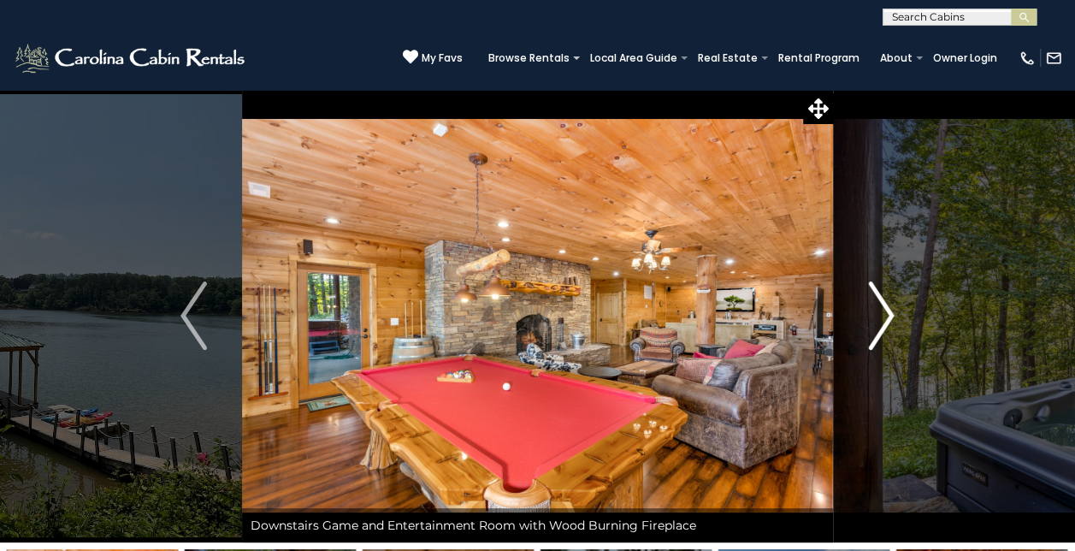
click at [897, 317] on button "Next" at bounding box center [881, 315] width 96 height 453
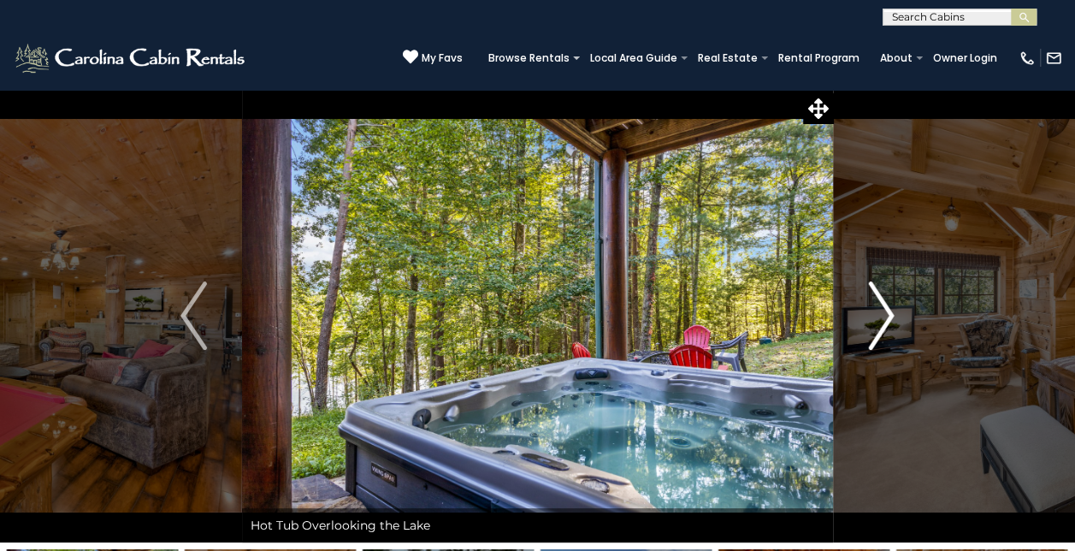
click at [897, 317] on button "Next" at bounding box center [881, 315] width 96 height 453
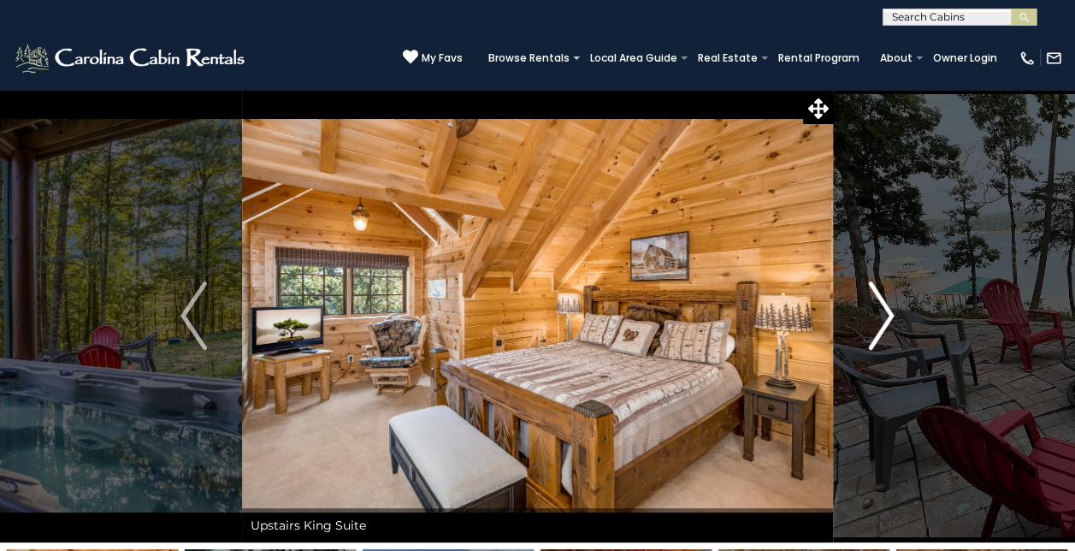
click at [897, 317] on button "Next" at bounding box center [881, 315] width 96 height 453
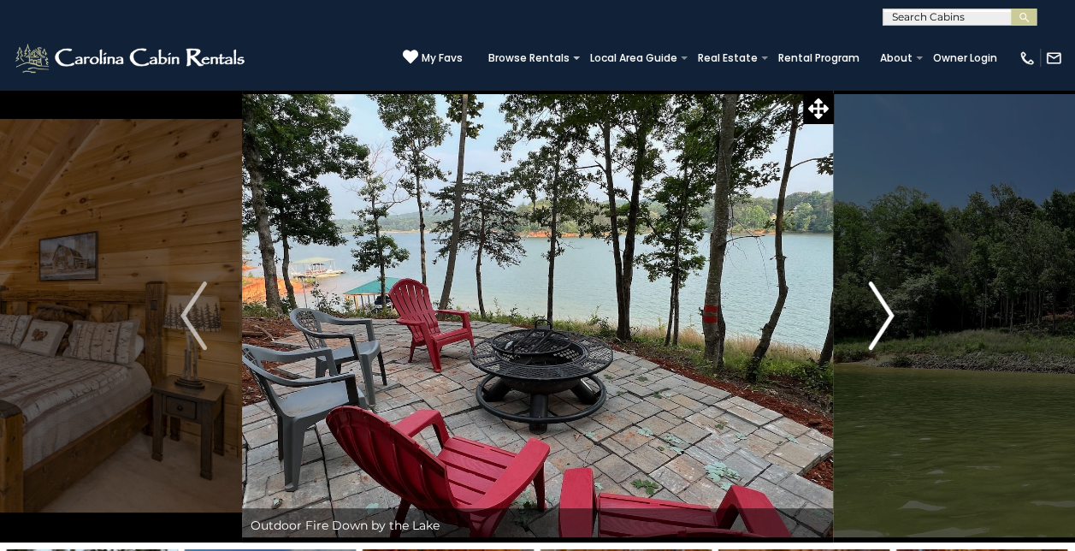
click at [897, 317] on button "Next" at bounding box center [881, 315] width 96 height 453
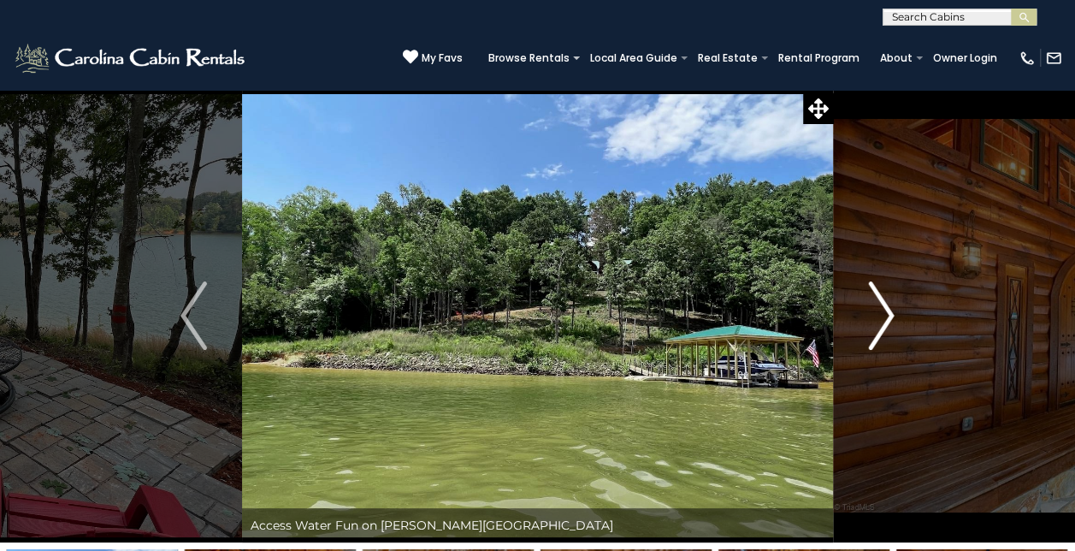
click at [897, 317] on button "Next" at bounding box center [881, 315] width 96 height 453
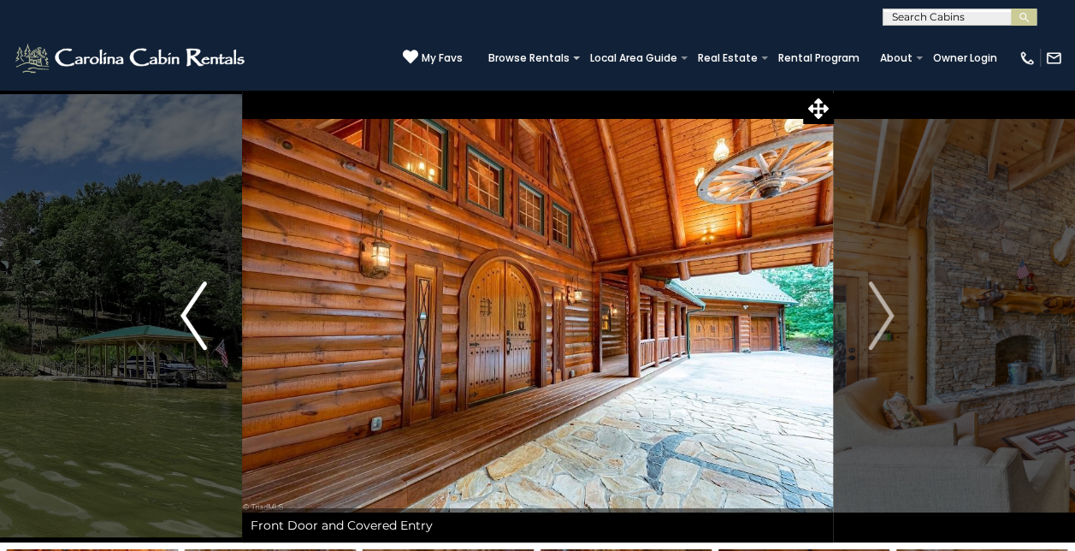
click at [166, 433] on button "Previous" at bounding box center [193, 315] width 96 height 453
